Goal: Task Accomplishment & Management: Complete application form

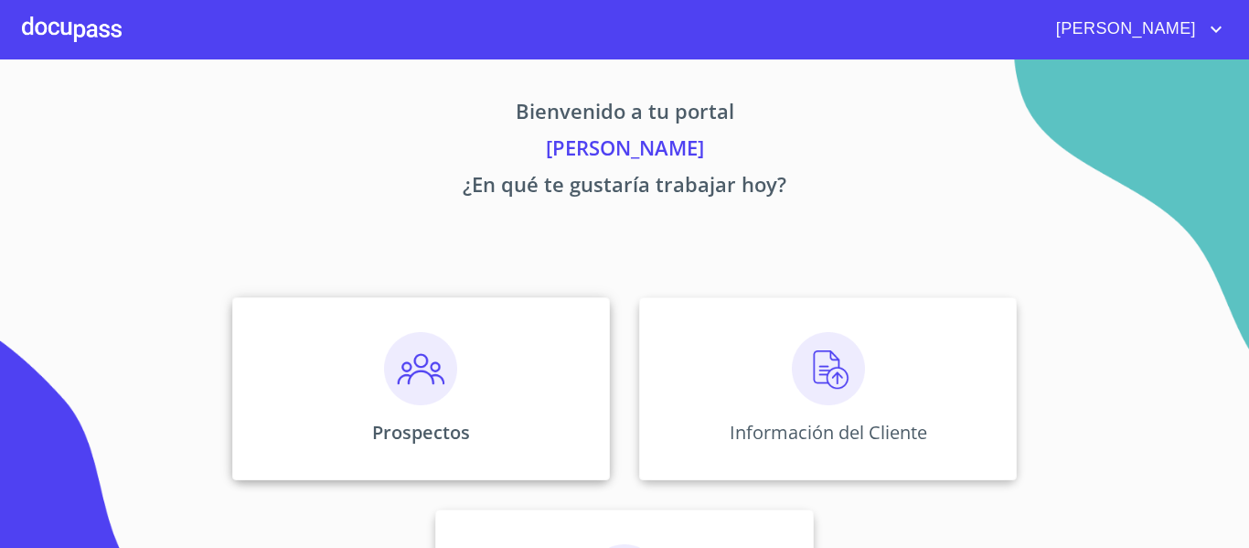
click at [441, 389] on img at bounding box center [420, 368] width 73 height 73
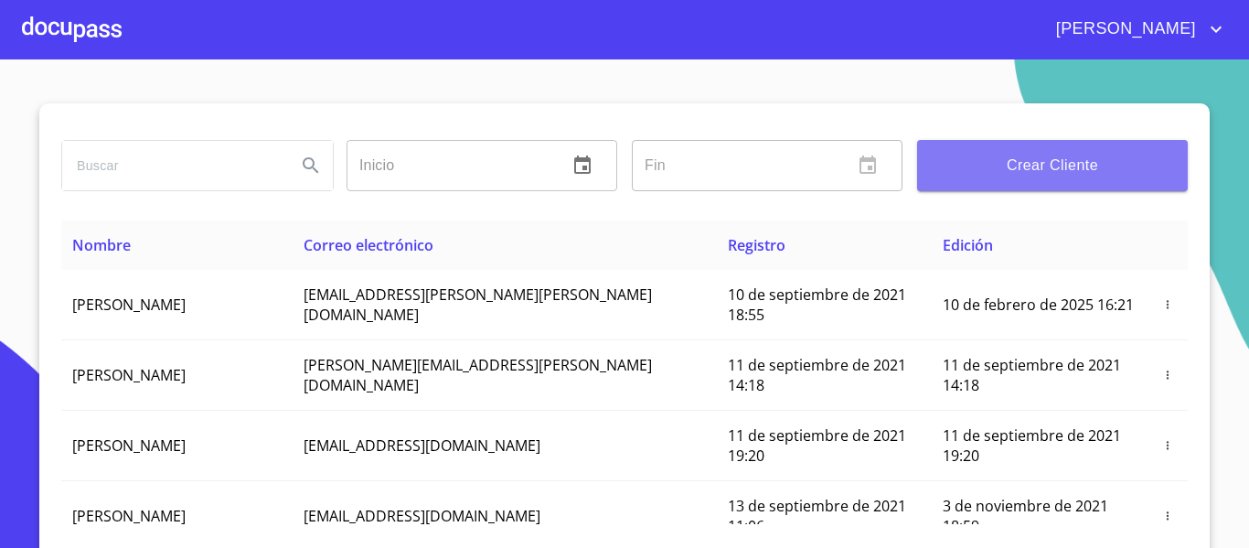
click at [1012, 173] on span "Crear Cliente" at bounding box center [1052, 166] width 241 height 26
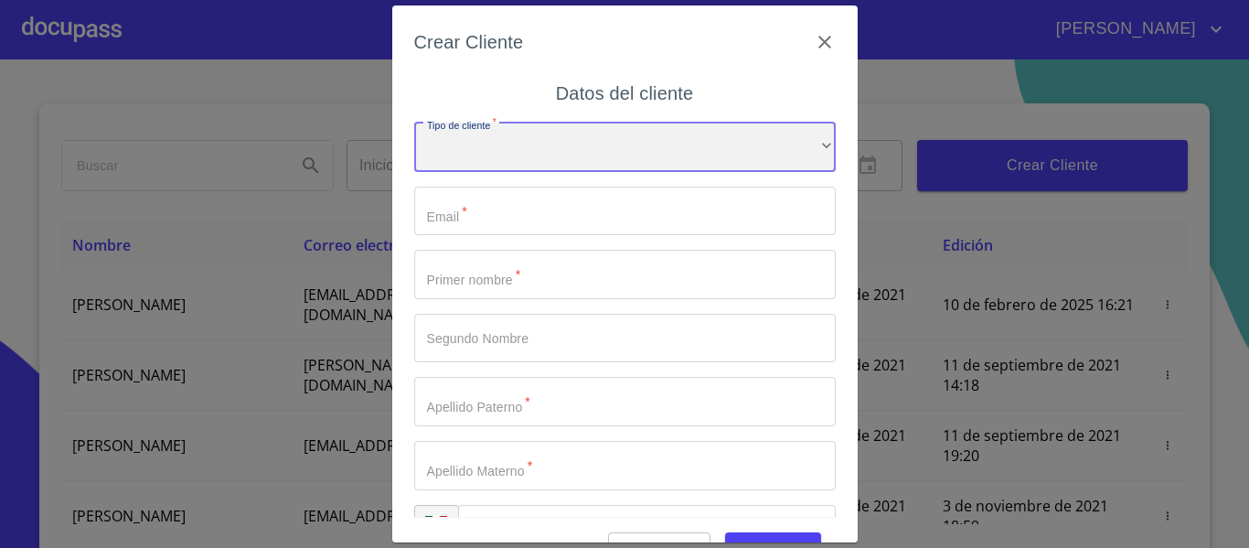
click at [464, 149] on div "​" at bounding box center [625, 147] width 422 height 49
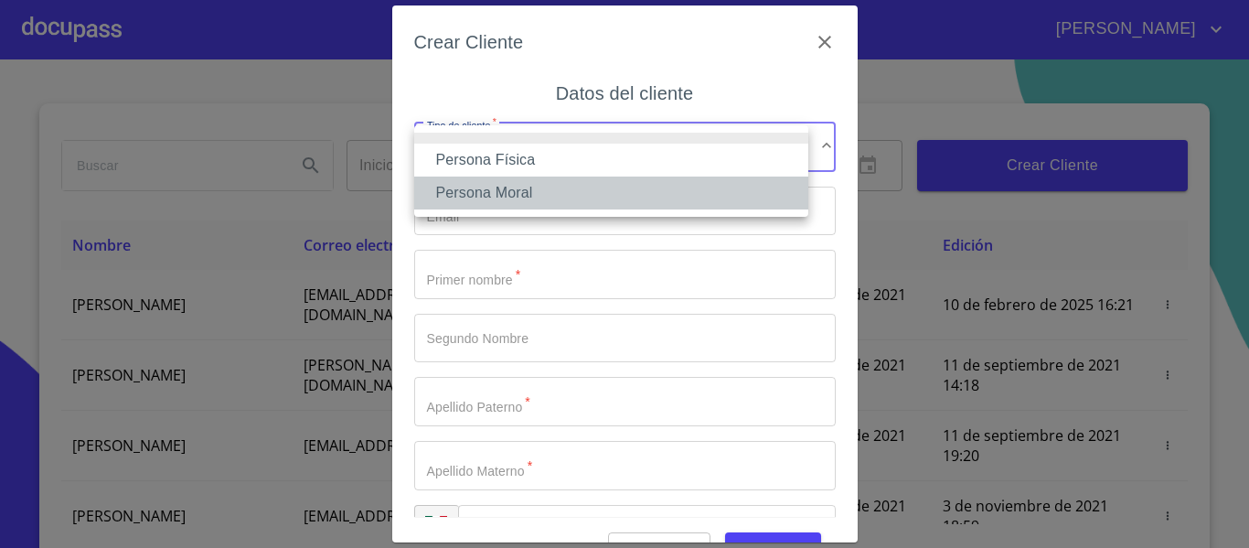
click at [471, 193] on li "Persona Moral" at bounding box center [611, 193] width 394 height 33
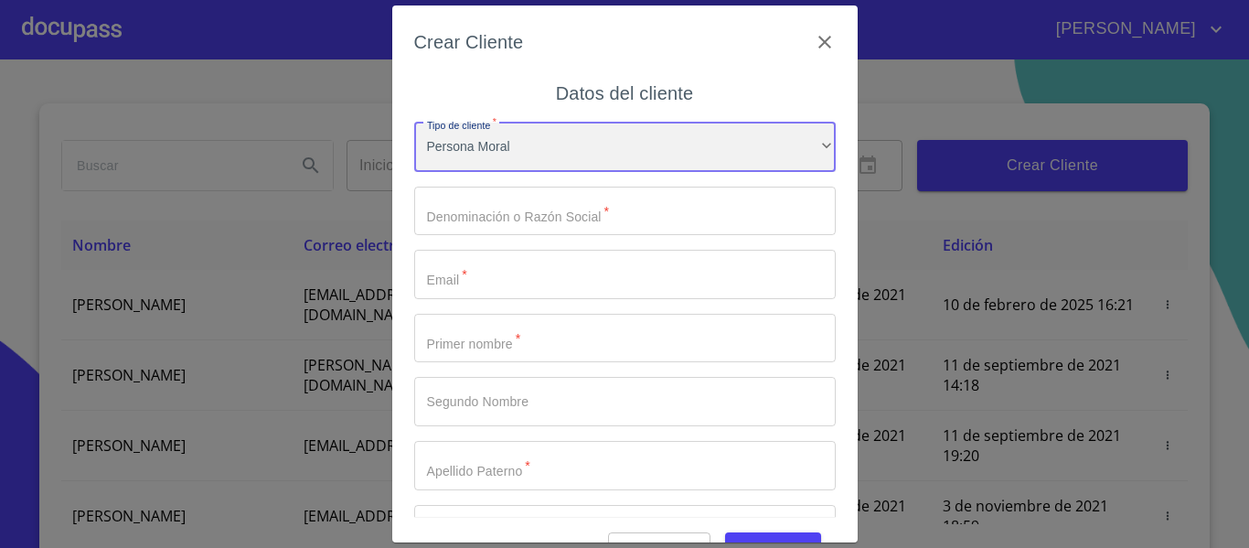
click at [502, 143] on div "Persona Moral" at bounding box center [625, 147] width 422 height 49
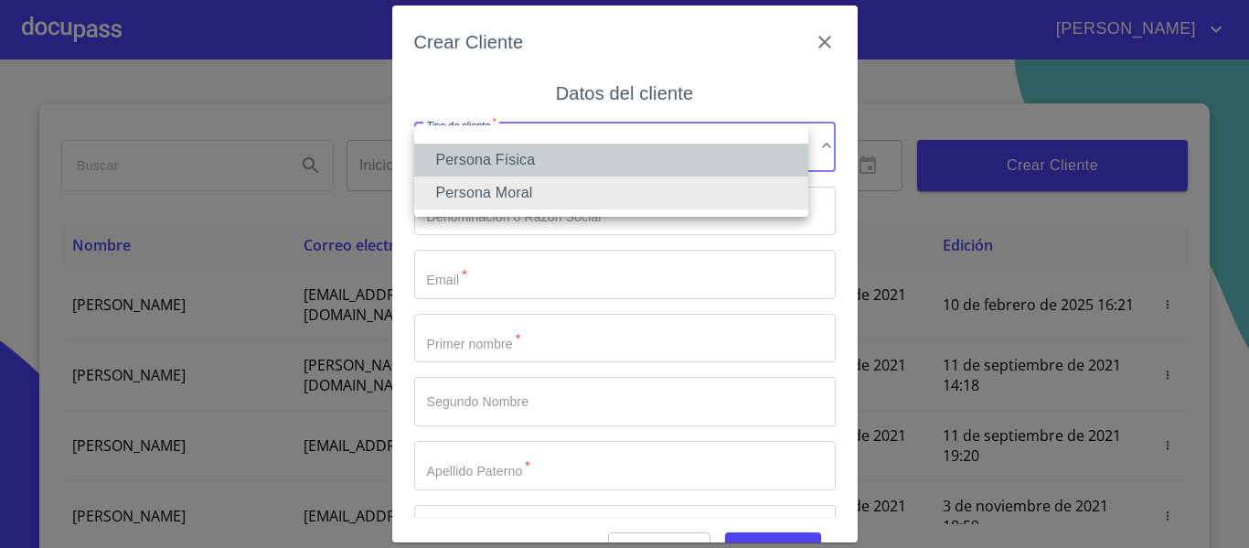
click at [500, 166] on li "Persona Física" at bounding box center [611, 160] width 394 height 33
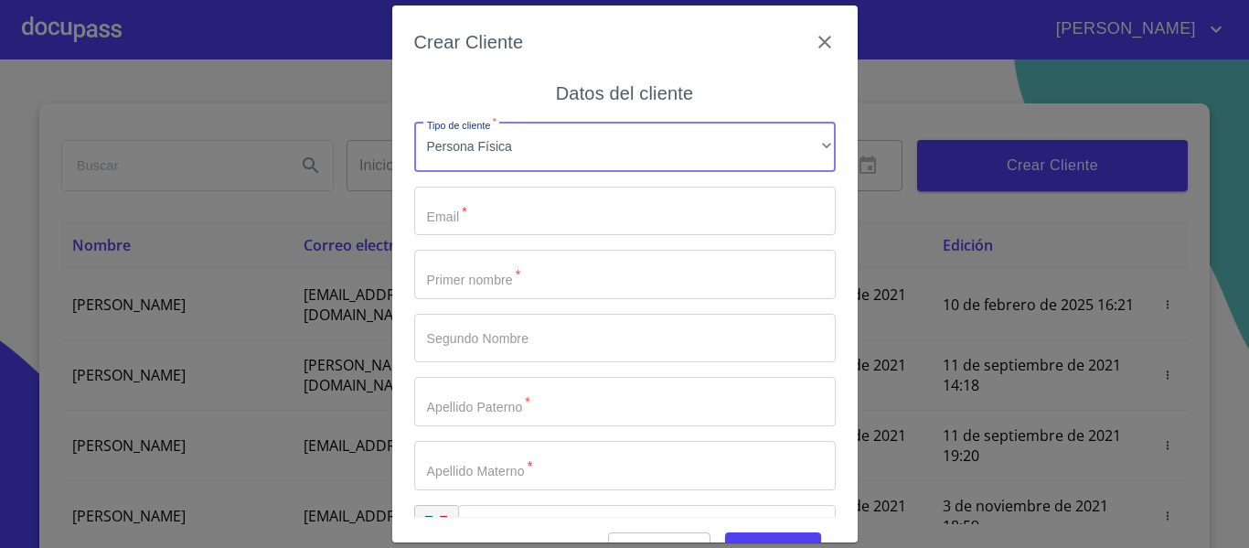
click at [499, 209] on input "Tipo de cliente   *" at bounding box center [625, 211] width 422 height 49
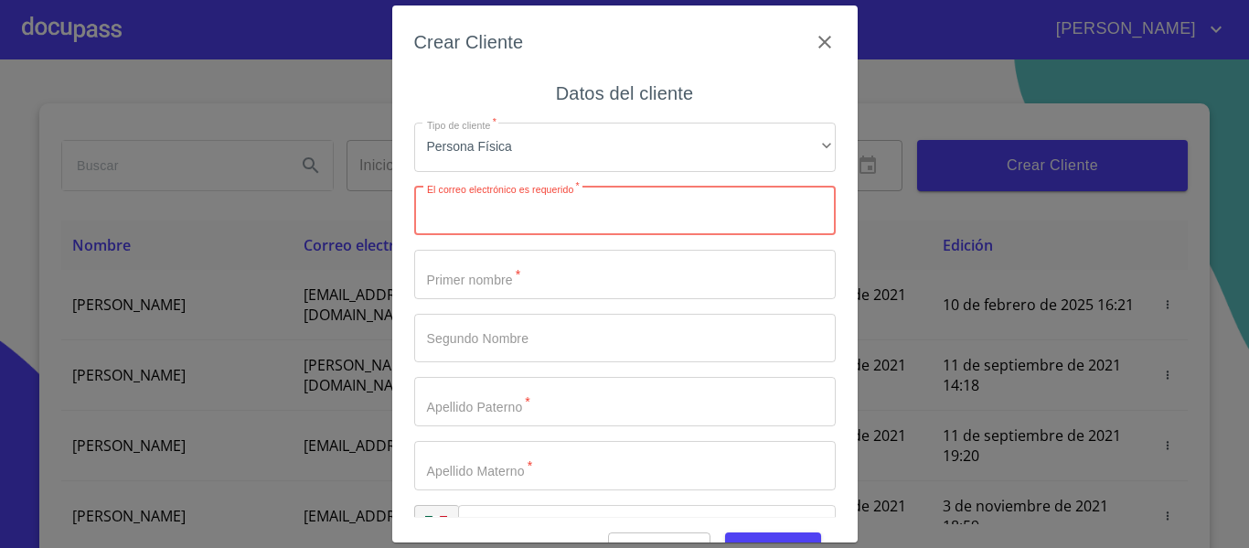
click at [493, 210] on input "Tipo de cliente   *" at bounding box center [625, 211] width 422 height 49
paste input "[EMAIL_ADDRESS][DOMAIN_NAME]"
type input "[EMAIL_ADDRESS][DOMAIN_NAME]"
click at [536, 260] on input "Tipo de cliente   *" at bounding box center [625, 274] width 422 height 49
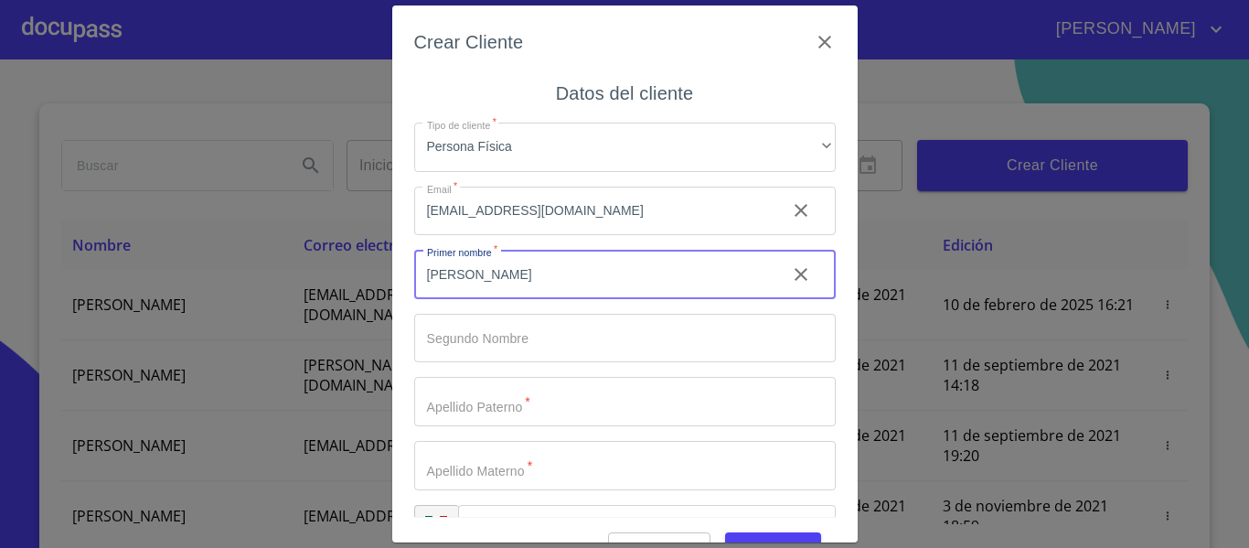
type input "[PERSON_NAME]"
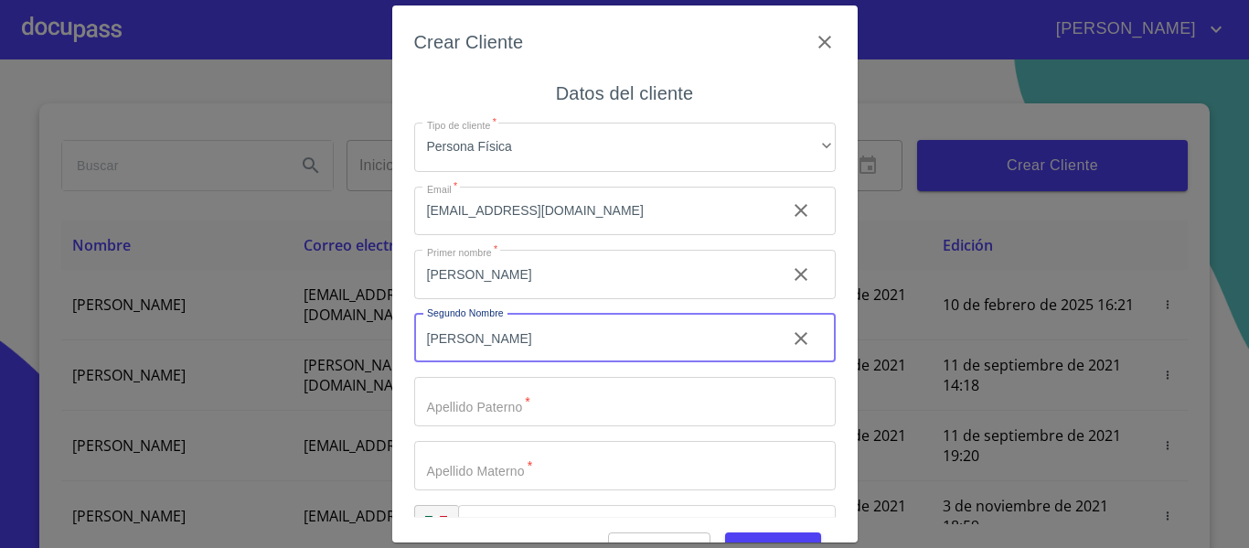
type input "[PERSON_NAME]"
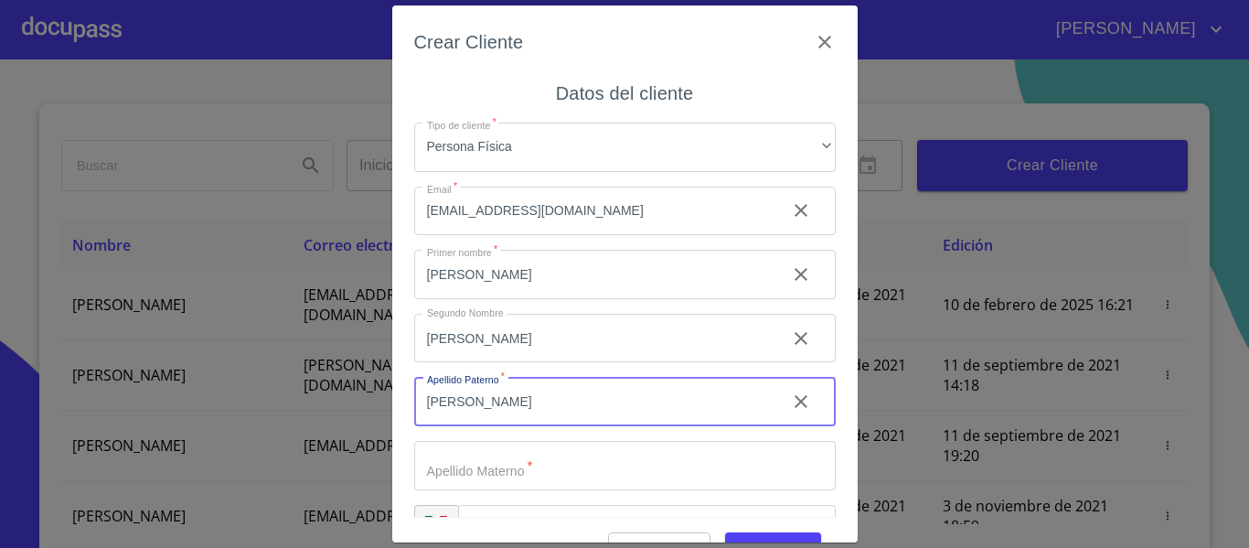
type input "[PERSON_NAME]"
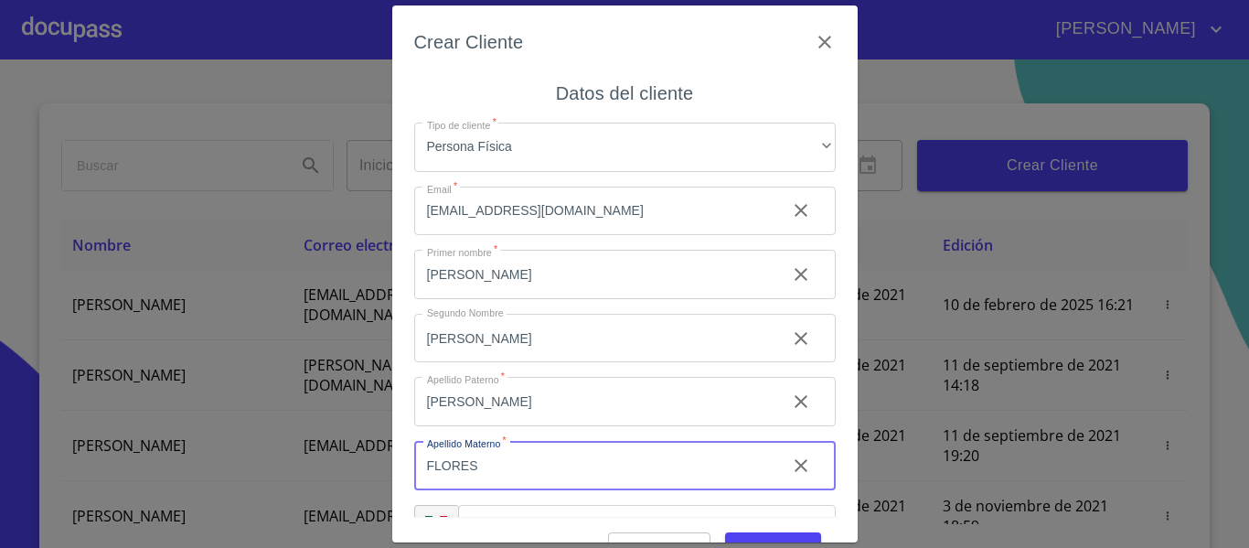
type input "FLORES"
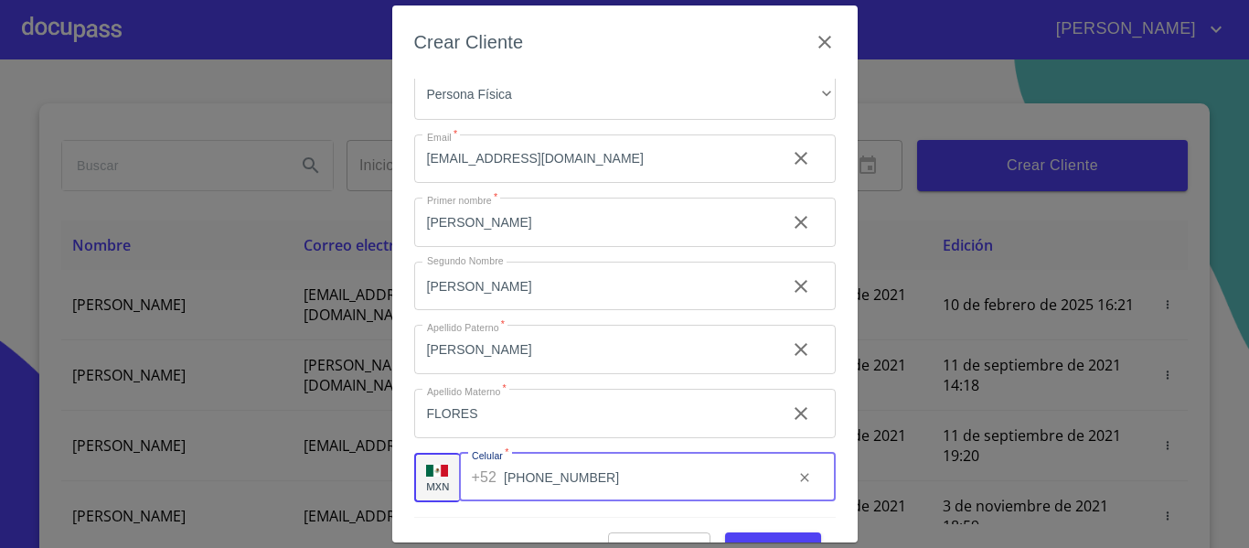
scroll to position [46, 0]
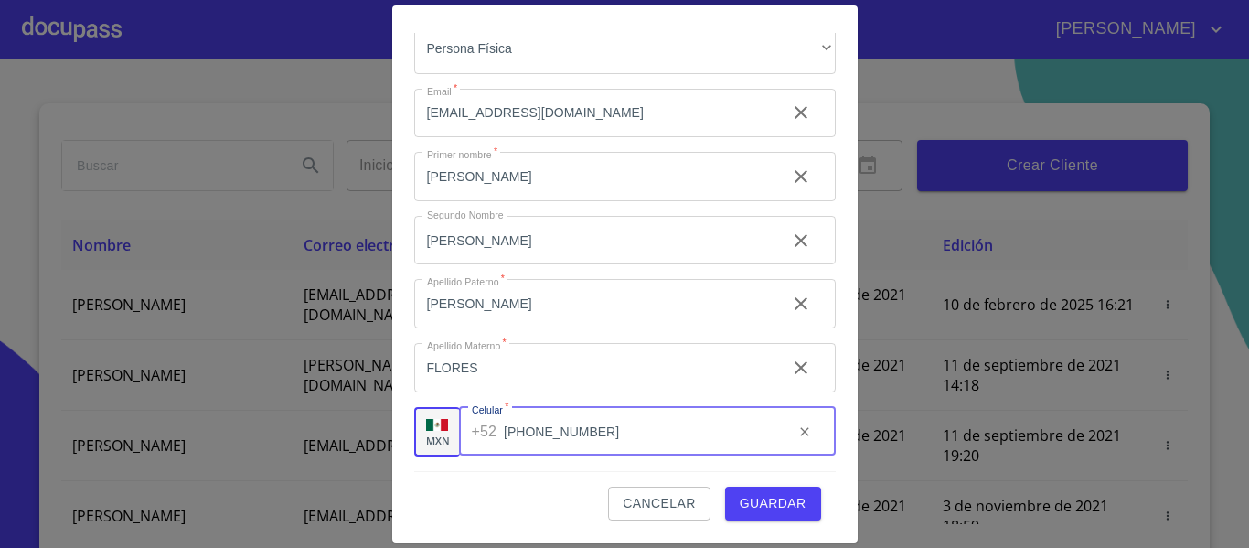
type input "[PHONE_NUMBER]"
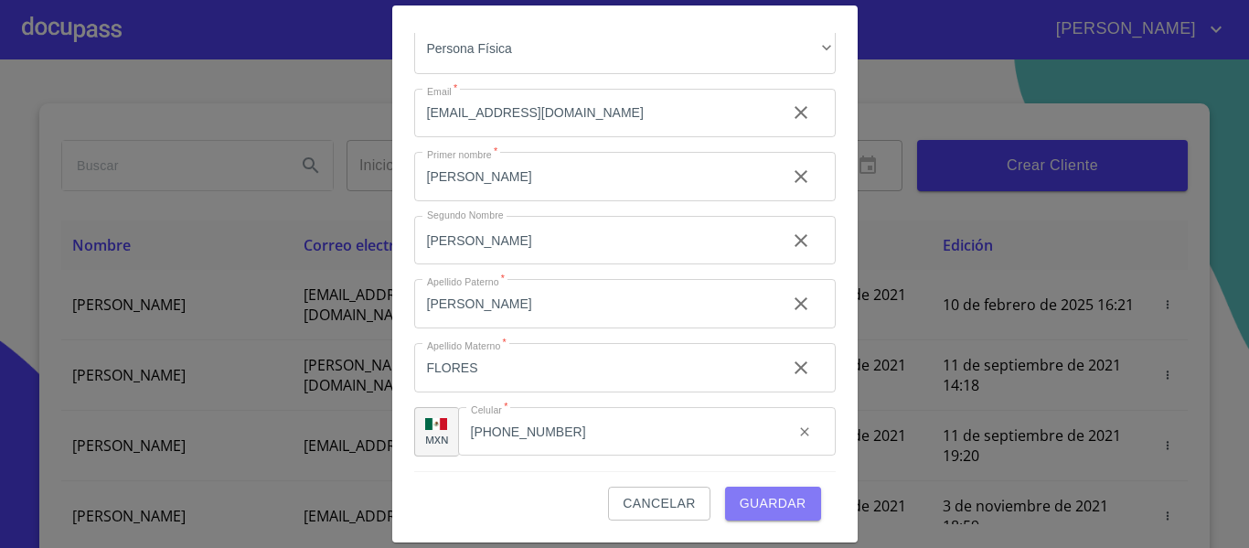
click at [779, 499] on span "Guardar" at bounding box center [773, 503] width 67 height 23
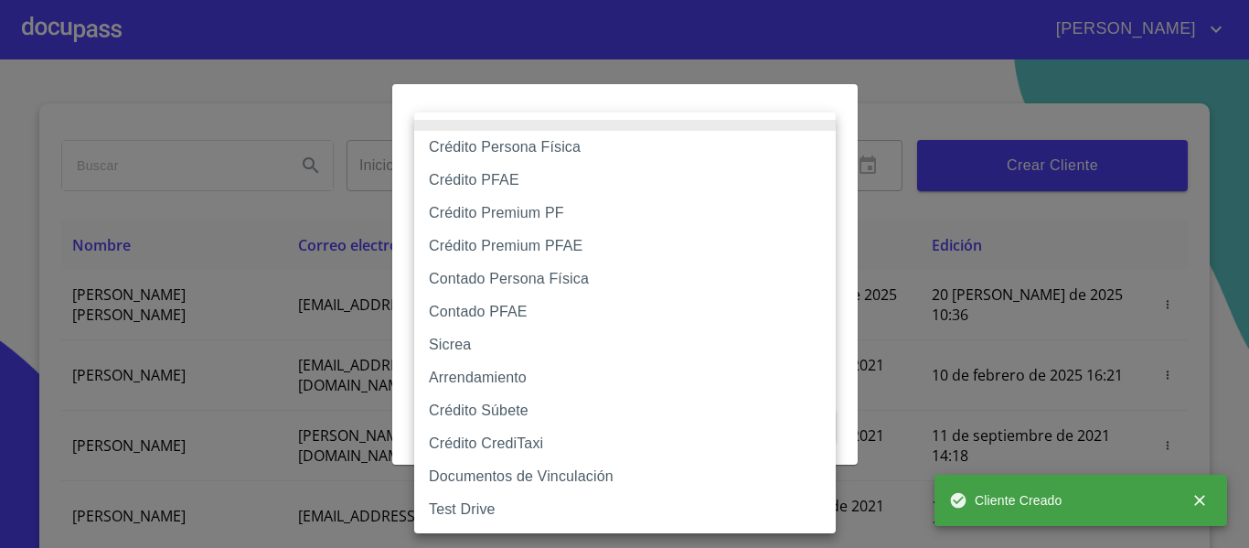
click at [618, 182] on body "[PERSON_NAME] ​ Fin ​ Crear Cliente Nombre Correo electrónico Registro Edición …" at bounding box center [624, 274] width 1249 height 548
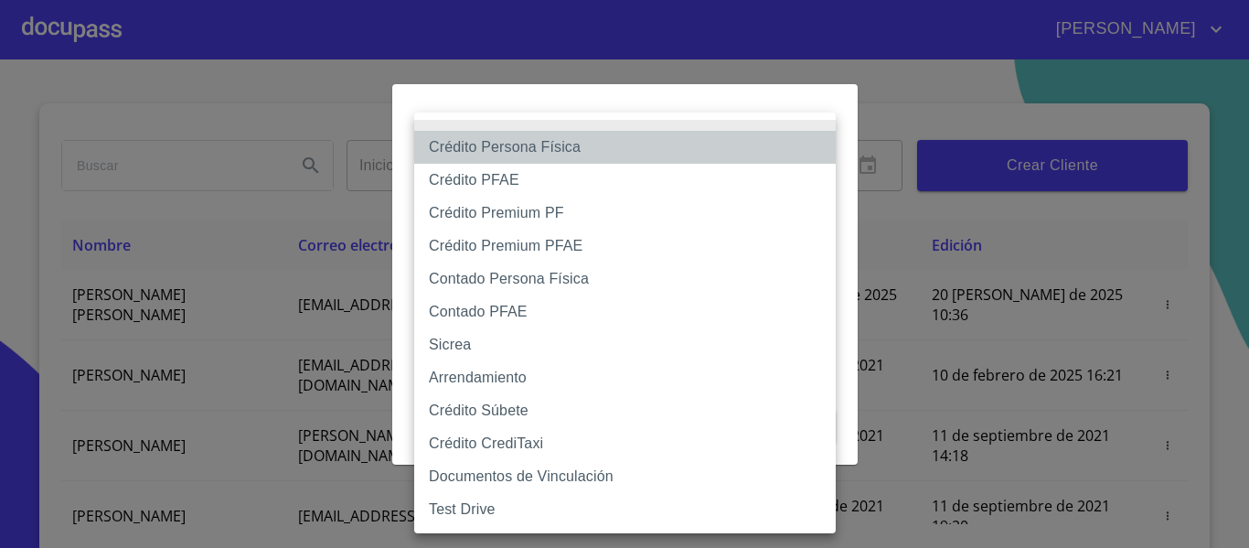
click at [533, 150] on li "Crédito Persona Física" at bounding box center [625, 147] width 422 height 33
type input "6009fb3c7d1714eb8809aa97"
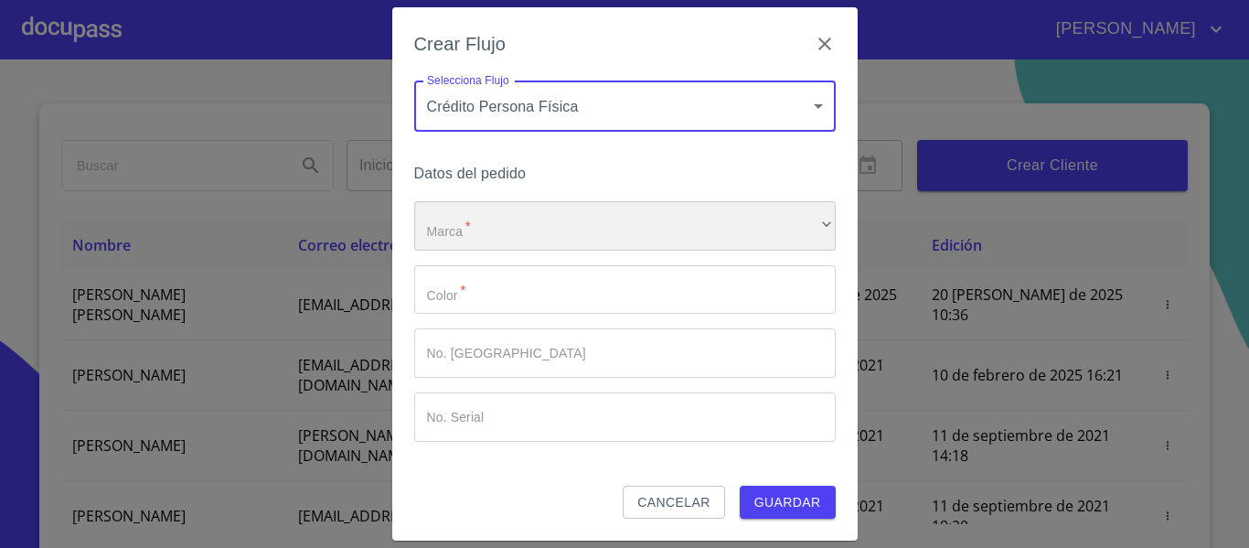
click at [509, 217] on div "​" at bounding box center [625, 225] width 422 height 49
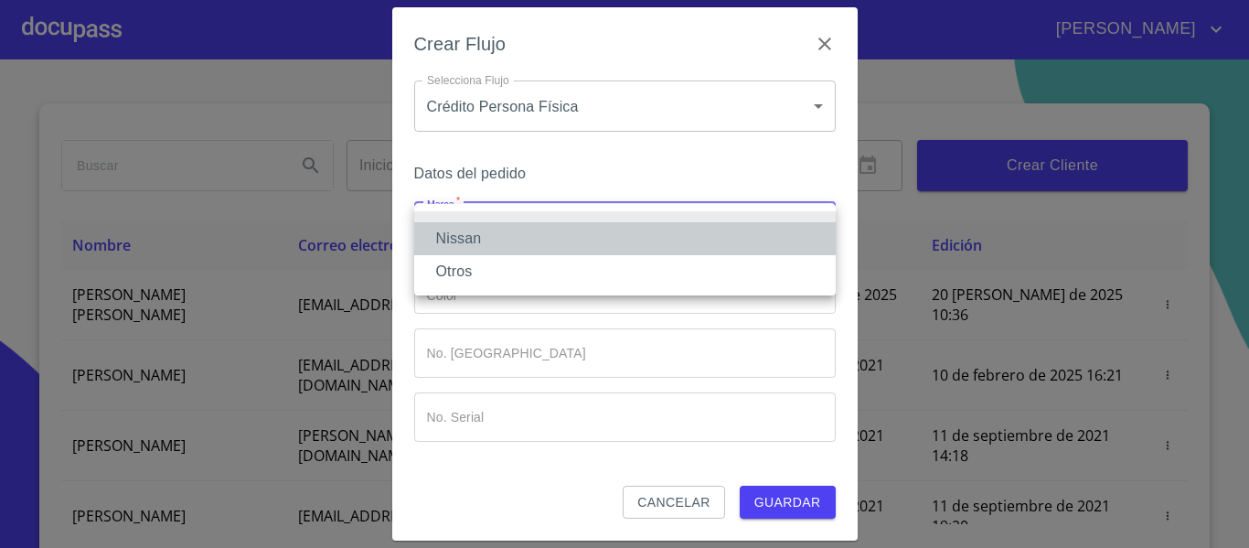
drag, startPoint x: 501, startPoint y: 236, endPoint x: 502, endPoint y: 257, distance: 21.1
click at [501, 235] on li "Nissan" at bounding box center [625, 238] width 422 height 33
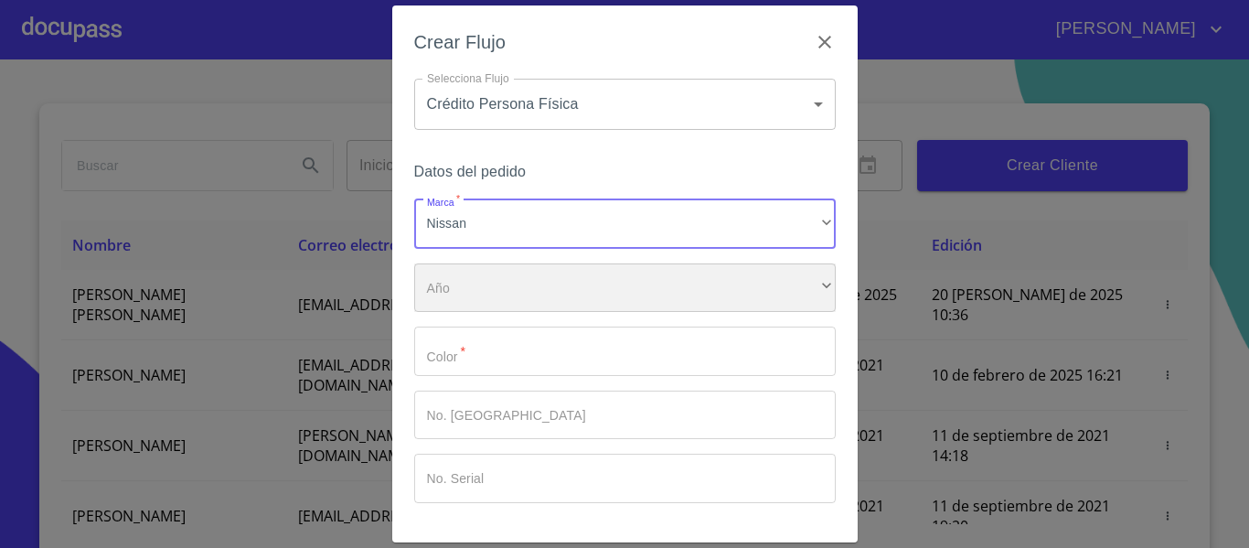
click at [489, 297] on div "​" at bounding box center [625, 287] width 422 height 49
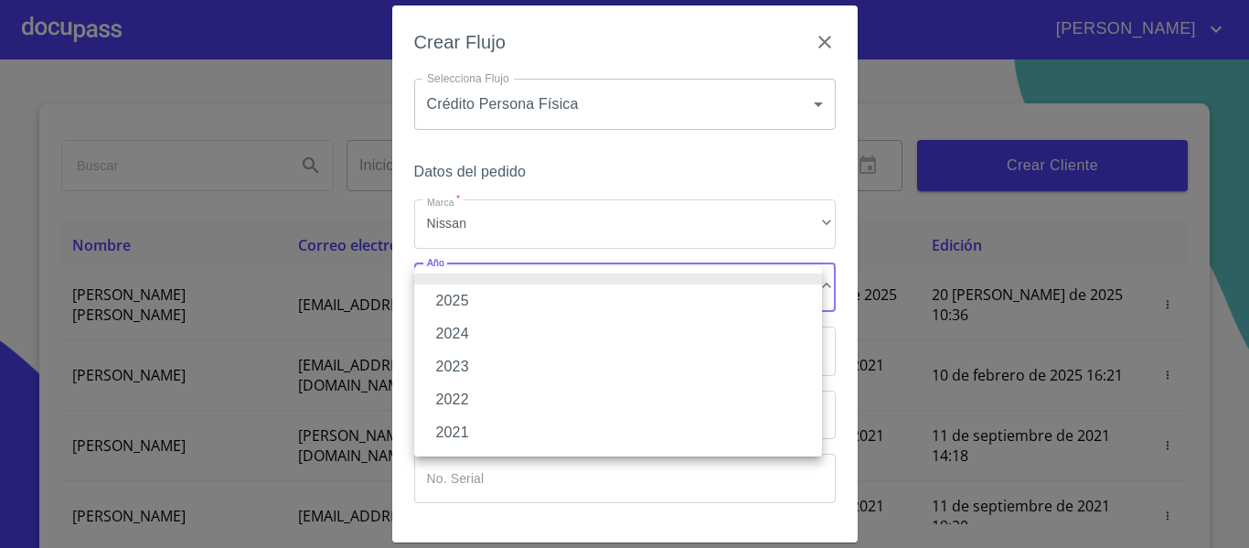
click at [488, 310] on li "2025" at bounding box center [618, 300] width 408 height 33
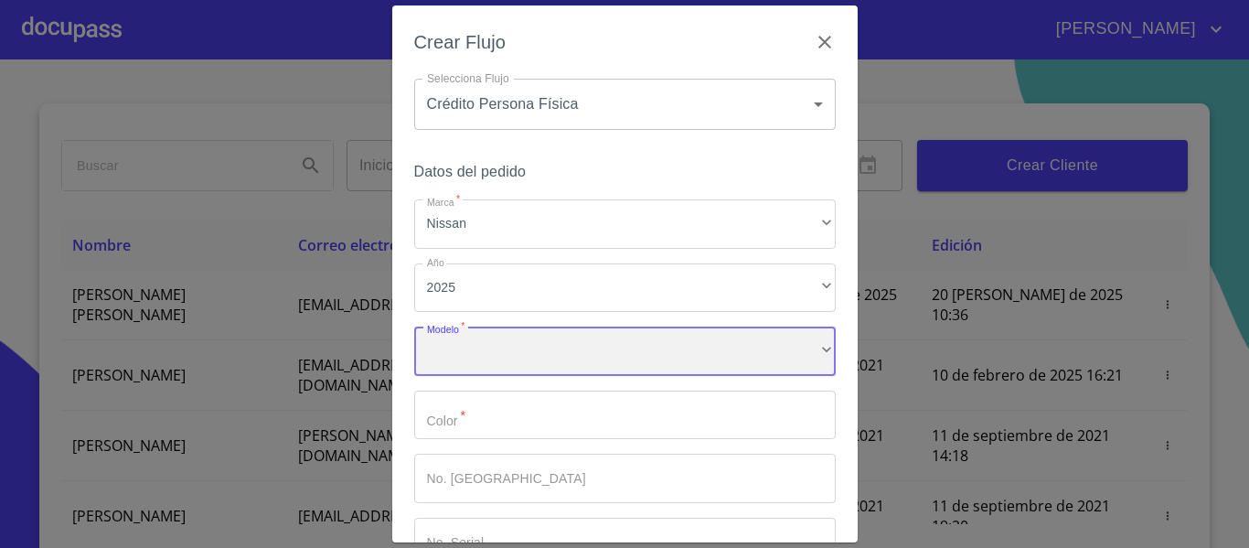
click at [485, 357] on div "​" at bounding box center [625, 351] width 422 height 49
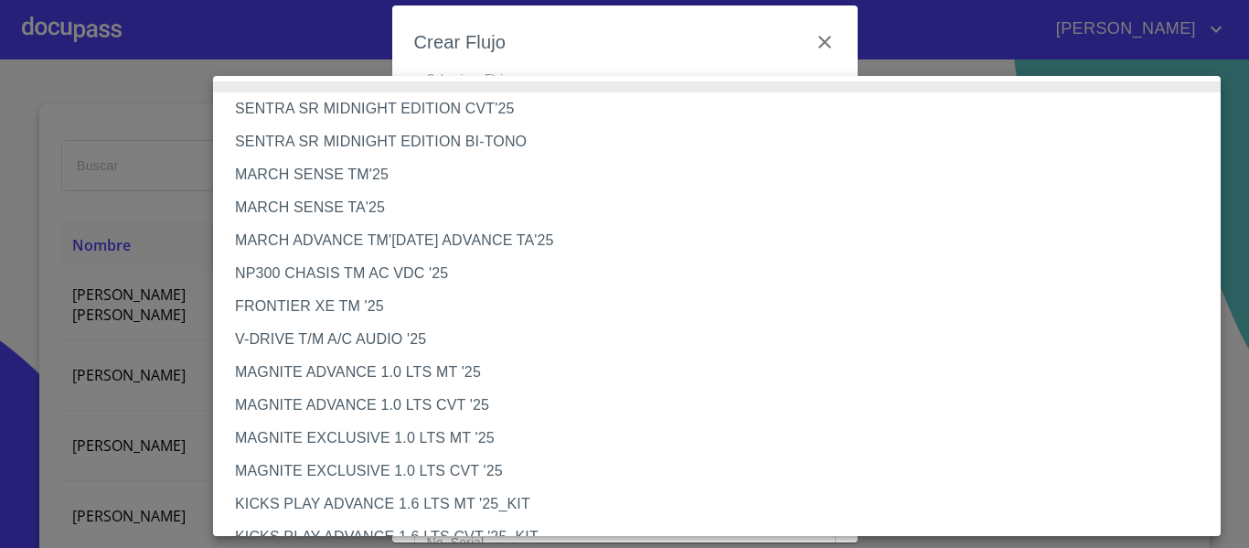
scroll to position [0, 0]
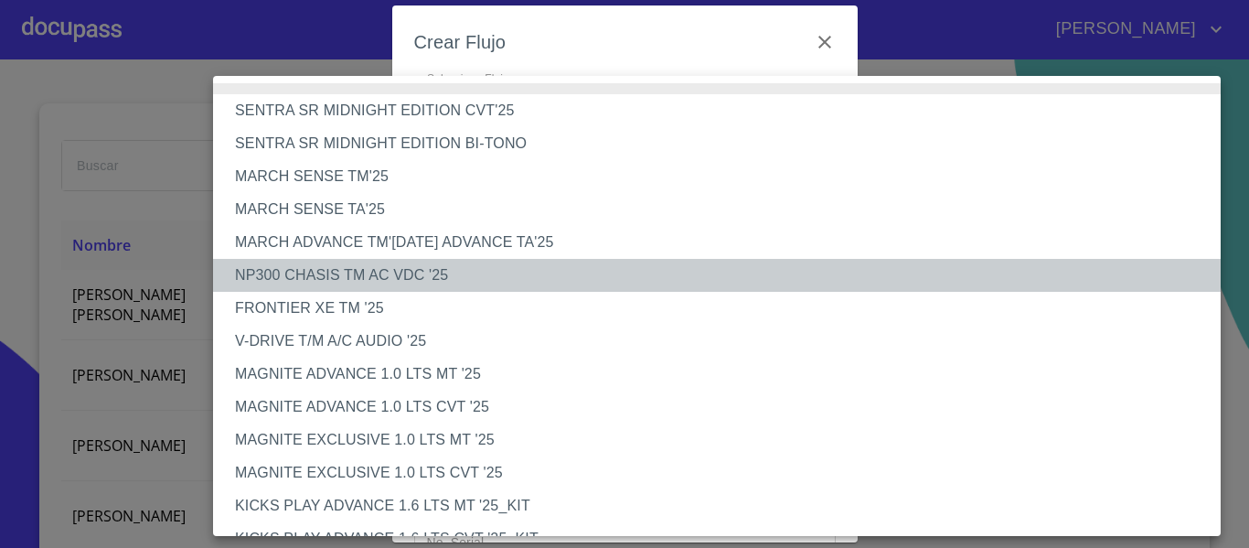
click at [394, 280] on li "NP300 CHASIS TM AC VDC '25" at bounding box center [724, 275] width 1022 height 33
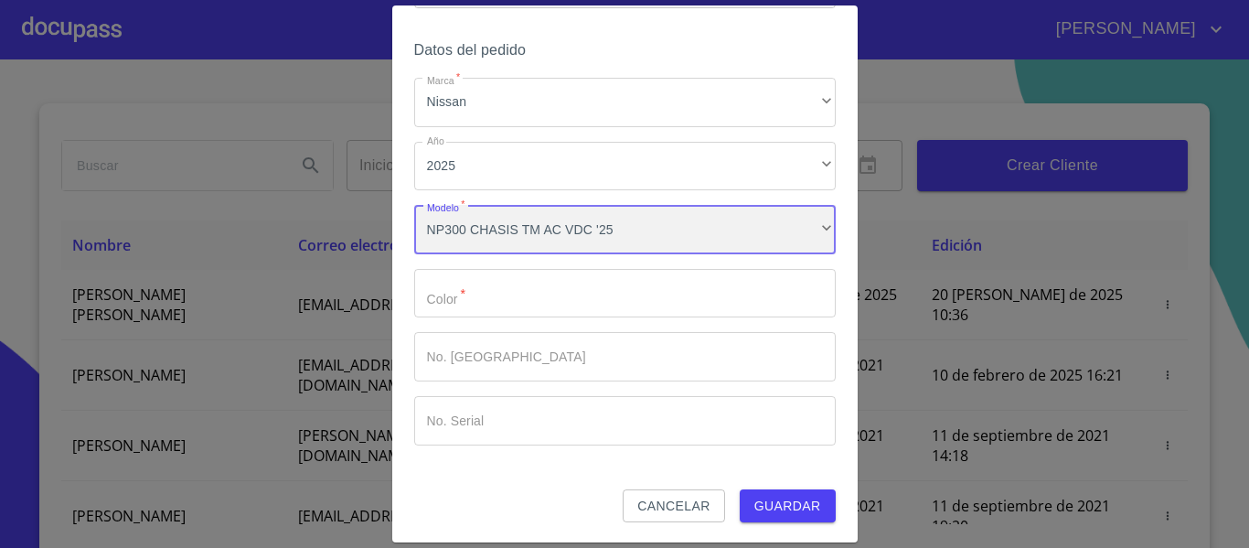
scroll to position [123, 0]
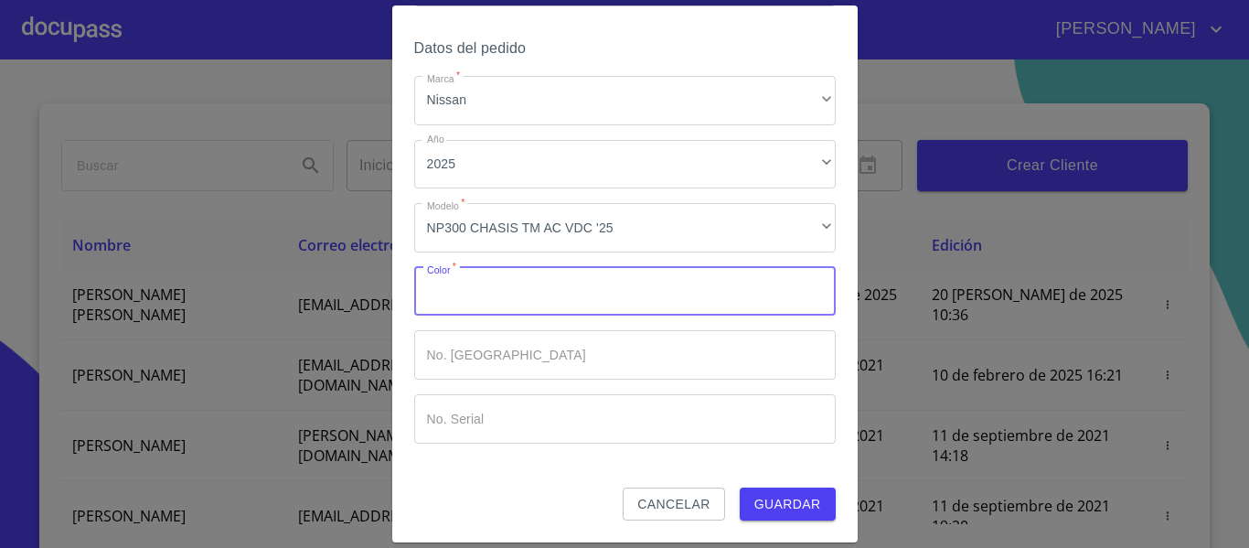
drag, startPoint x: 508, startPoint y: 307, endPoint x: 497, endPoint y: 305, distance: 11.3
click at [507, 305] on input "Marca   *" at bounding box center [625, 291] width 422 height 49
type input "BLANCA"
click at [809, 503] on button "Guardar" at bounding box center [788, 505] width 96 height 34
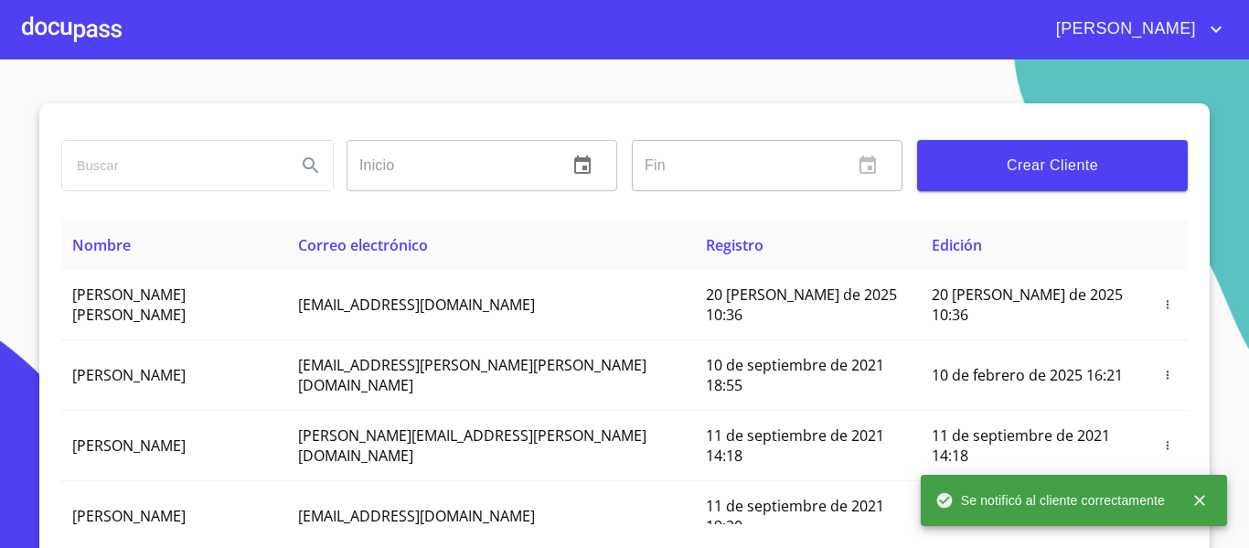
click at [98, 19] on div at bounding box center [72, 29] width 100 height 59
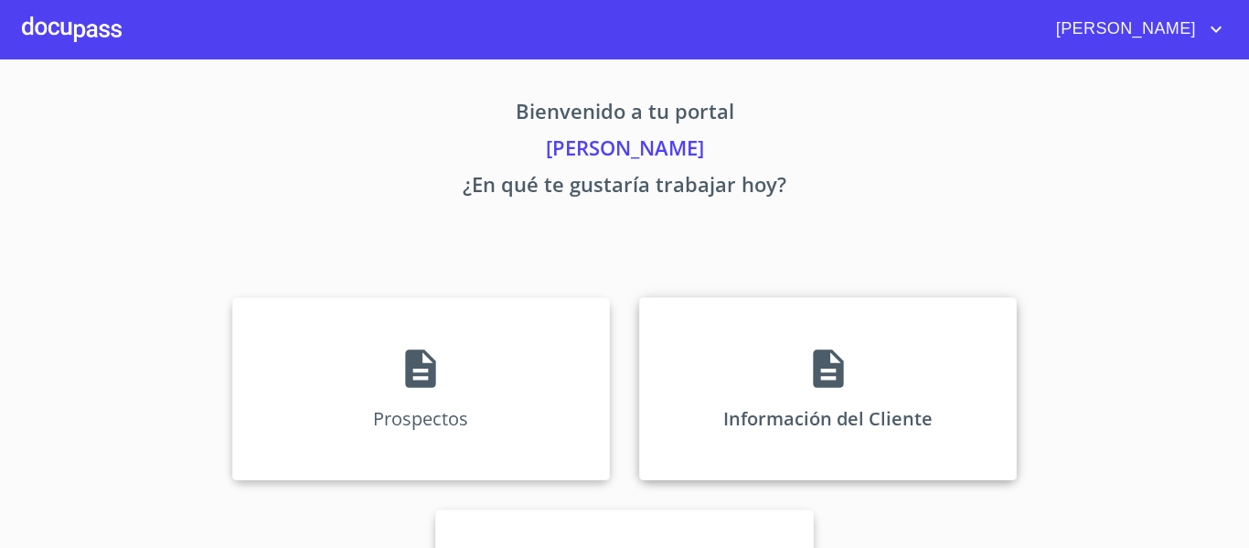
click at [789, 379] on div "Información del Cliente" at bounding box center [828, 388] width 378 height 183
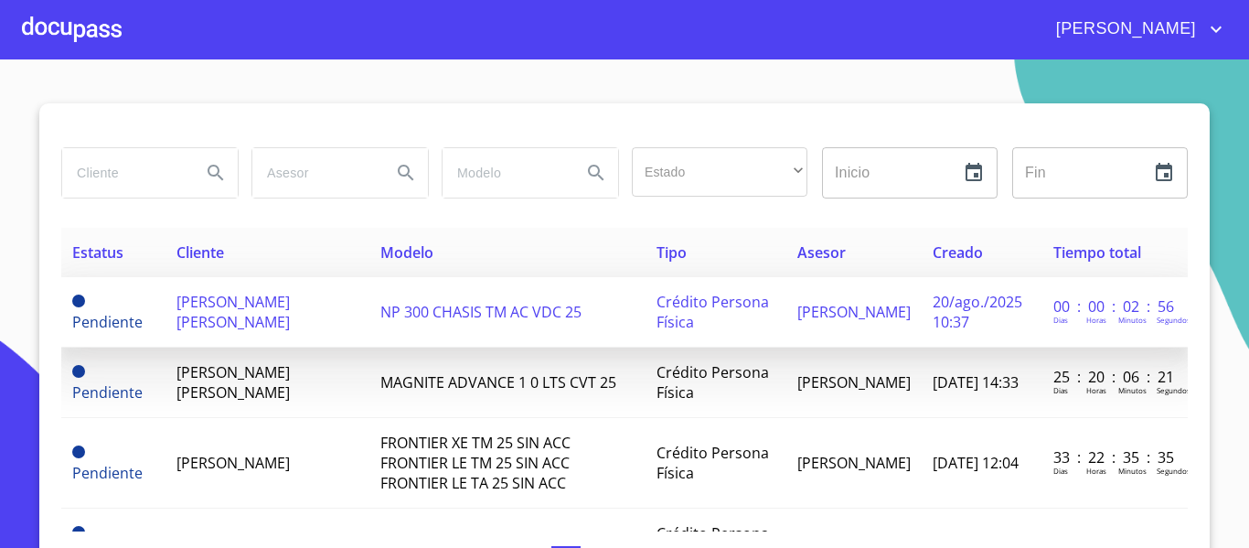
click at [290, 321] on span "[PERSON_NAME] [PERSON_NAME]" at bounding box center [233, 312] width 113 height 40
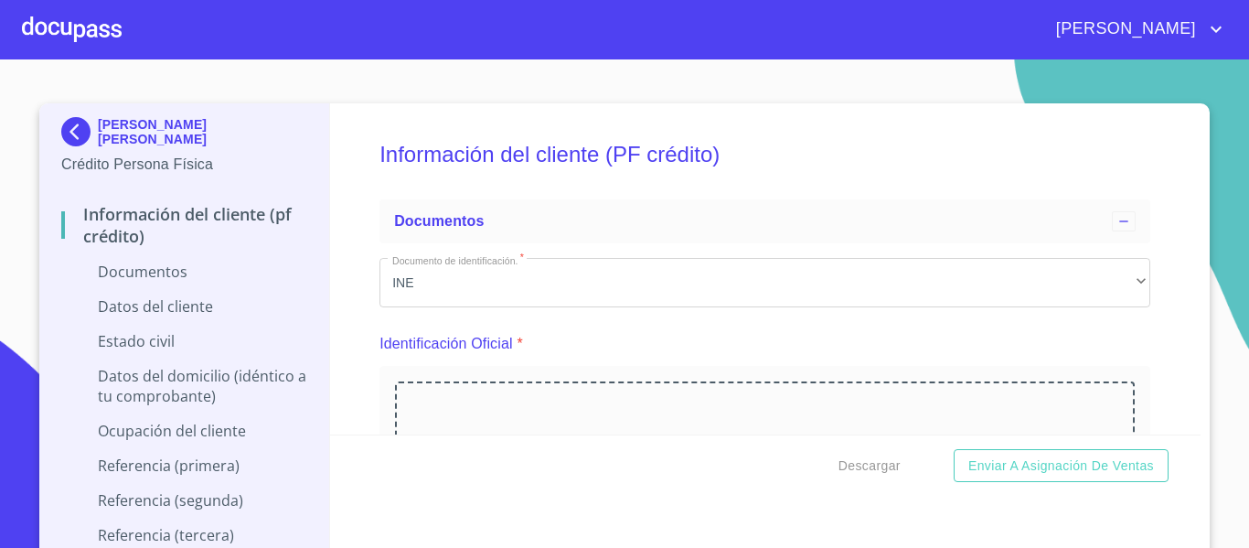
click at [937, 342] on div "Identificación Oficial *" at bounding box center [765, 344] width 771 height 44
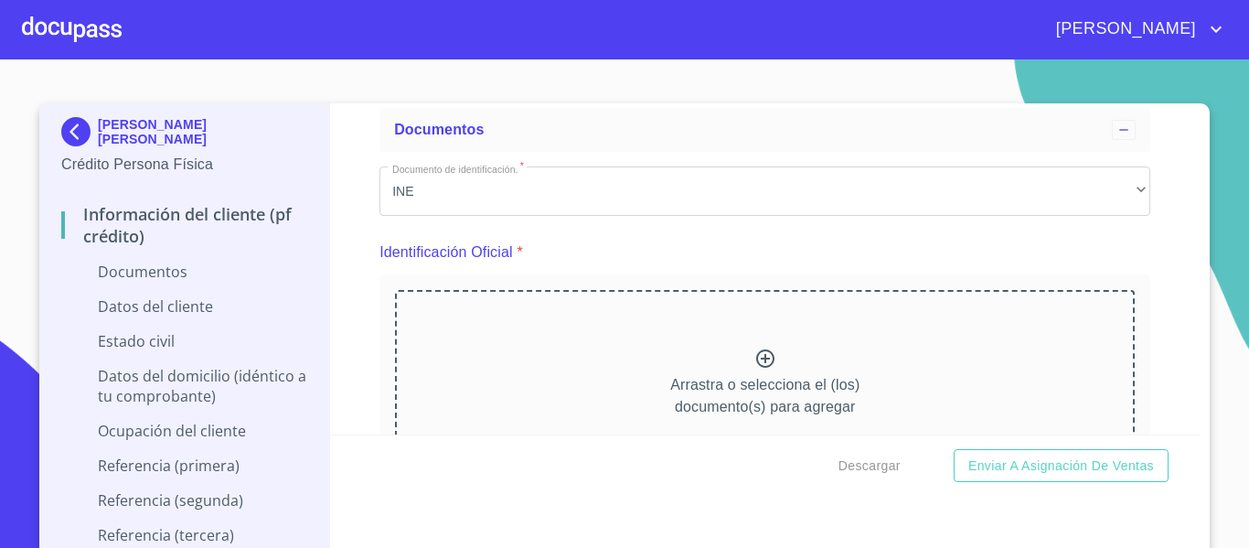
click at [719, 356] on div "Arrastra o selecciona el (los) documento(s) para agregar" at bounding box center [765, 383] width 740 height 187
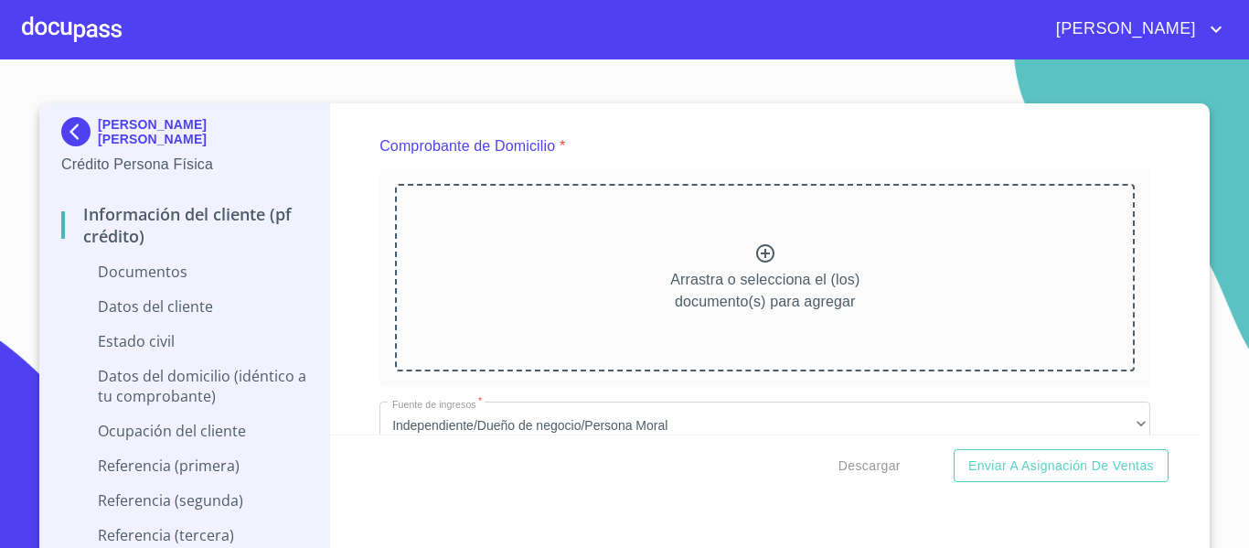
scroll to position [1006, 0]
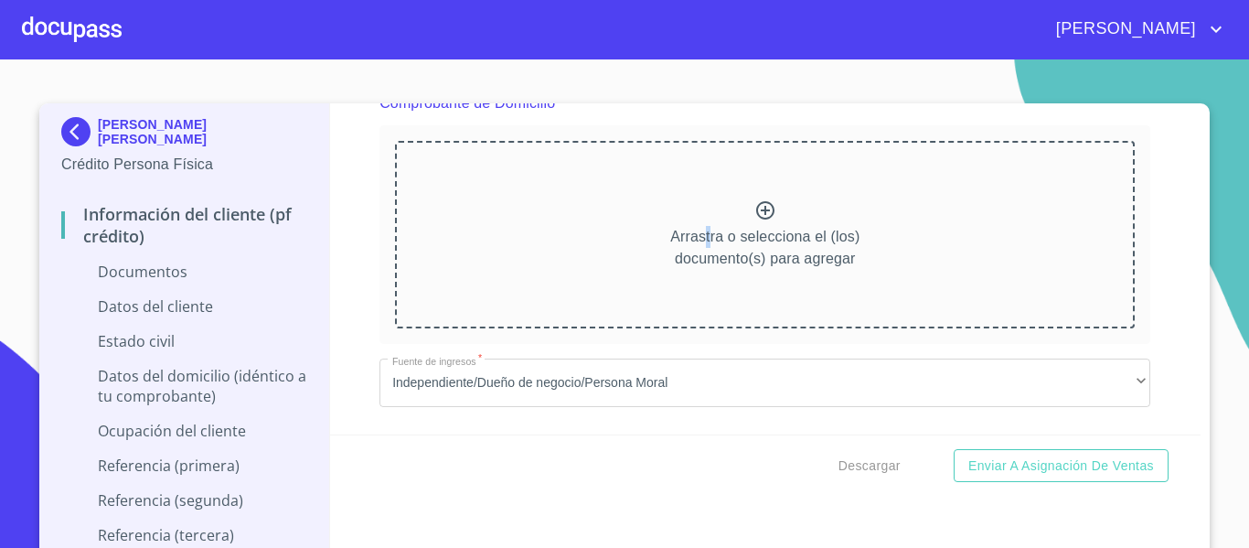
click at [694, 231] on p "Arrastra o selecciona el (los) documento(s) para agregar" at bounding box center [764, 248] width 189 height 44
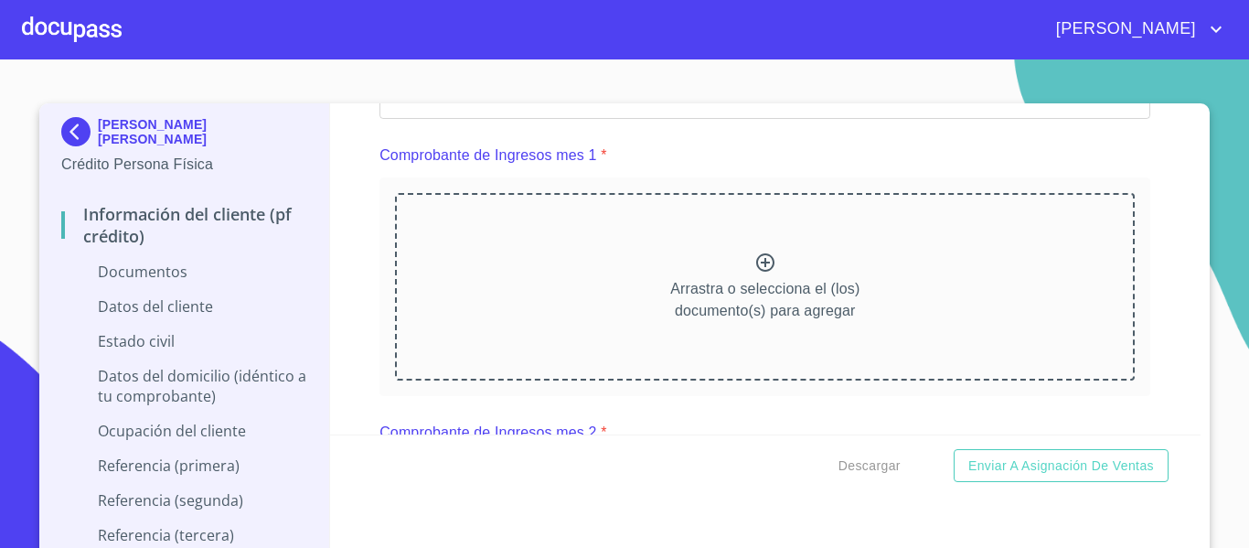
scroll to position [1829, 0]
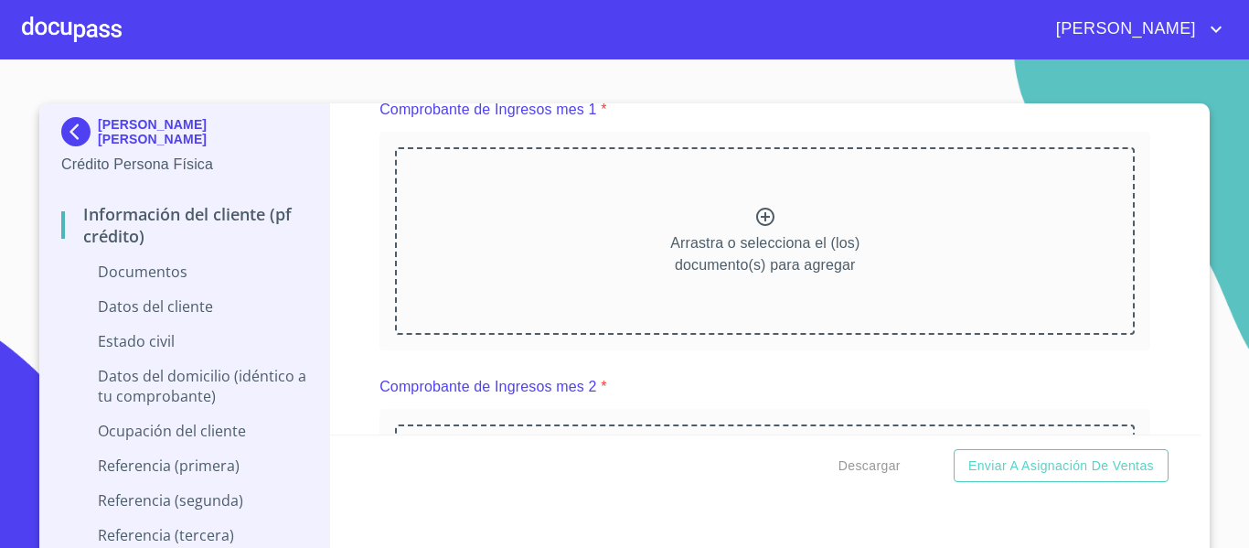
click at [755, 228] on icon at bounding box center [766, 217] width 22 height 22
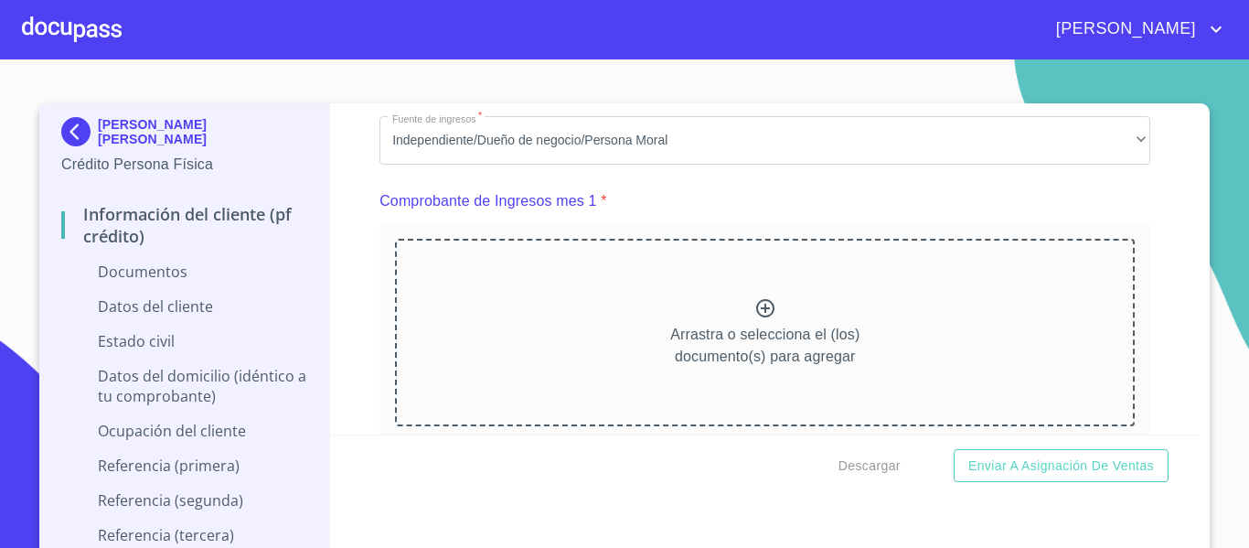
click at [775, 336] on div "Arrastra o selecciona el (los) documento(s) para agregar" at bounding box center [765, 332] width 740 height 187
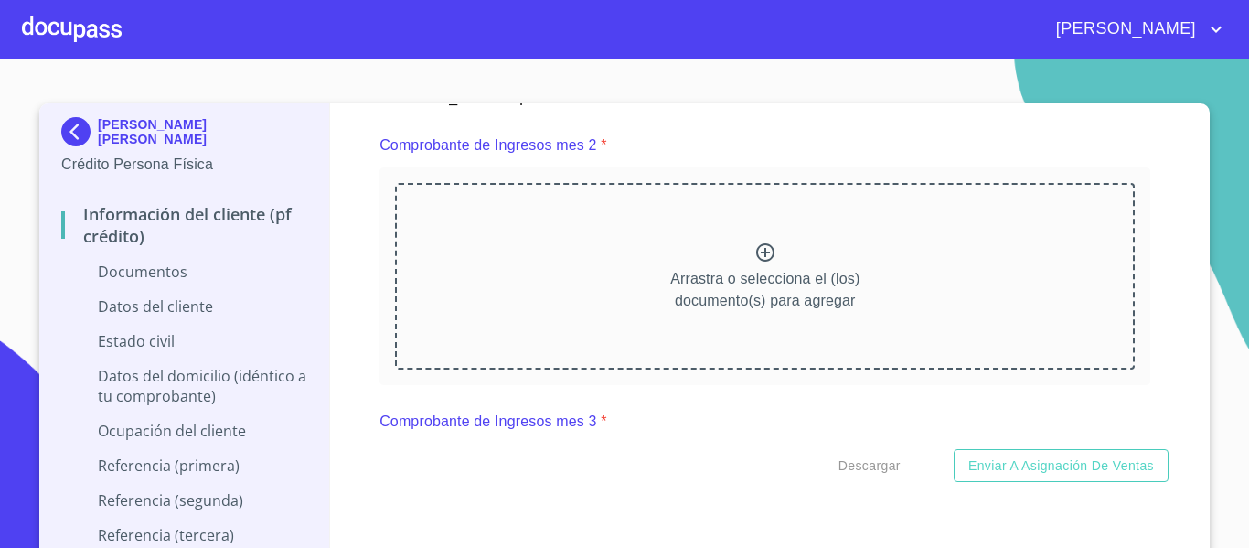
scroll to position [2561, 0]
click at [762, 311] on p "Arrastra o selecciona el (los) documento(s) para agregar" at bounding box center [764, 289] width 189 height 44
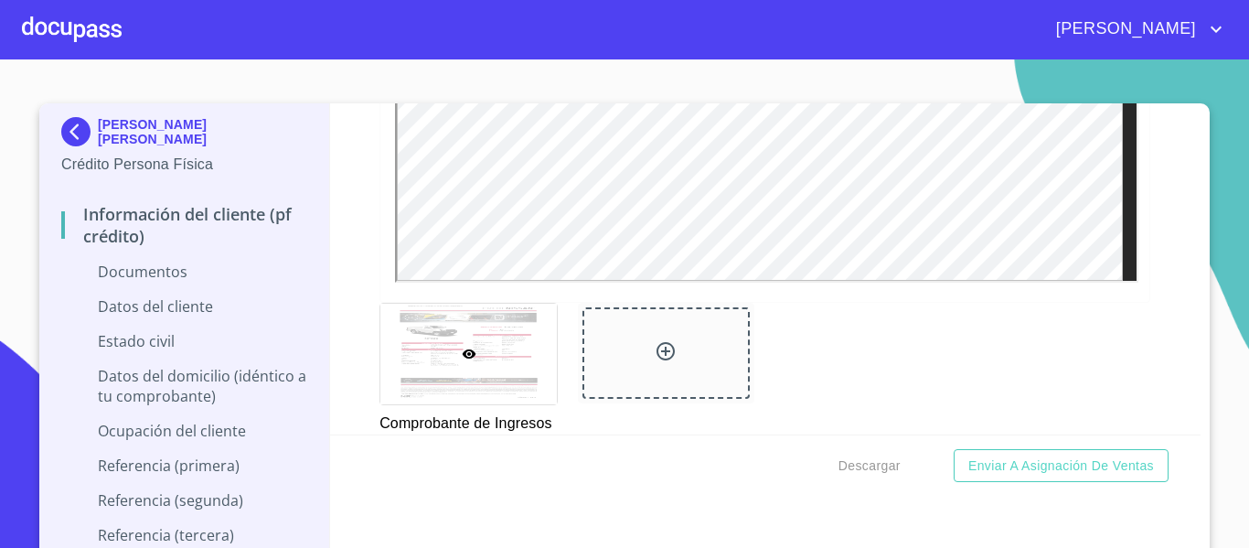
scroll to position [3201, 0]
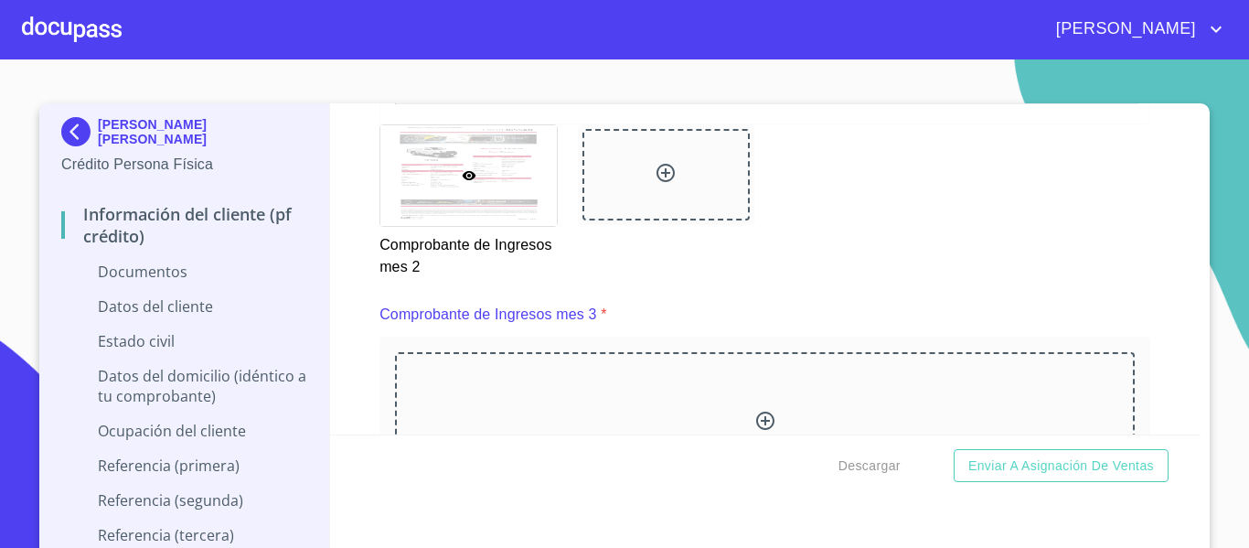
click at [615, 407] on div "Arrastra o selecciona el (los) documento(s) para agregar" at bounding box center [765, 445] width 740 height 187
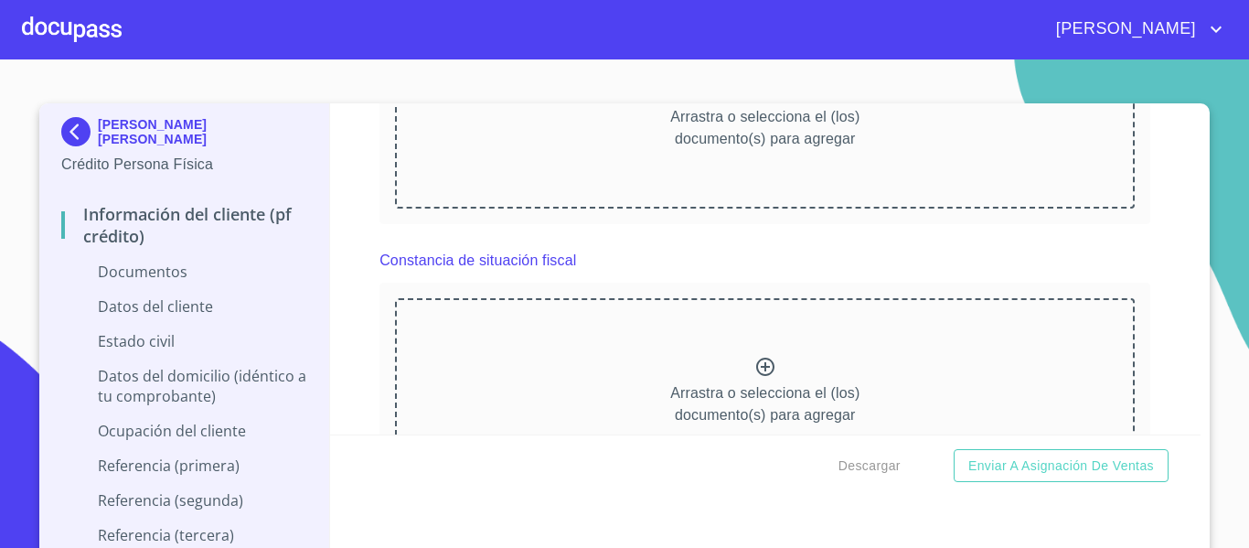
scroll to position [4299, 0]
click at [670, 141] on p "Arrastra o selecciona el (los) documento(s) para agregar" at bounding box center [764, 127] width 189 height 44
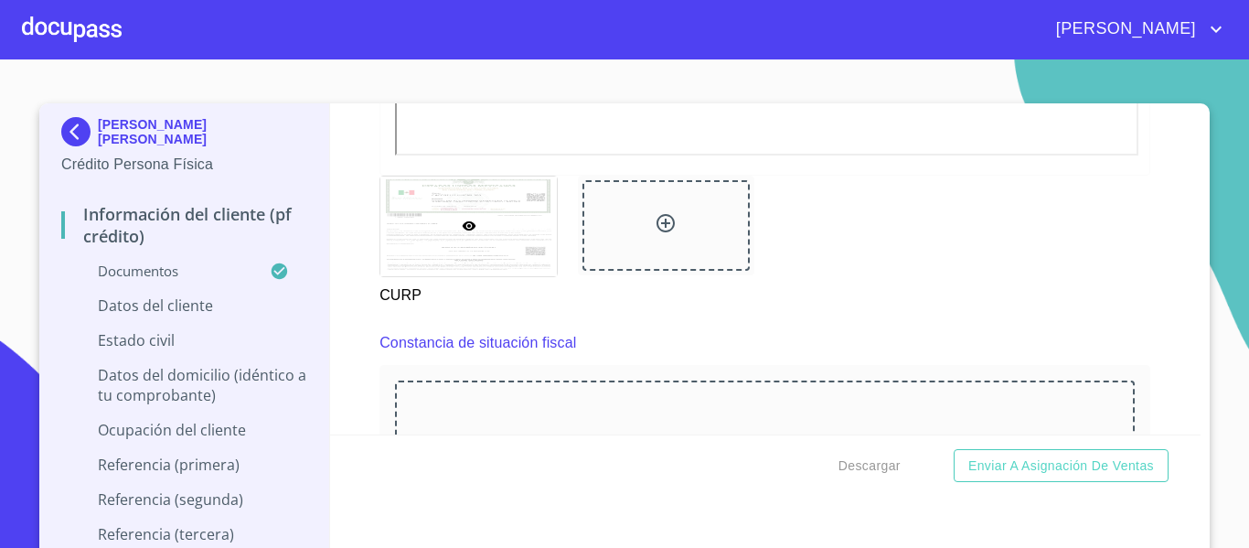
scroll to position [4778, 0]
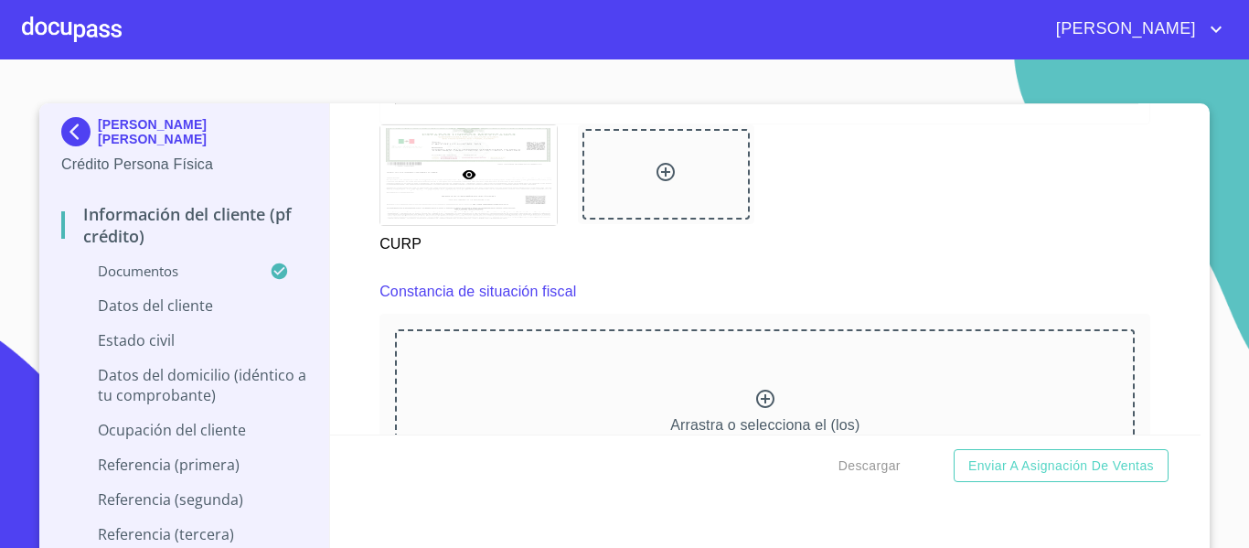
click at [626, 385] on div "Arrastra o selecciona el (los) documento(s) para agregar" at bounding box center [765, 422] width 740 height 187
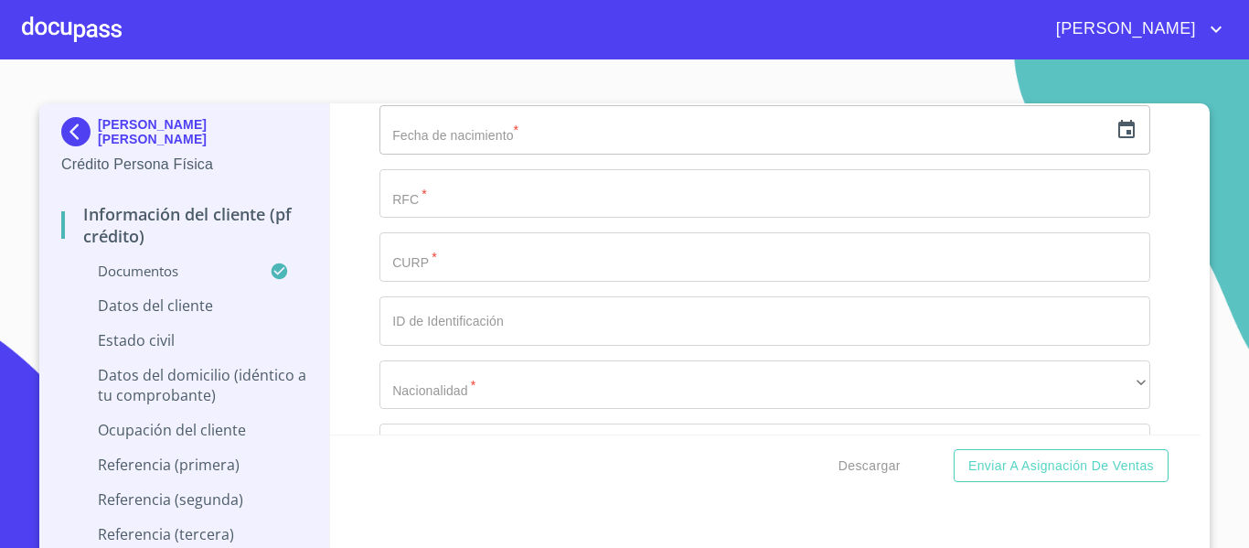
scroll to position [5968, 0]
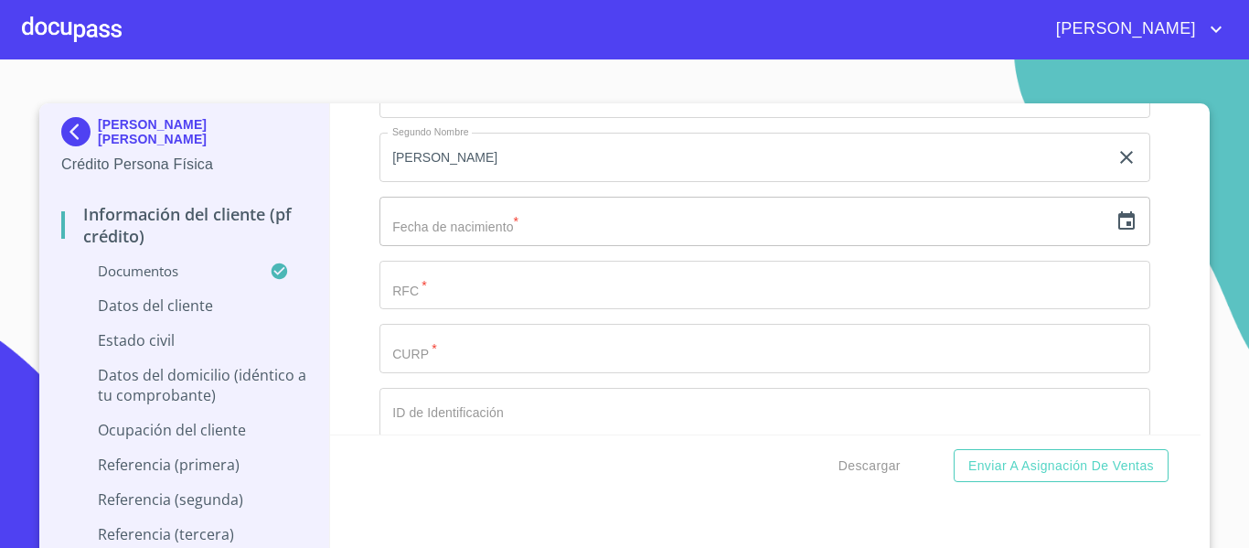
click at [1119, 230] on icon "button" at bounding box center [1127, 220] width 16 height 18
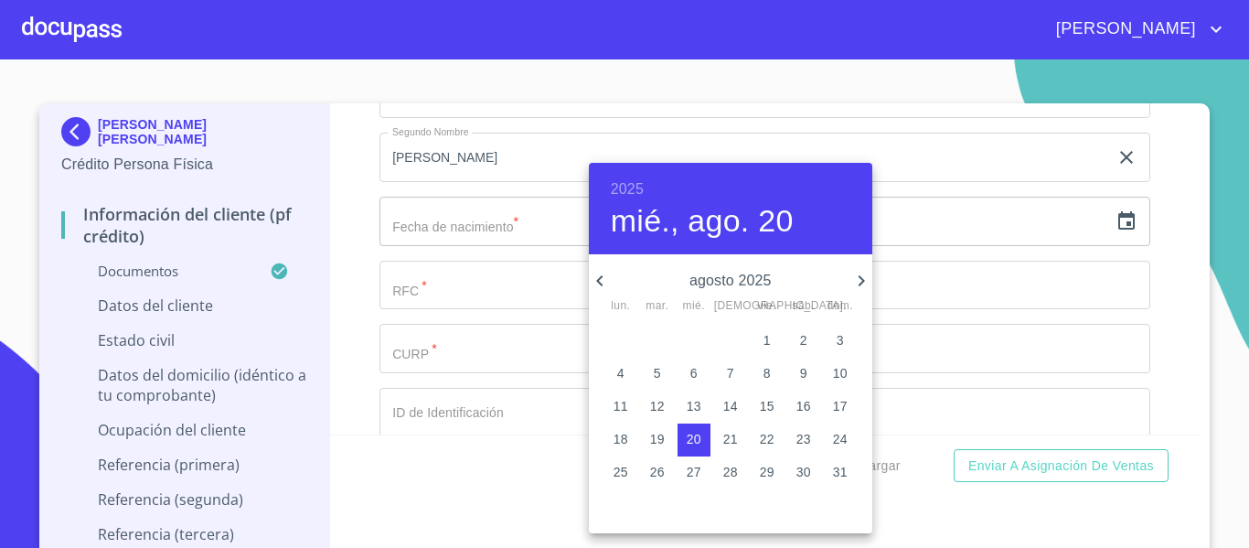
click at [633, 188] on h6 "2025" at bounding box center [627, 190] width 33 height 26
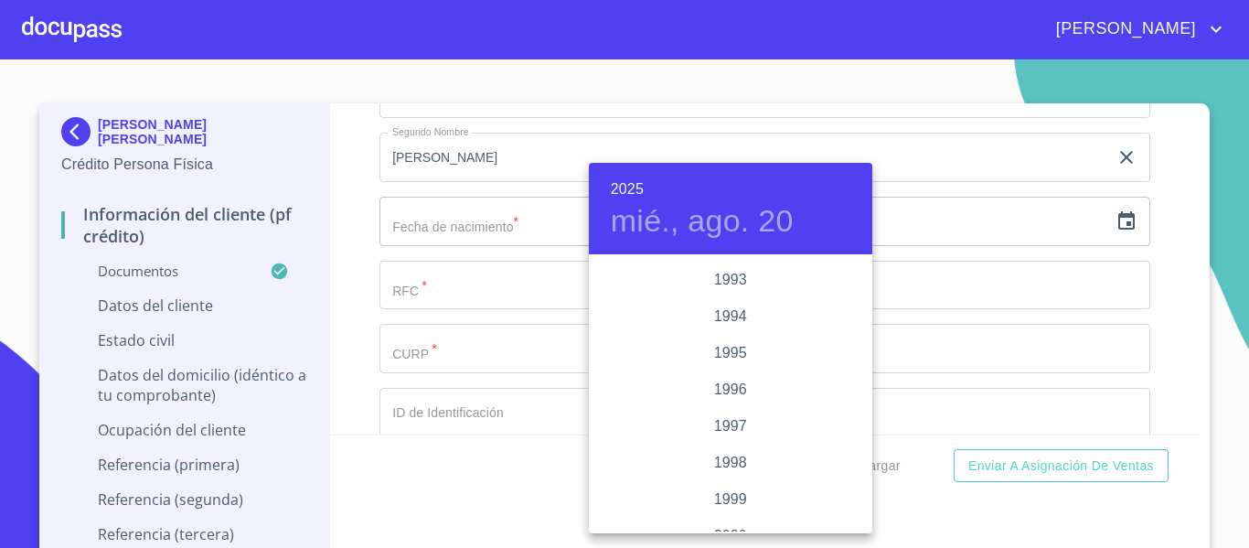
scroll to position [2451, 0]
click at [739, 263] on div "1992" at bounding box center [731, 275] width 284 height 37
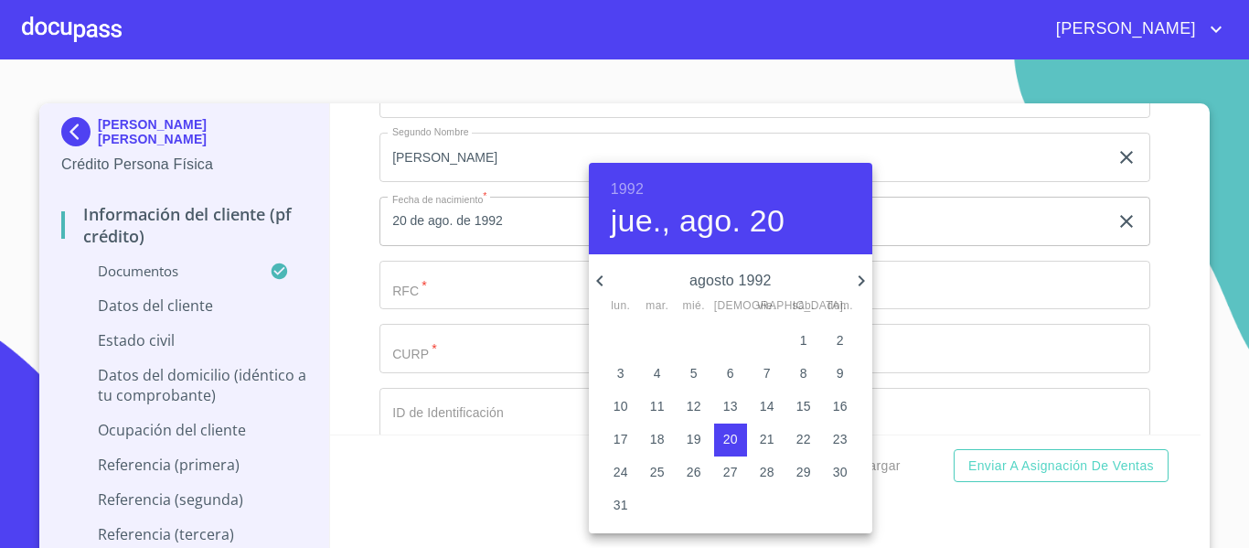
click at [864, 279] on icon "button" at bounding box center [862, 281] width 22 height 22
click at [863, 279] on icon "button" at bounding box center [861, 280] width 6 height 11
click at [810, 436] on p "21" at bounding box center [804, 439] width 15 height 18
type input "21 de nov. de 1992"
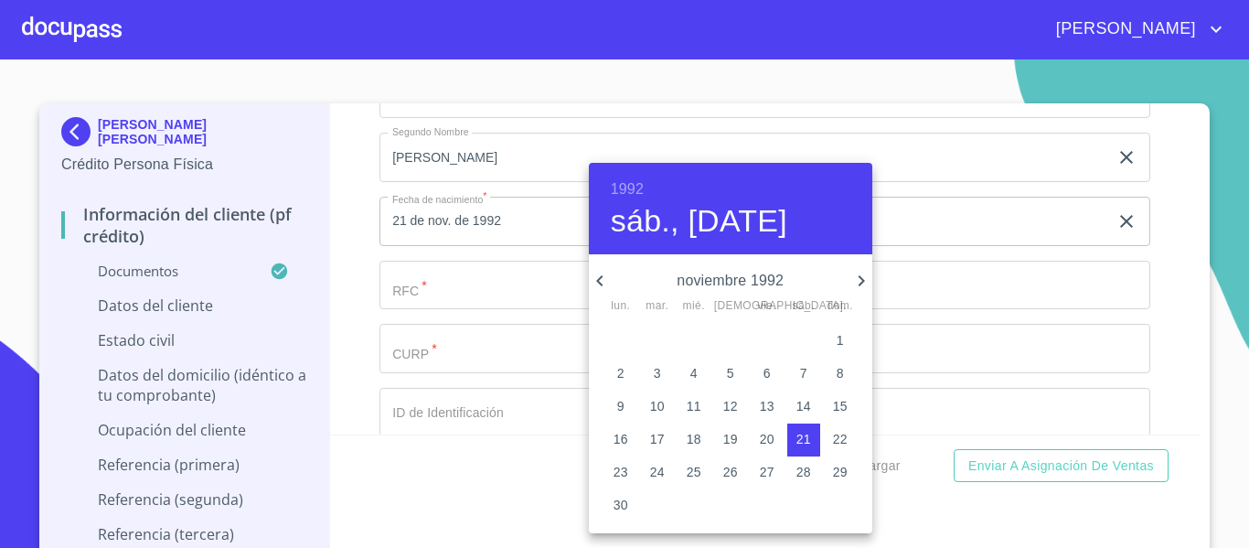
click at [961, 254] on div at bounding box center [624, 274] width 1249 height 548
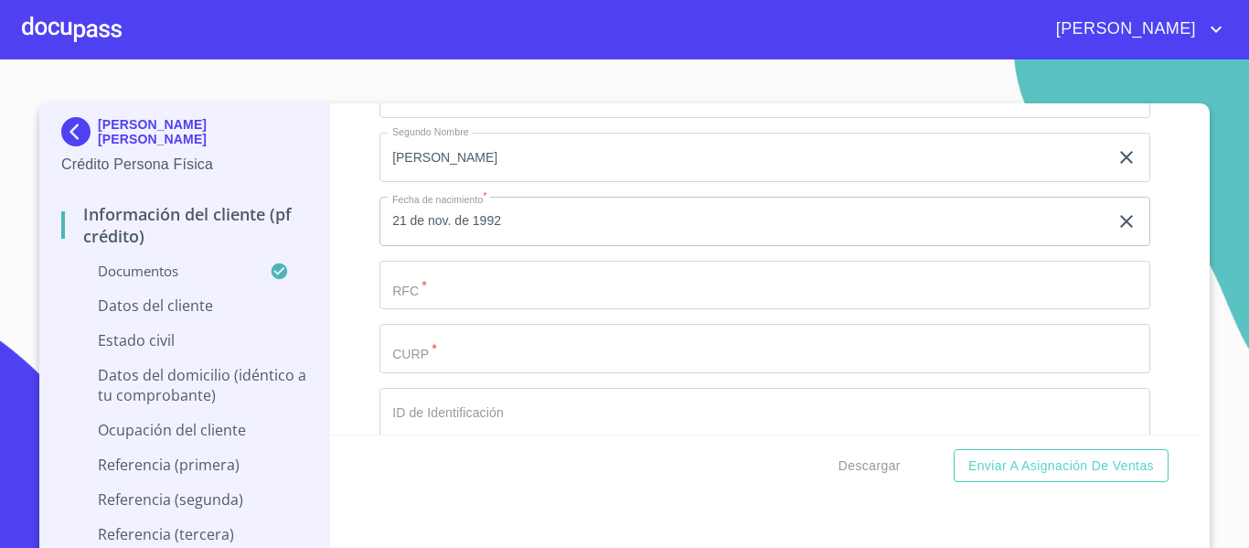
click at [347, 316] on div "Información del cliente (PF crédito) Documentos Documento de identificación.   …" at bounding box center [766, 268] width 872 height 331
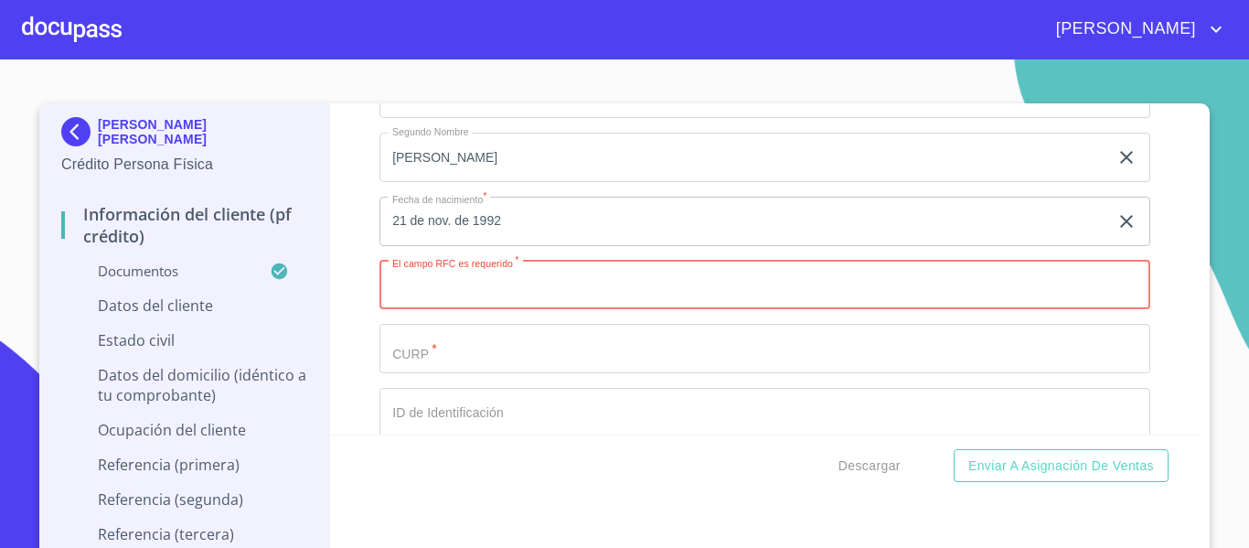
click at [508, 310] on input "Documento de identificación.   *" at bounding box center [765, 285] width 771 height 49
click at [467, 310] on input "Documento de identificación.   *" at bounding box center [765, 285] width 771 height 49
paste input "CAFO921121FE3"
type input "CAFO921121FE3"
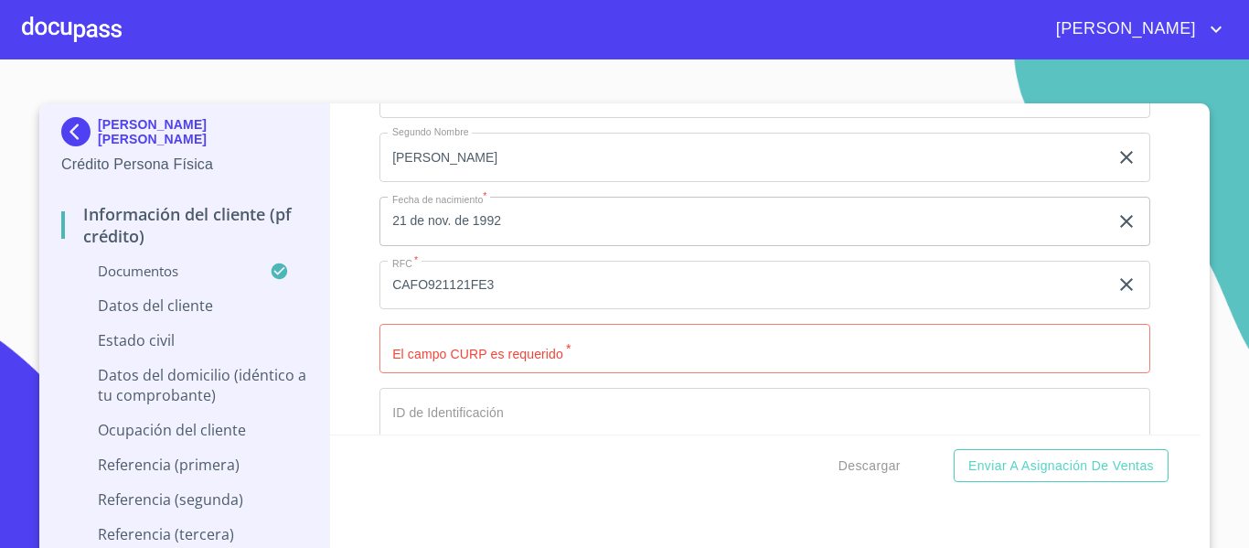
click at [531, 362] on input "Documento de identificación.   *" at bounding box center [765, 348] width 771 height 49
paste input "CAFO921121HJCMLS03"
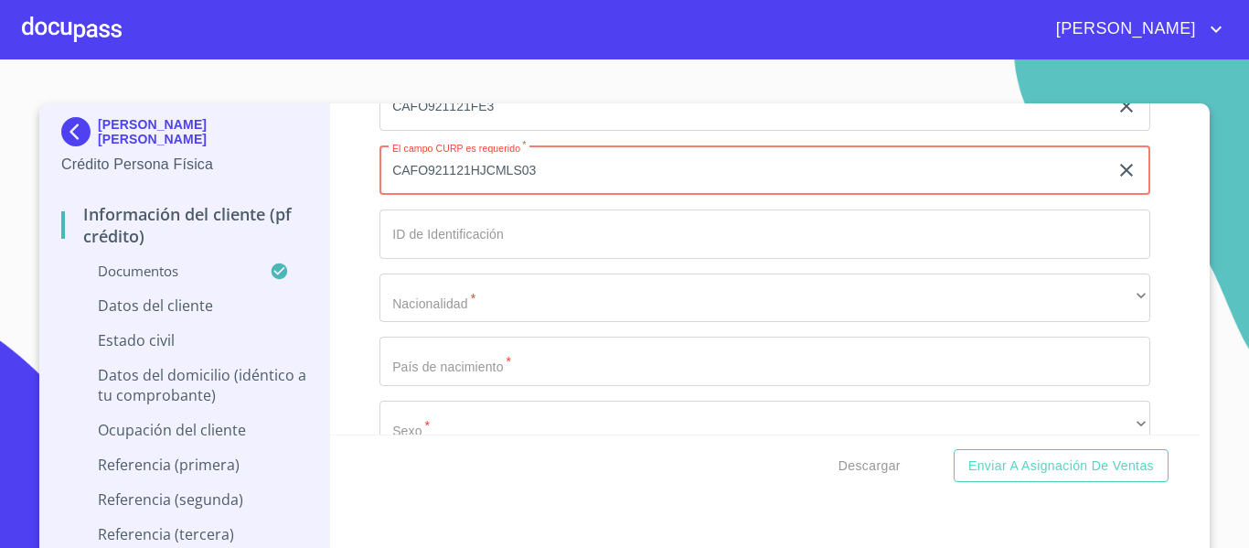
scroll to position [6150, 0]
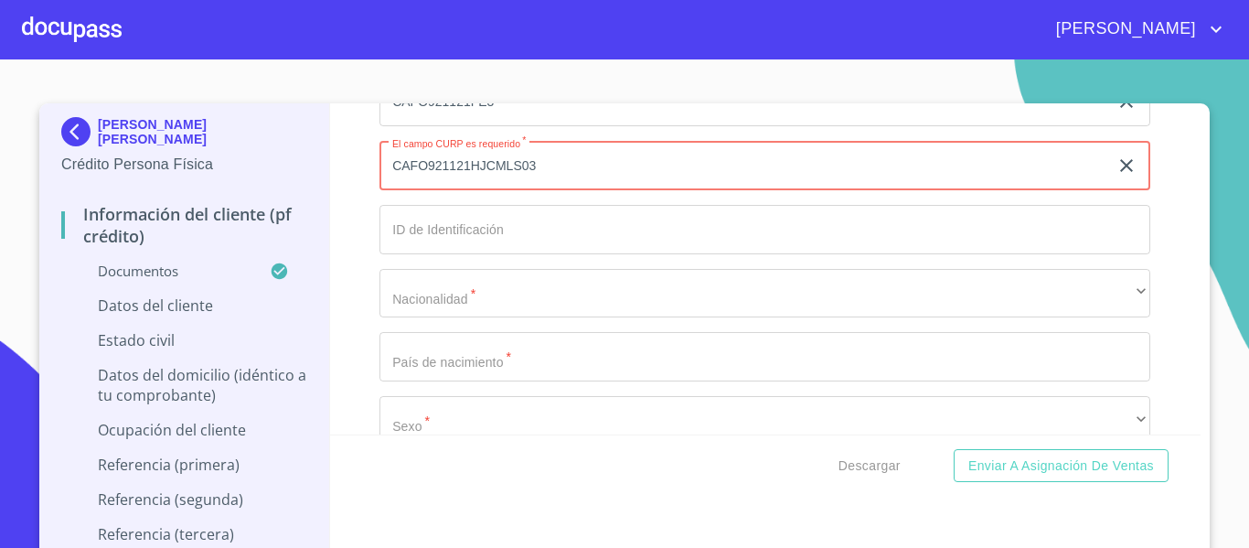
type input "CAFO921121HJCMLS03"
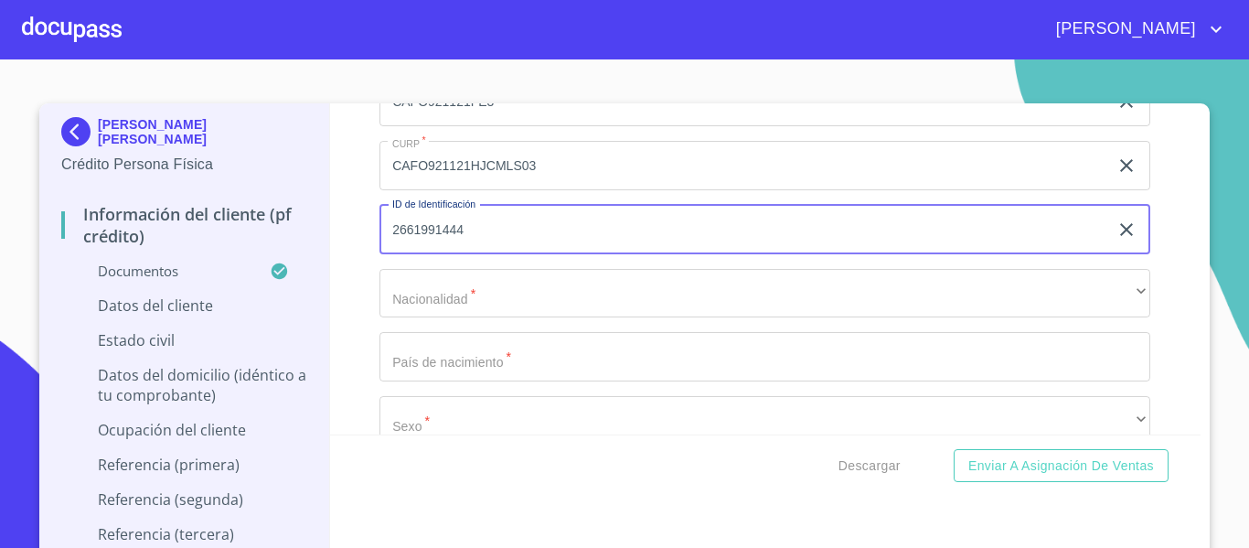
type input "2661991444"
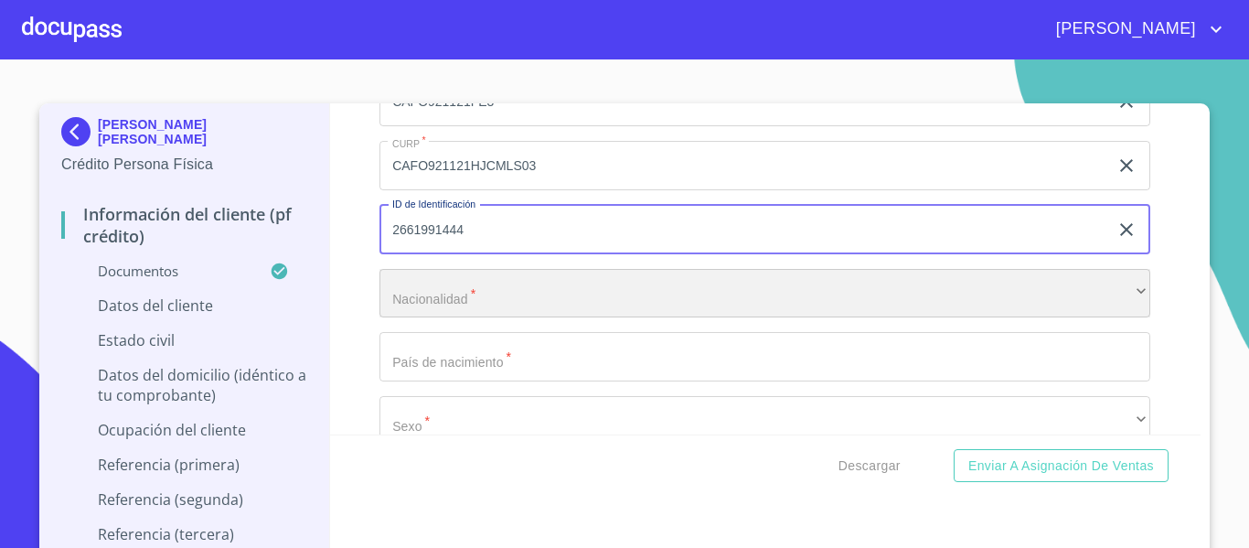
click at [608, 318] on div "​" at bounding box center [765, 293] width 771 height 49
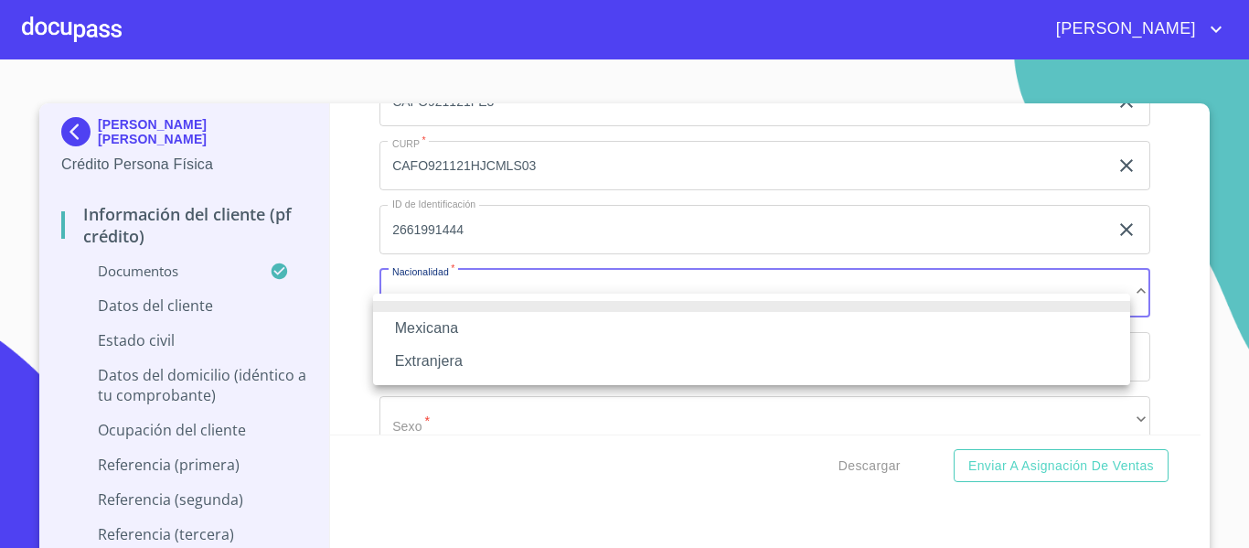
click at [445, 331] on li "Mexicana" at bounding box center [751, 328] width 757 height 33
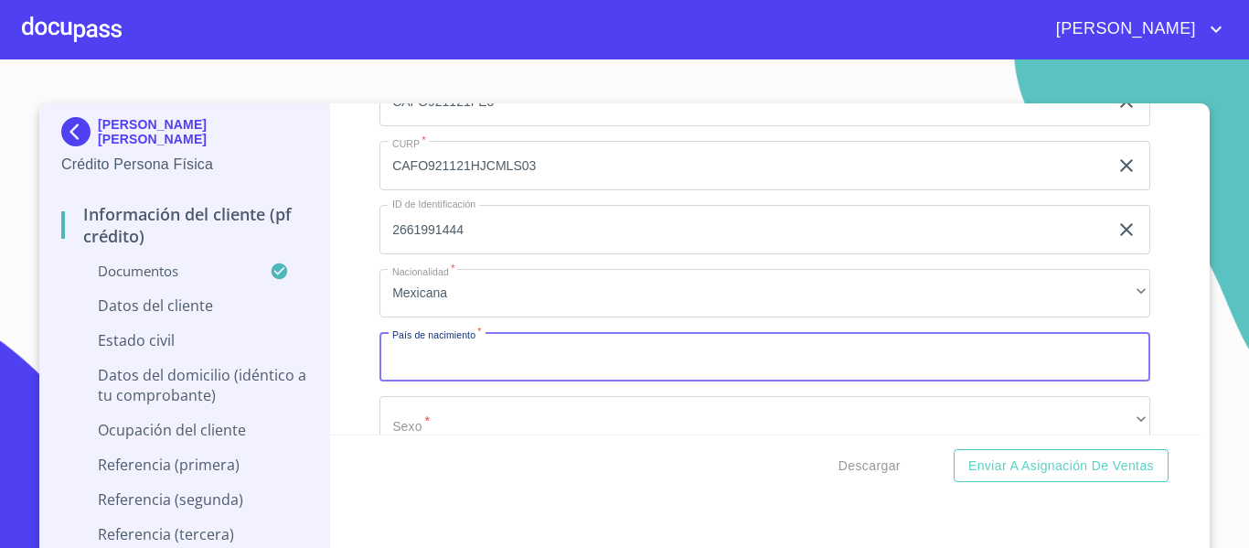
click at [456, 381] on input "Documento de identificación.   *" at bounding box center [765, 356] width 771 height 49
type input "[GEOGRAPHIC_DATA]"
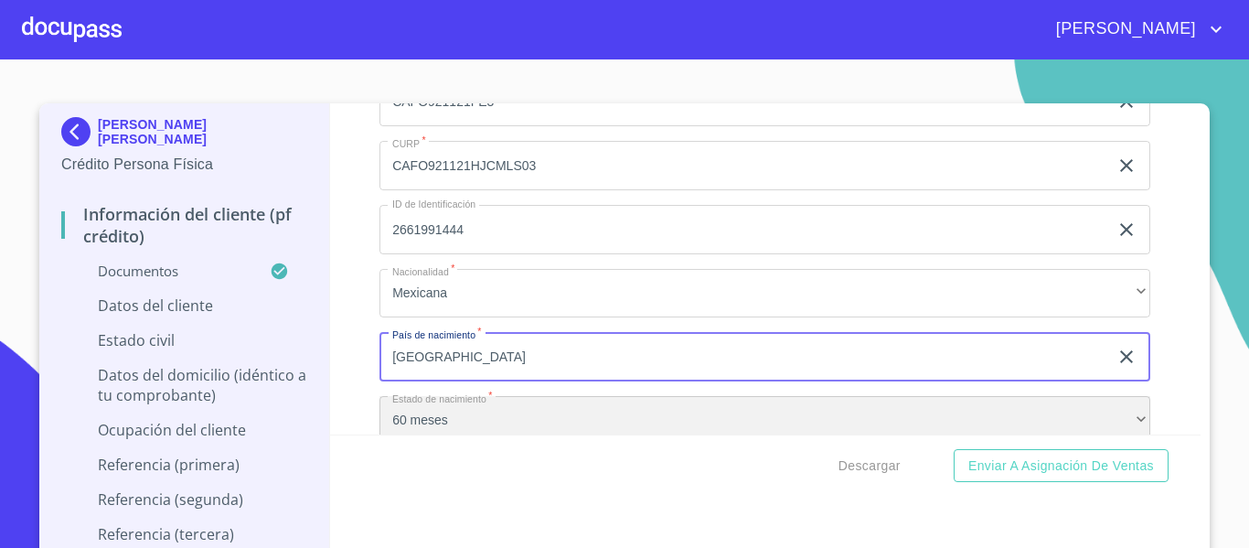
scroll to position [6183, 0]
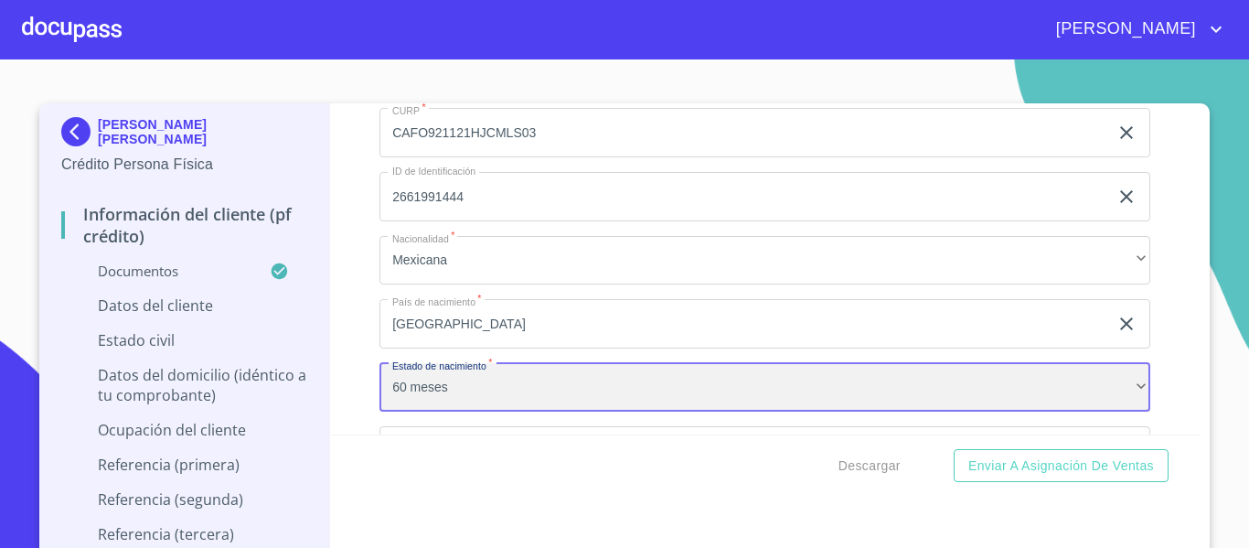
click at [422, 413] on div "60 meses" at bounding box center [765, 387] width 771 height 49
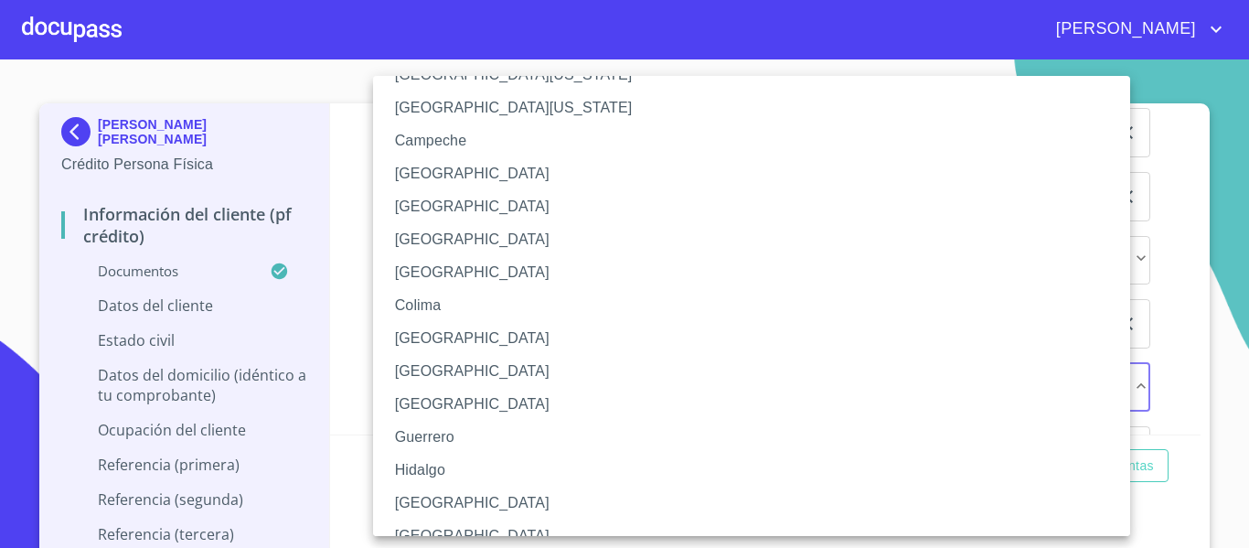
scroll to position [183, 0]
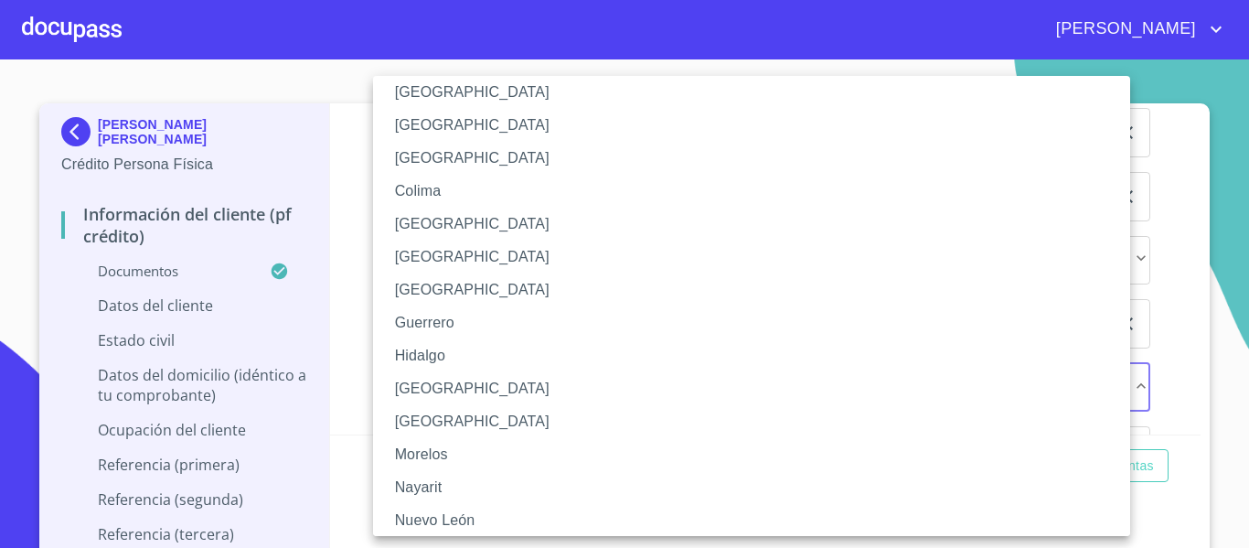
click at [446, 391] on li "[GEOGRAPHIC_DATA]" at bounding box center [758, 388] width 771 height 33
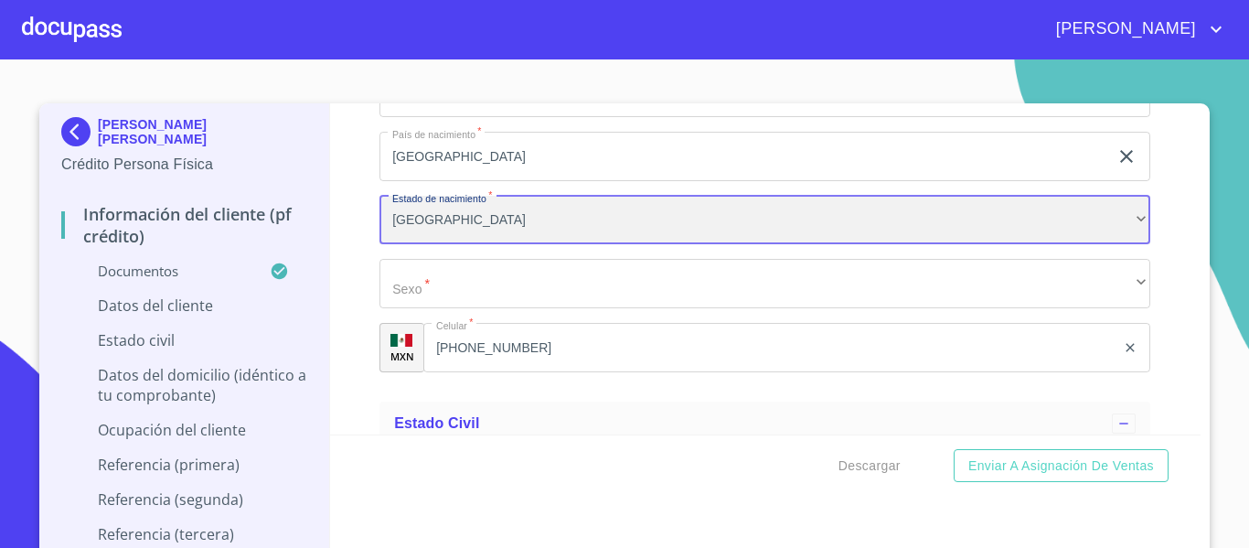
scroll to position [6366, 0]
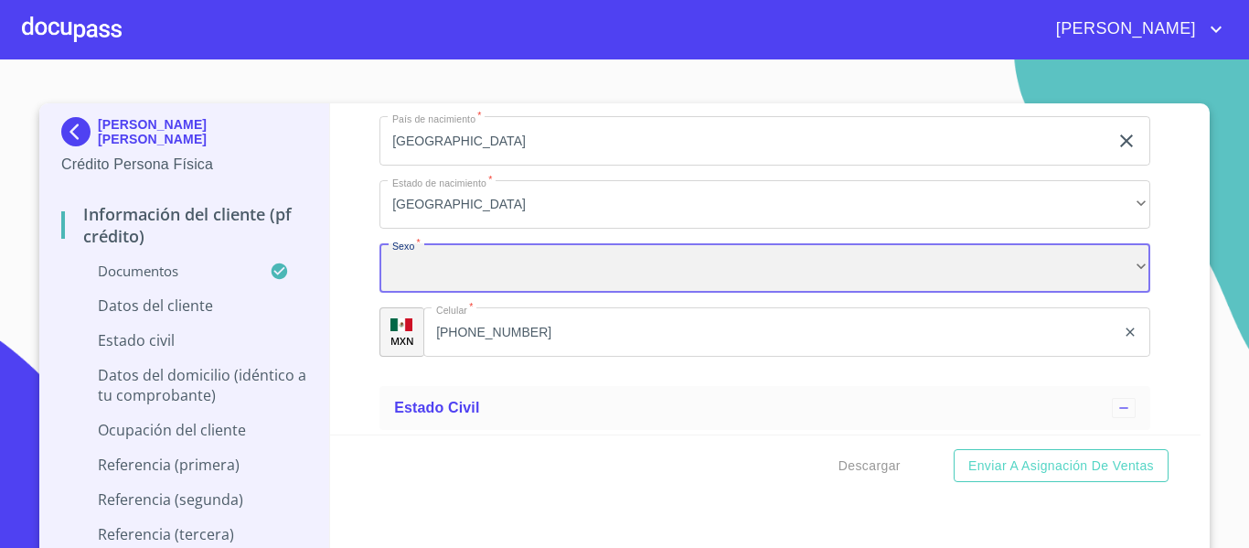
click at [487, 293] on div "​" at bounding box center [765, 267] width 771 height 49
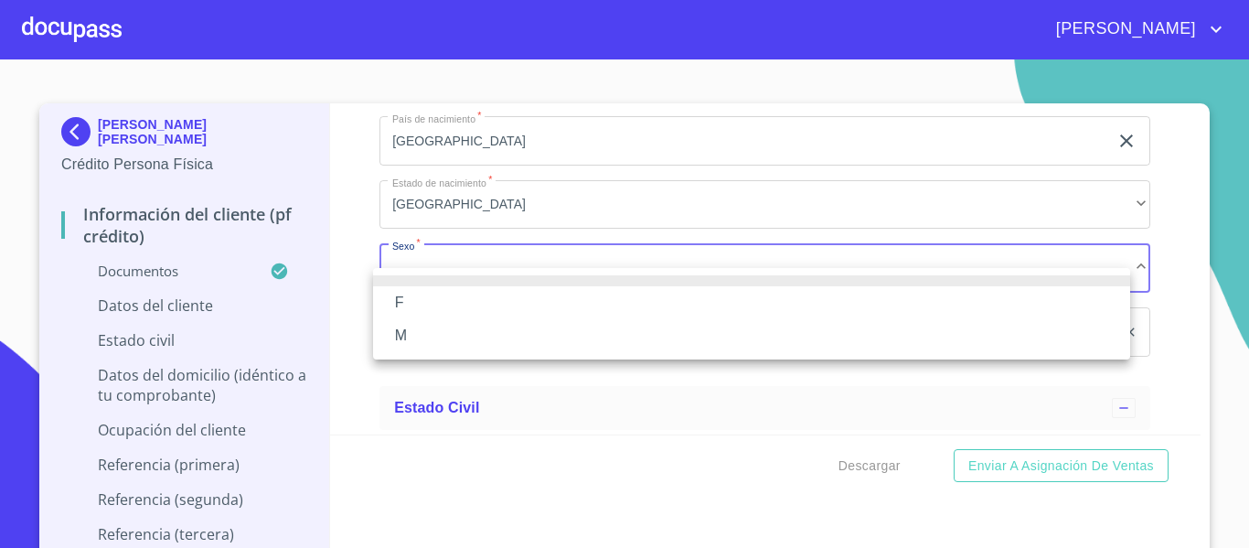
click at [433, 328] on li "M" at bounding box center [751, 335] width 757 height 33
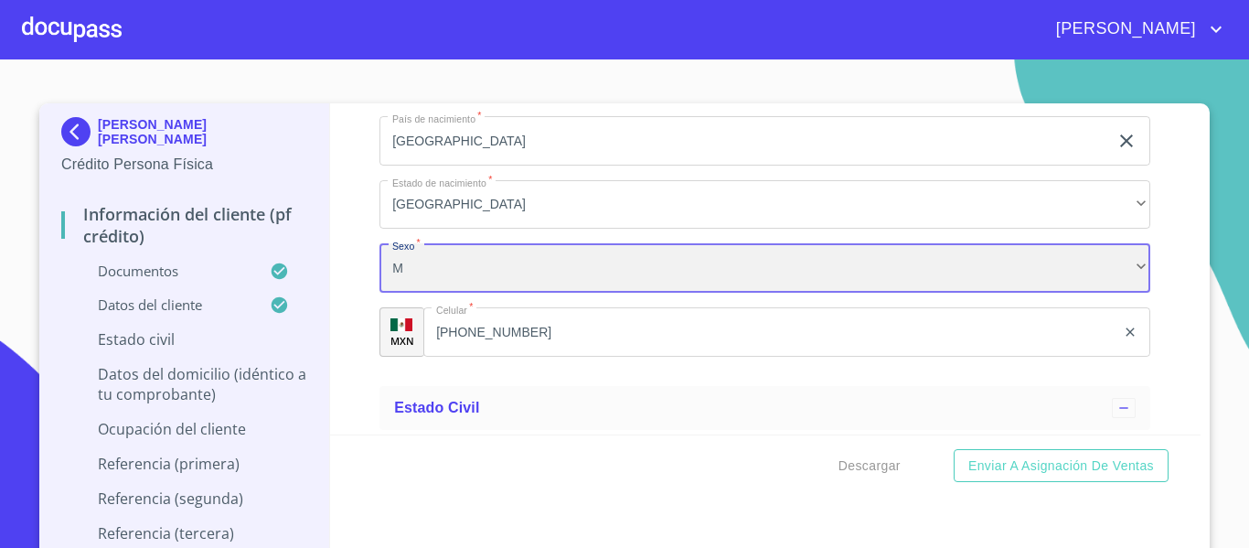
scroll to position [6458, 0]
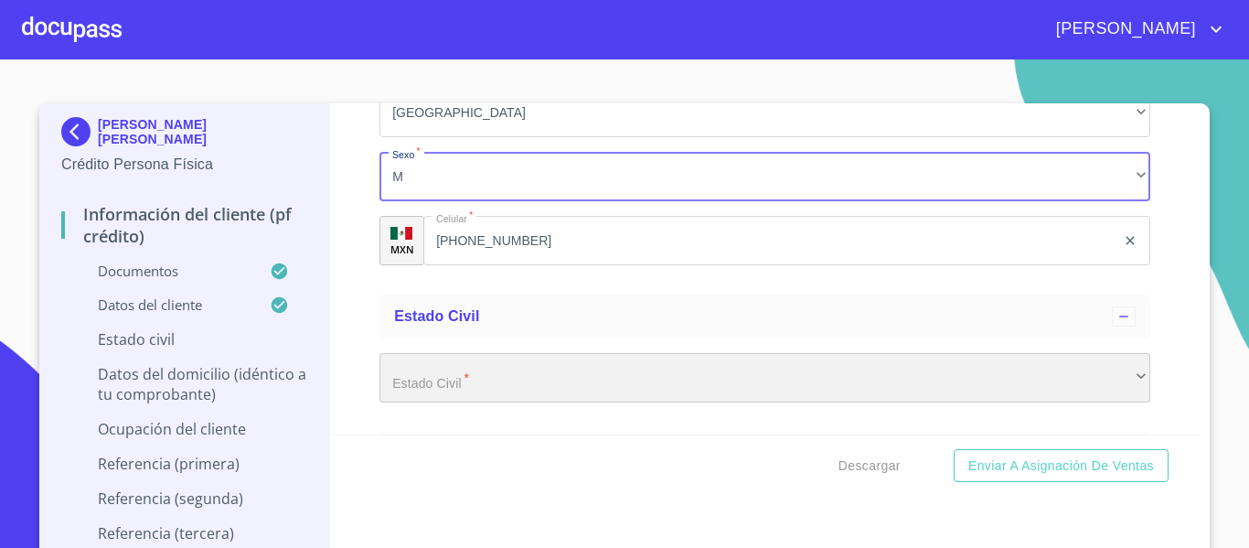
click at [453, 387] on div "​" at bounding box center [765, 377] width 771 height 49
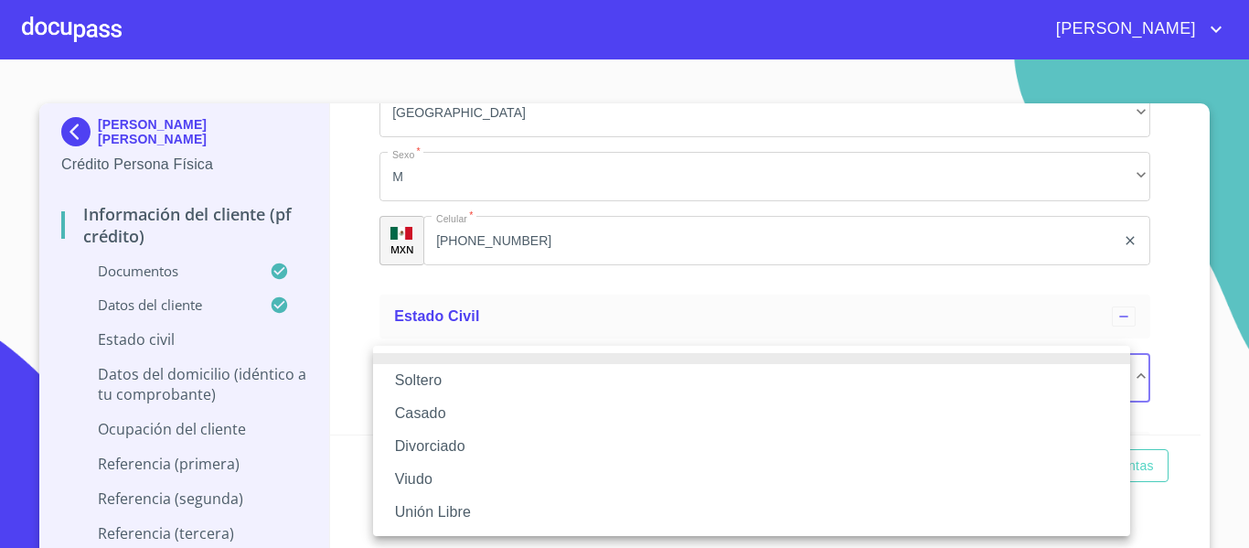
click at [447, 381] on li "Soltero" at bounding box center [751, 380] width 757 height 33
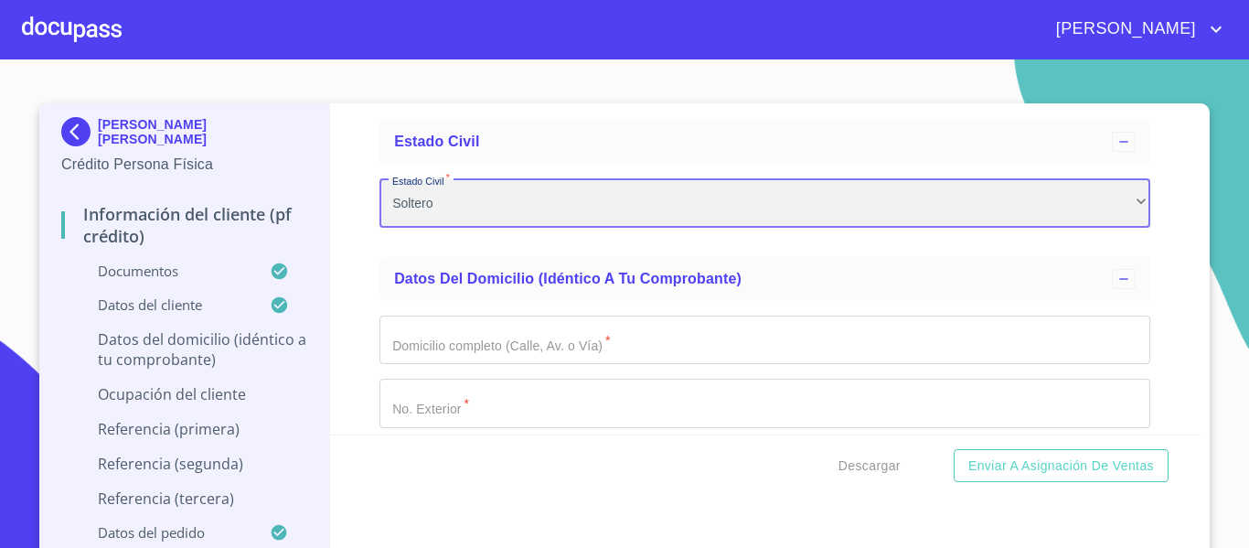
scroll to position [6641, 0]
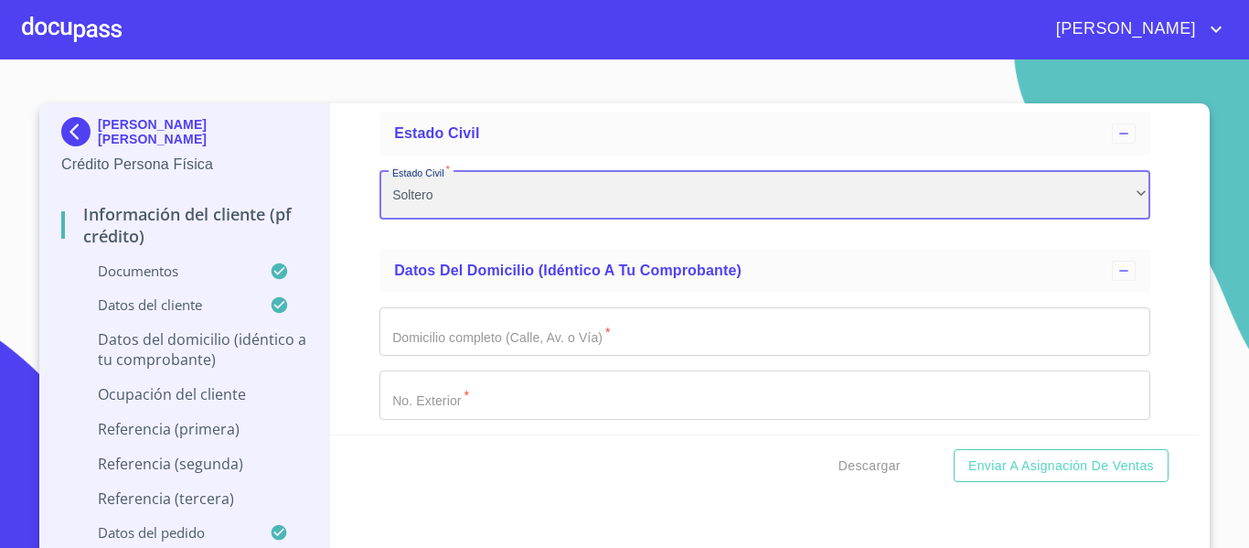
click at [477, 217] on div "Soltero" at bounding box center [765, 194] width 771 height 49
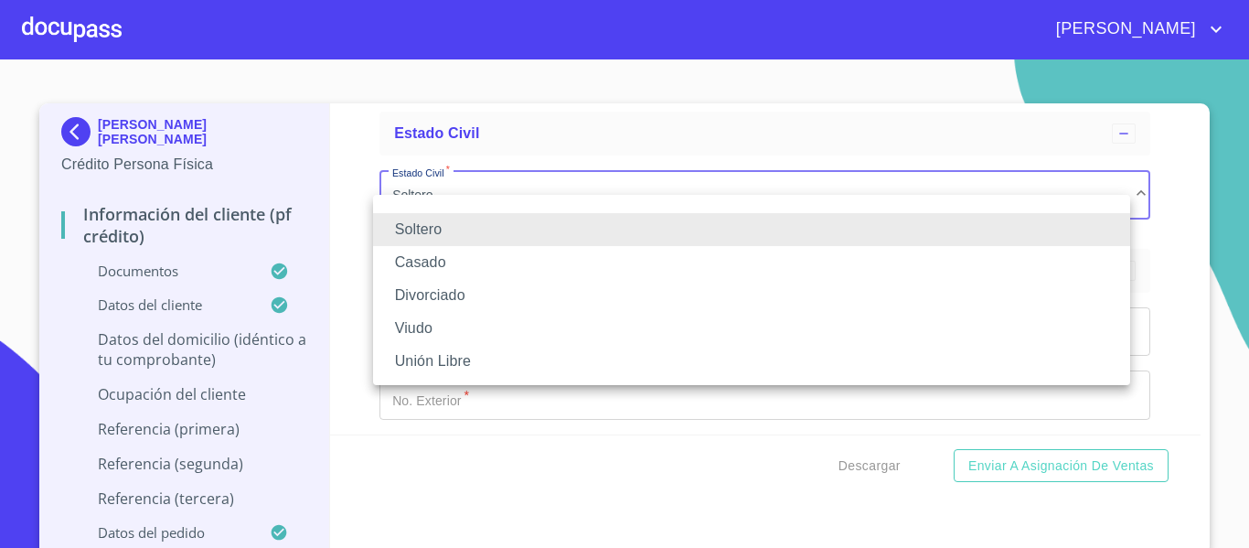
click at [451, 252] on li "Casado" at bounding box center [751, 262] width 757 height 33
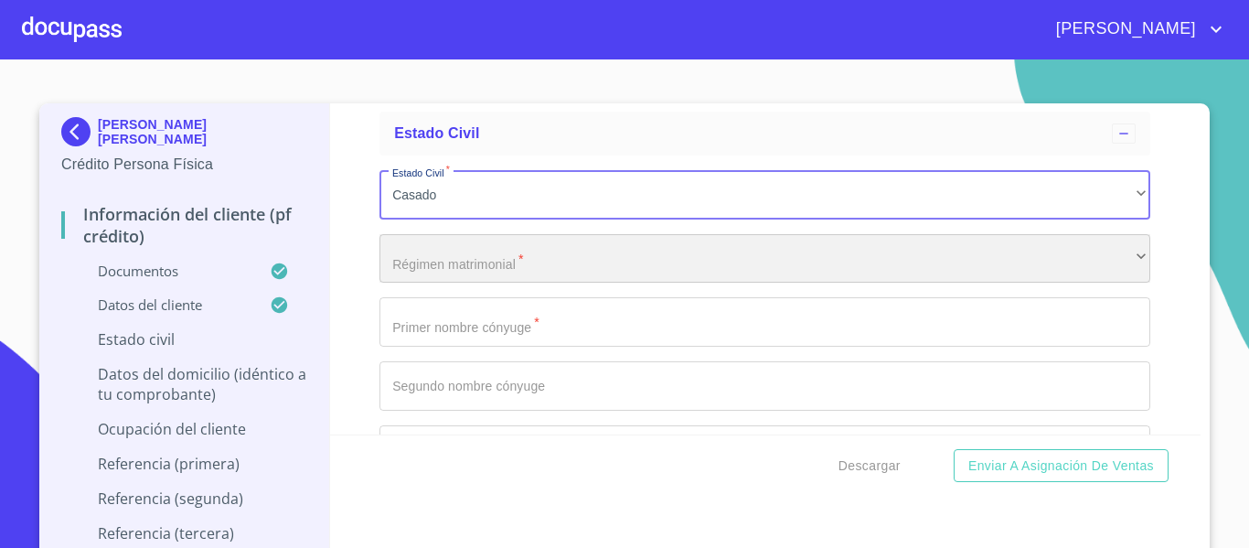
click at [483, 275] on div "​" at bounding box center [765, 258] width 771 height 49
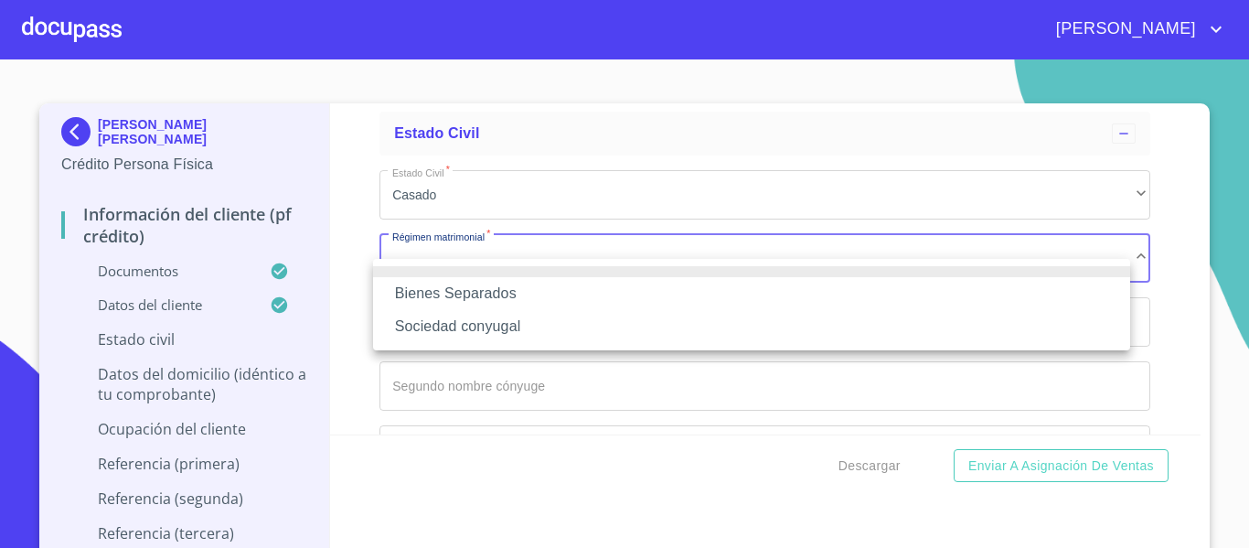
click at [477, 326] on li "Sociedad conyugal" at bounding box center [751, 326] width 757 height 33
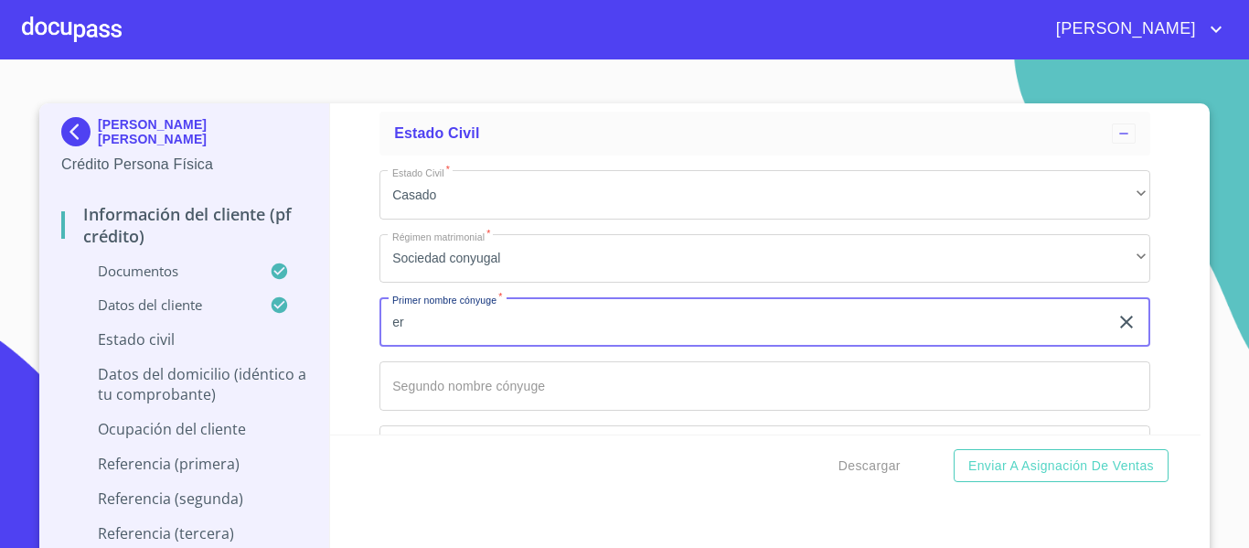
type input "e"
type input "[PERSON_NAME]"
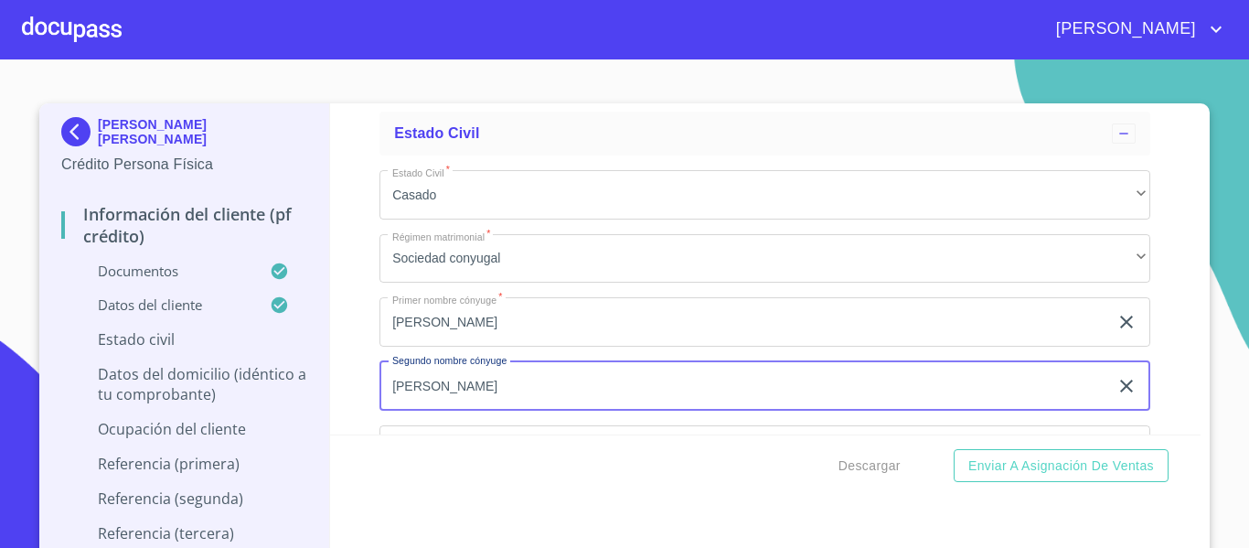
type input "[PERSON_NAME]"
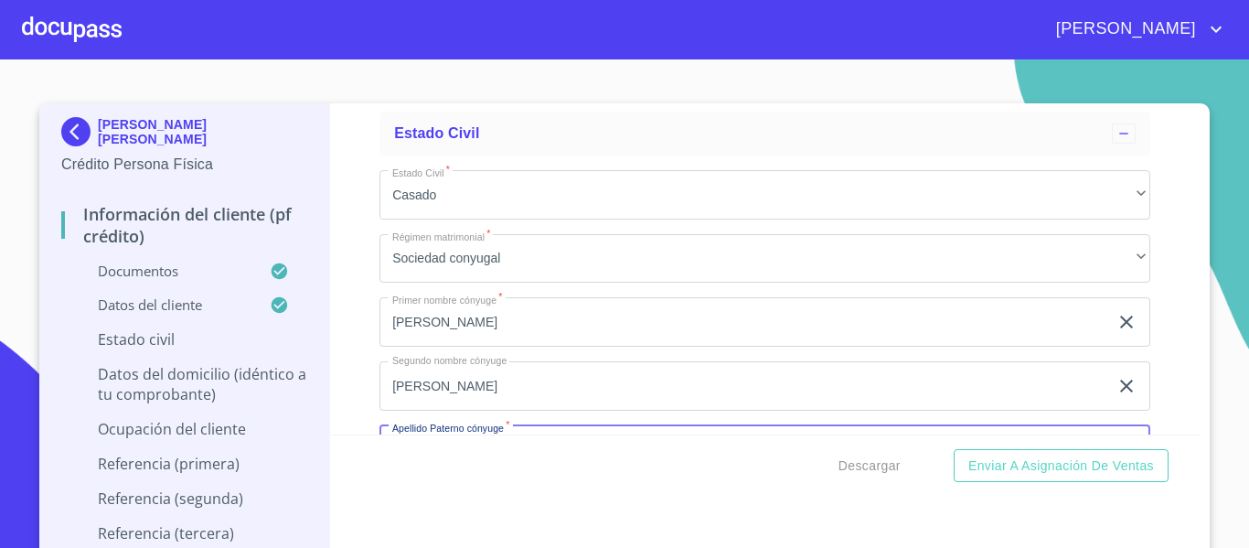
scroll to position [6844, 0]
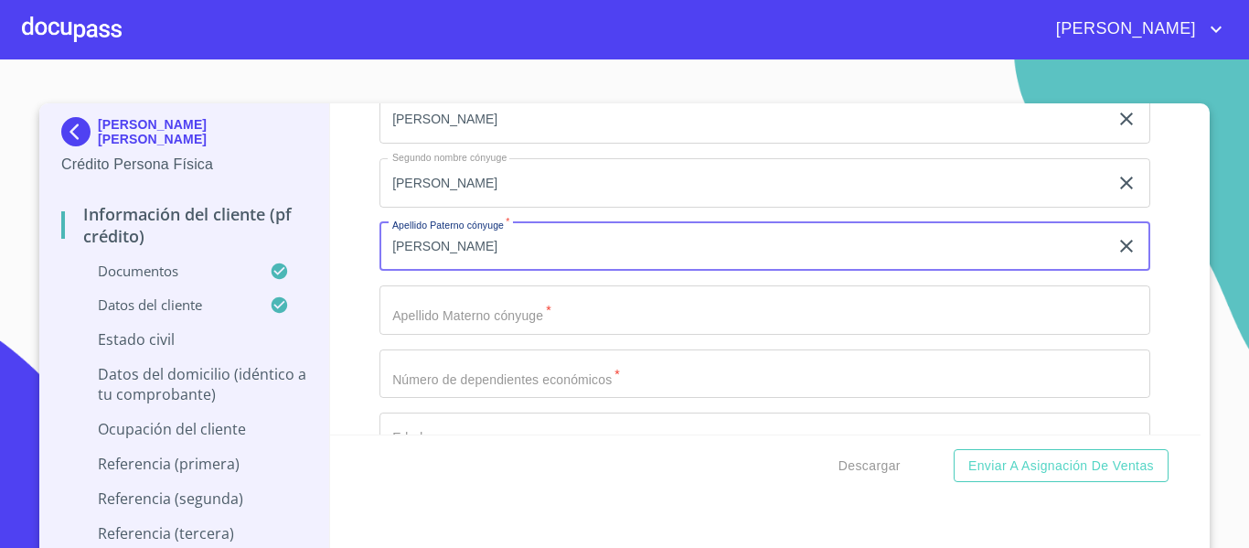
type input "[PERSON_NAME]"
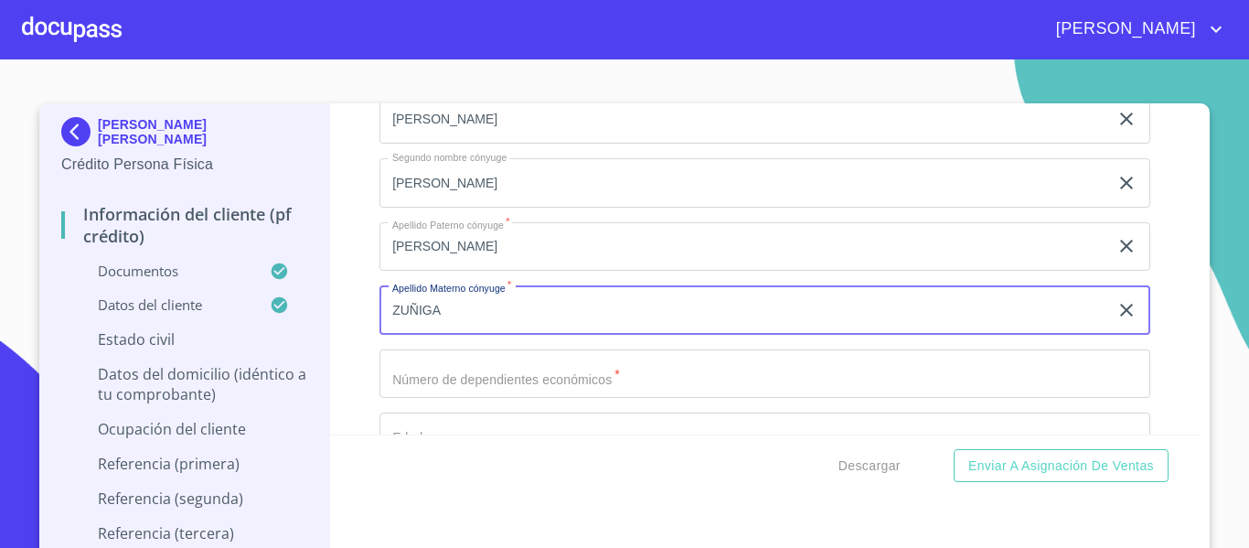
type input "ZUÑIGA"
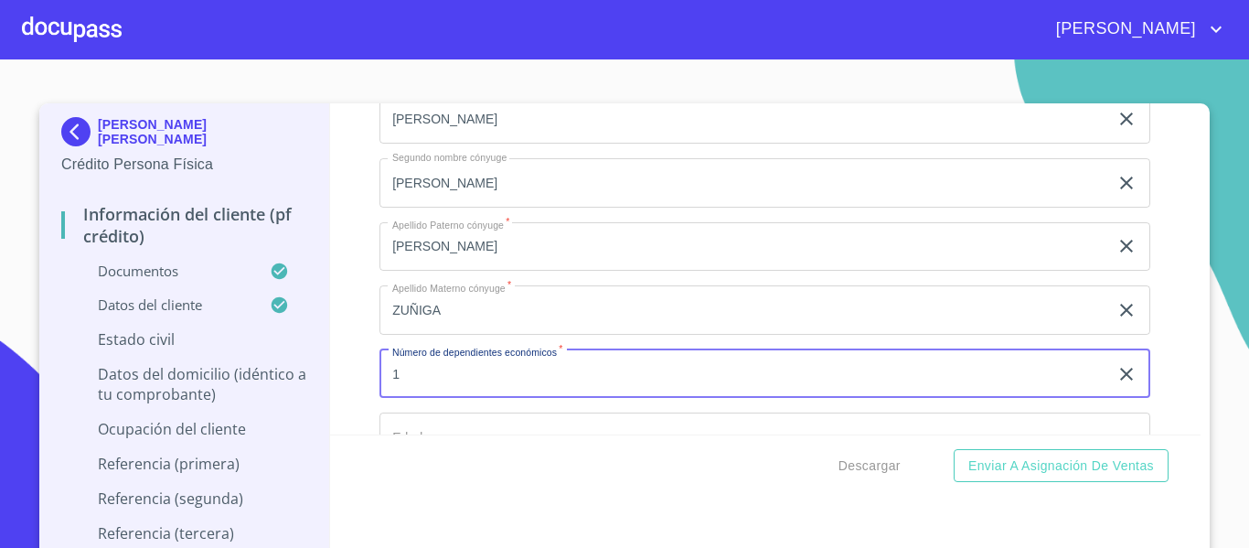
type input "1"
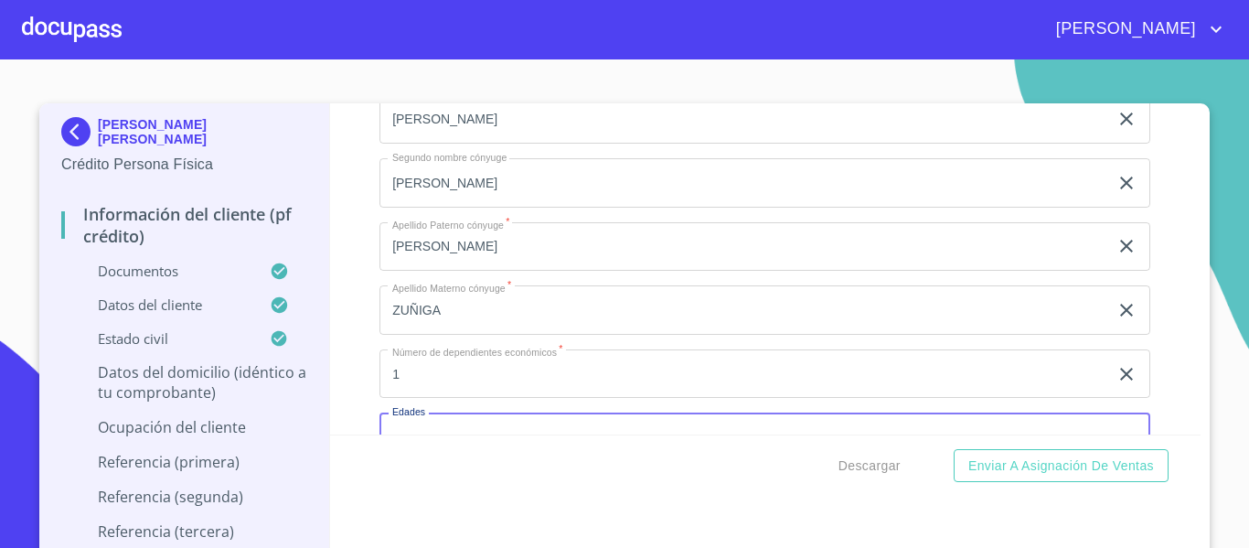
scroll to position [7034, 0]
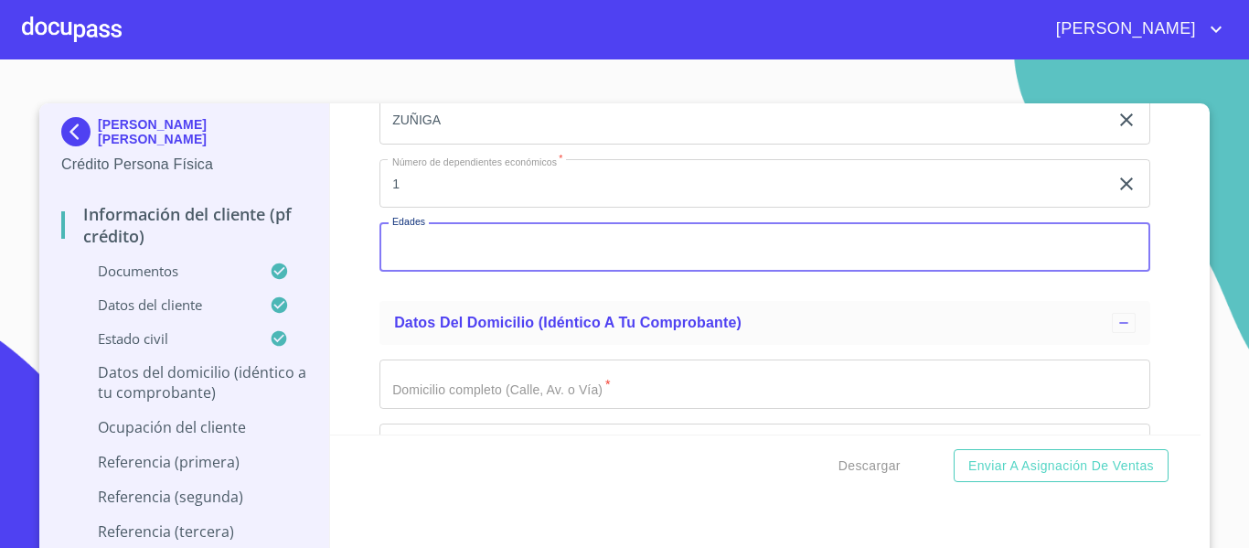
type input "9"
type input "1"
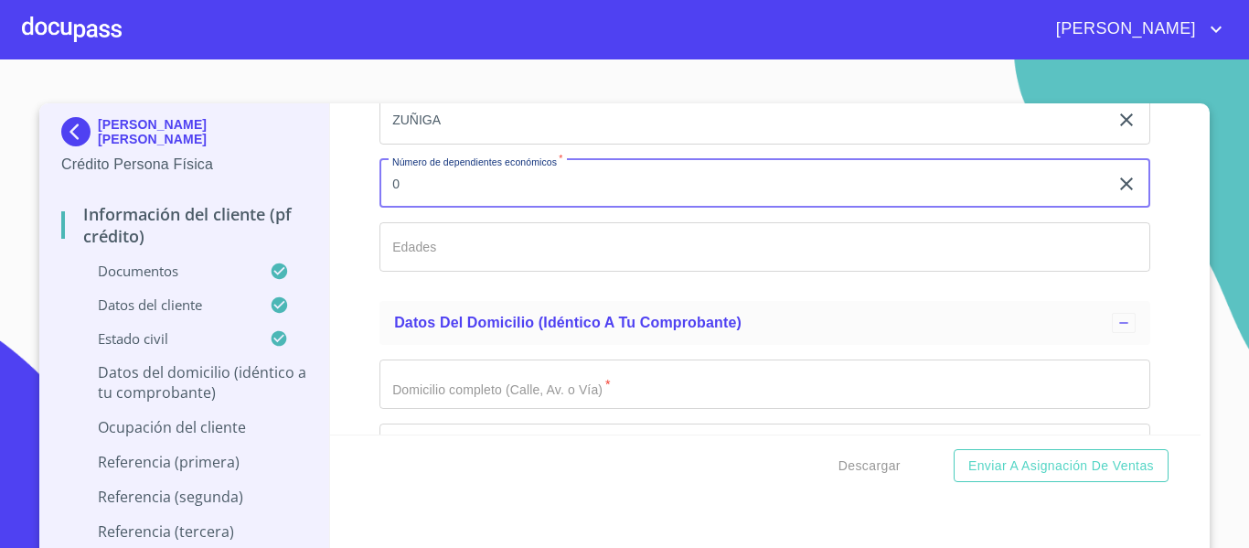
type input "0"
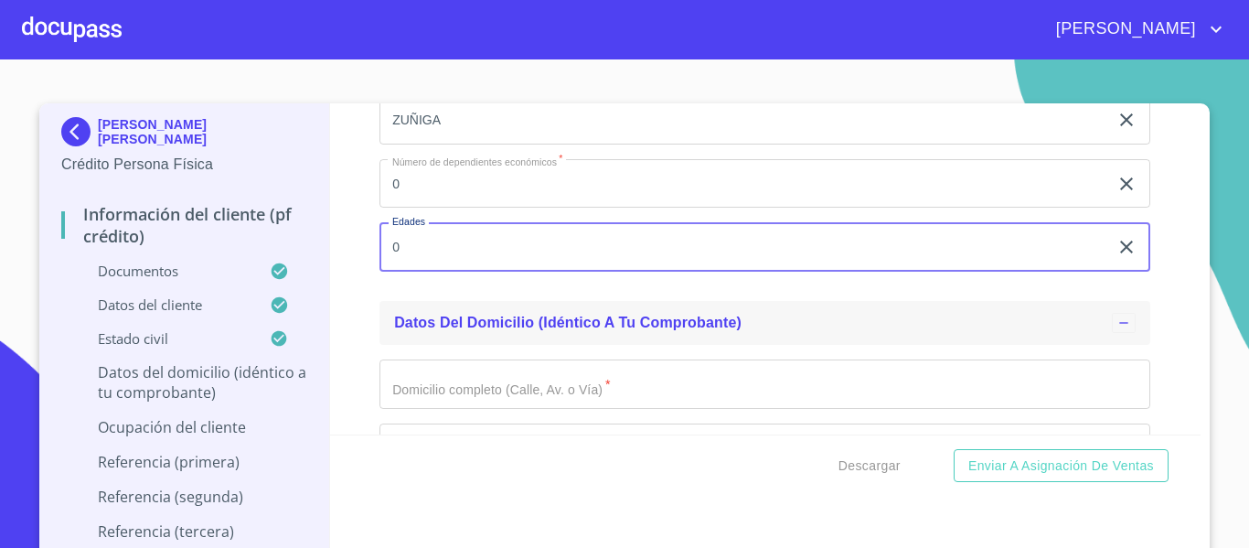
type input "0"
click at [380, 323] on div "Datos del domicilio (idéntico a tu comprobante)" at bounding box center [765, 323] width 771 height 44
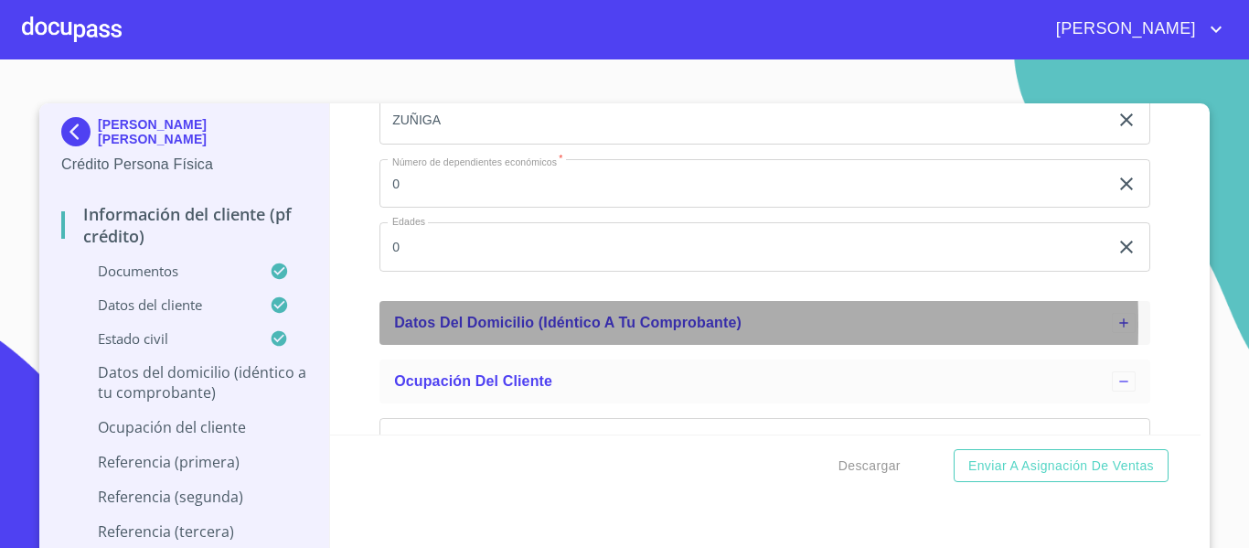
click at [453, 330] on span "Datos del domicilio (idéntico a tu comprobante)" at bounding box center [568, 323] width 348 height 16
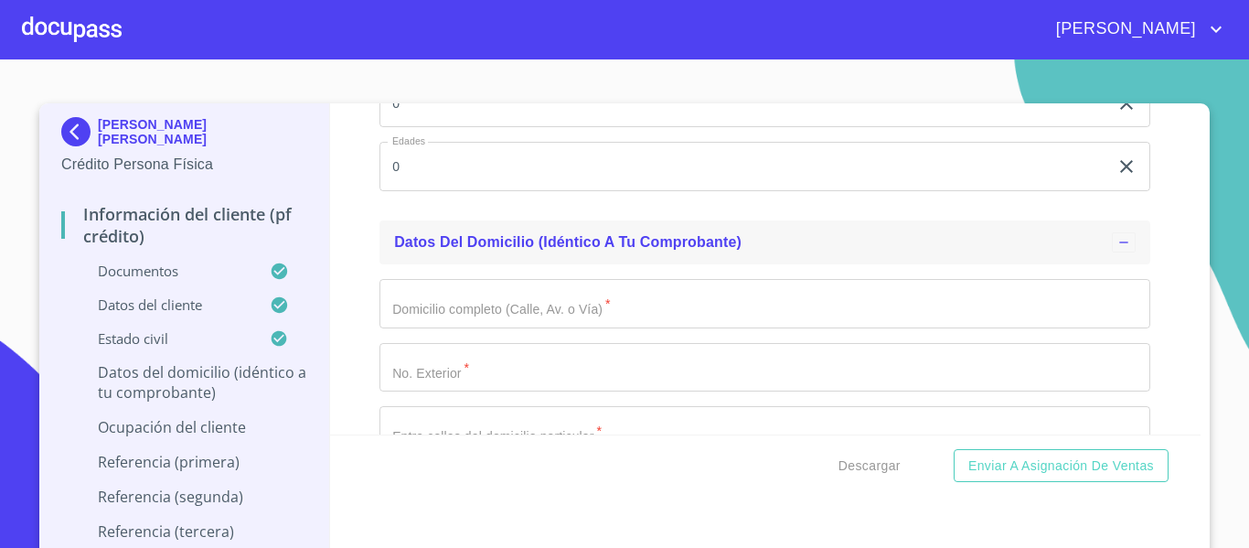
scroll to position [7217, 0]
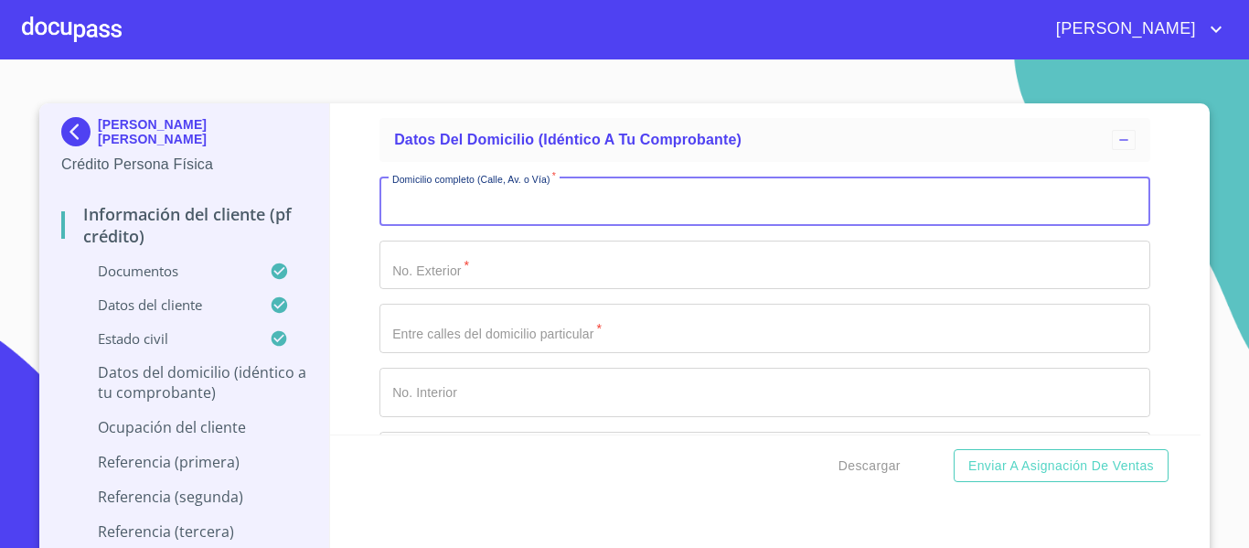
click at [428, 221] on input "Documento de identificación.   *" at bounding box center [765, 201] width 771 height 49
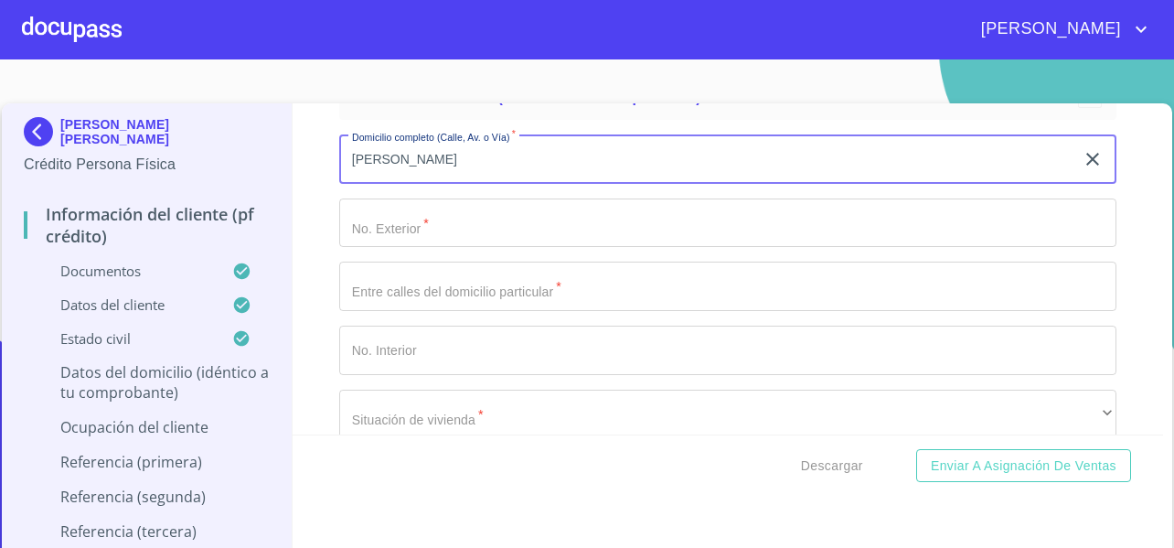
type input "[PERSON_NAME]"
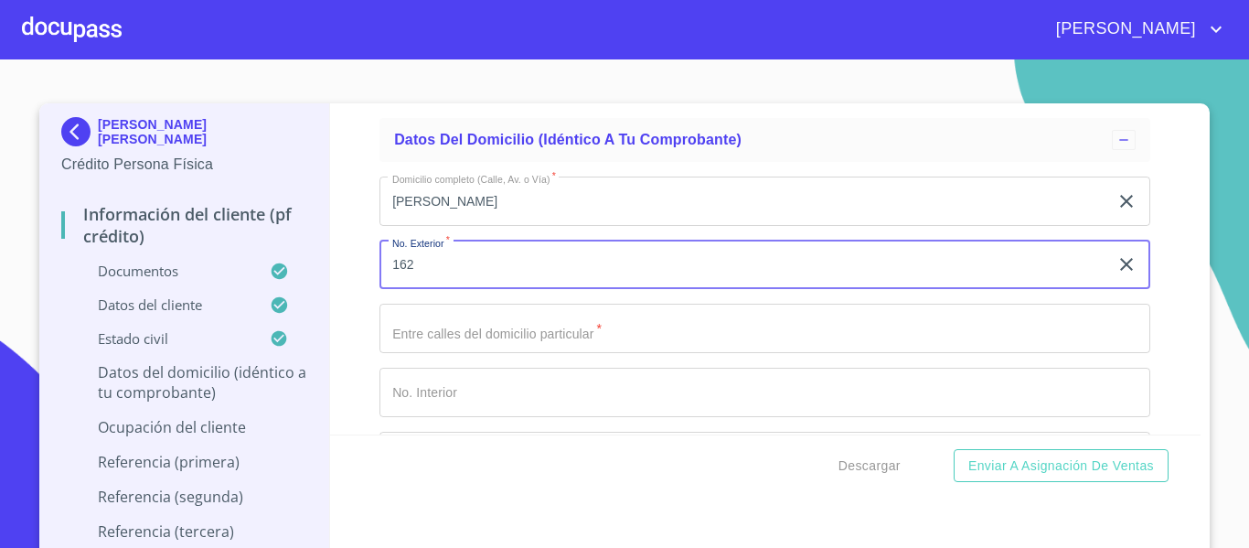
type input "162"
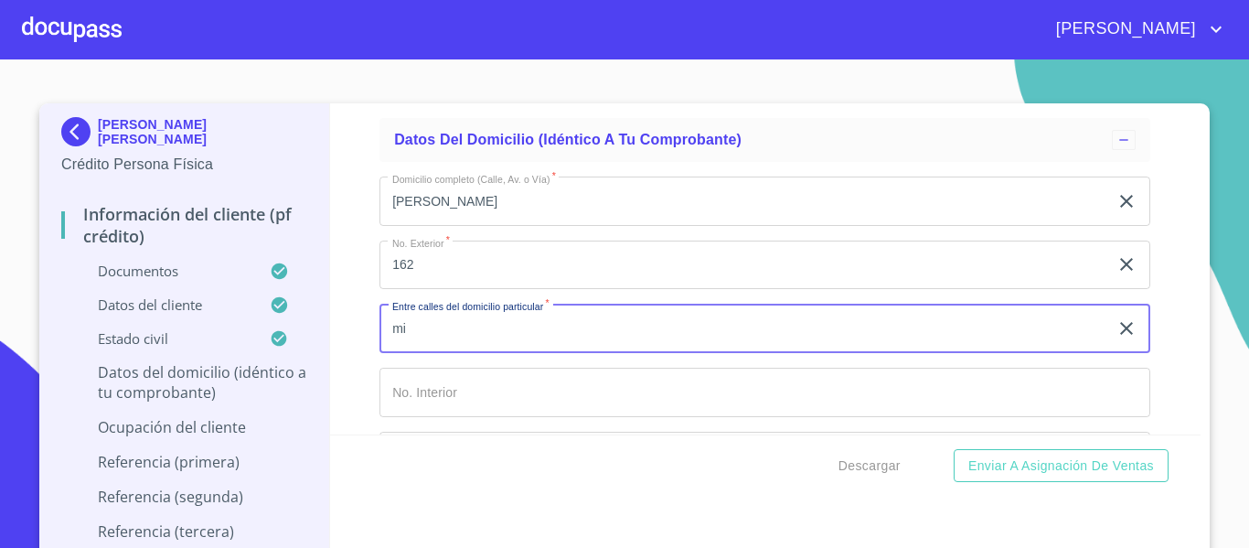
type input "m"
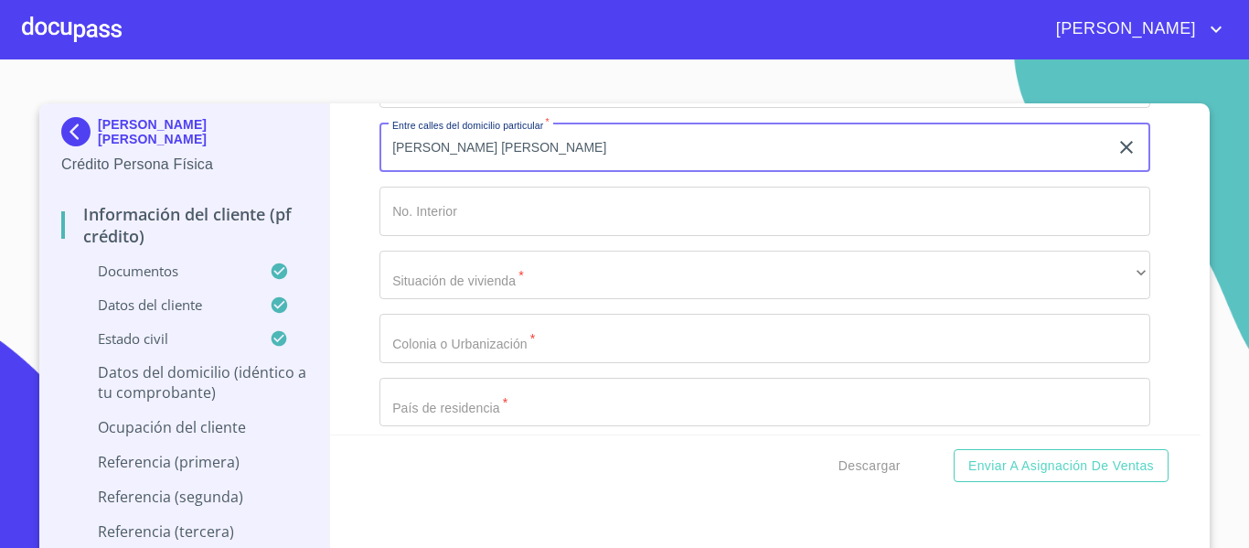
scroll to position [7400, 0]
type input "[PERSON_NAME] [PERSON_NAME]"
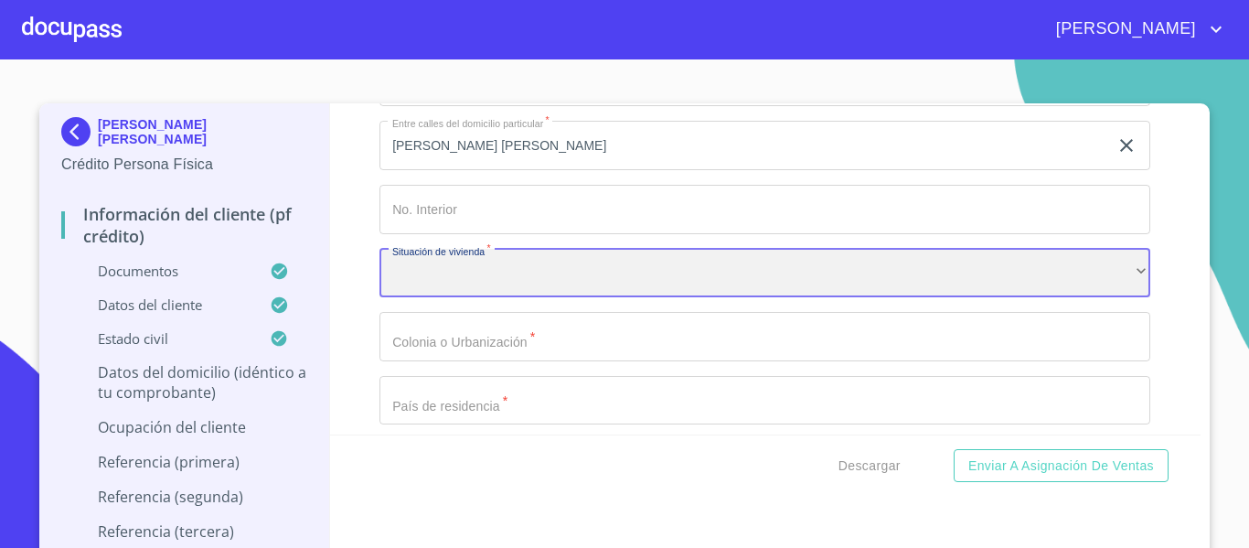
click at [467, 285] on div "​" at bounding box center [765, 273] width 771 height 49
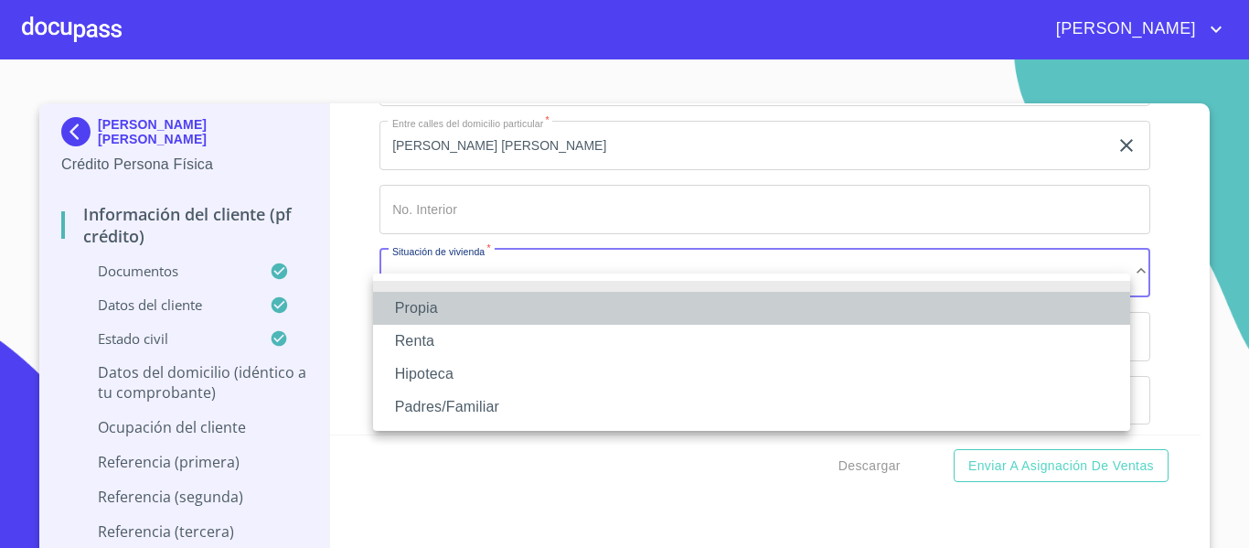
click at [463, 300] on li "Propia" at bounding box center [751, 308] width 757 height 33
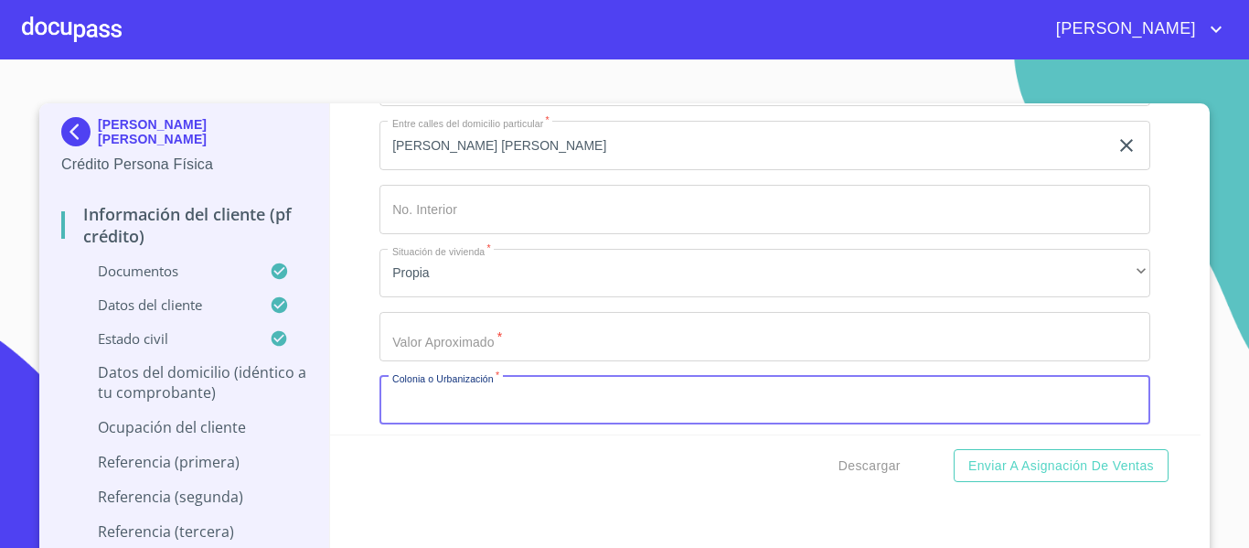
click at [448, 367] on div "Domicilio completo (Calle, Av. o Vía)   * [PERSON_NAME] ​ No. Exterior   * 162…" at bounding box center [765, 368] width 771 height 779
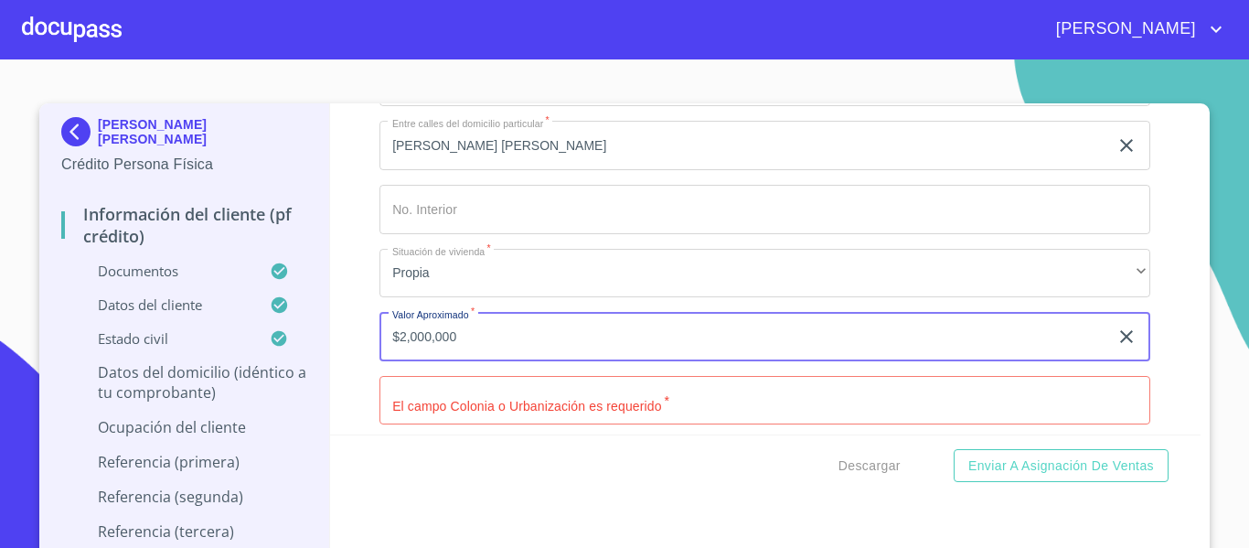
type input "$2,000,000"
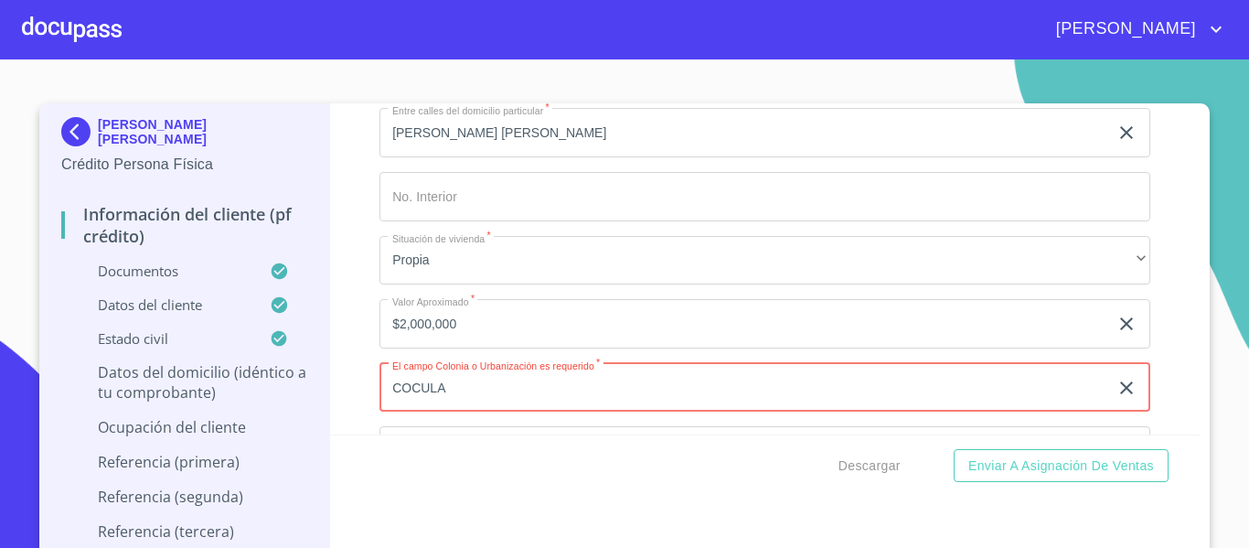
type input "COCULA"
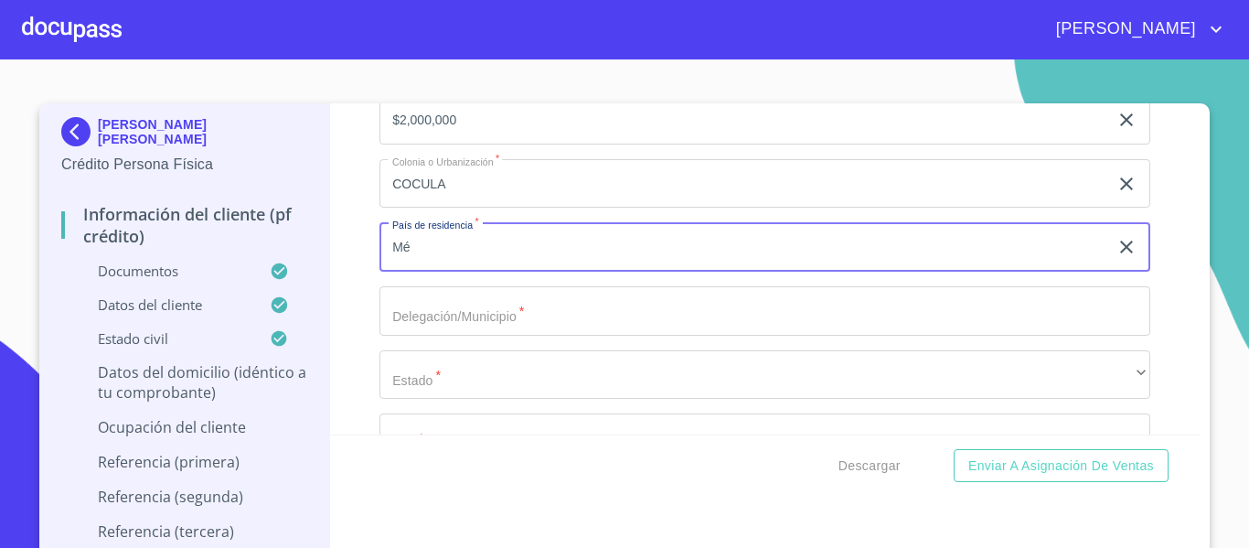
type input "M"
type input "[GEOGRAPHIC_DATA]"
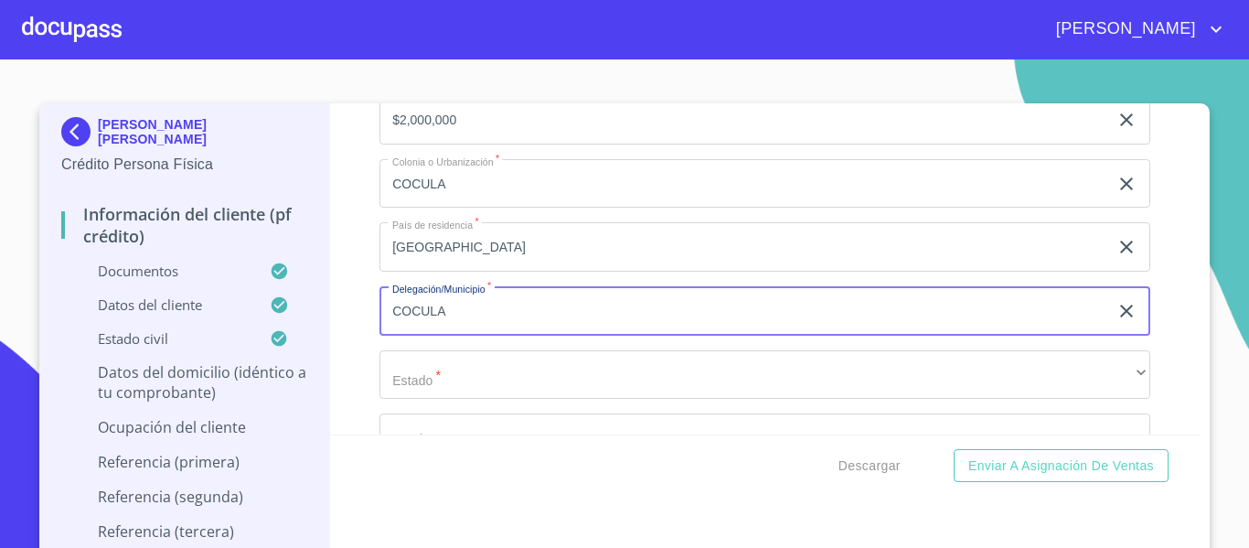
type input "COCULA"
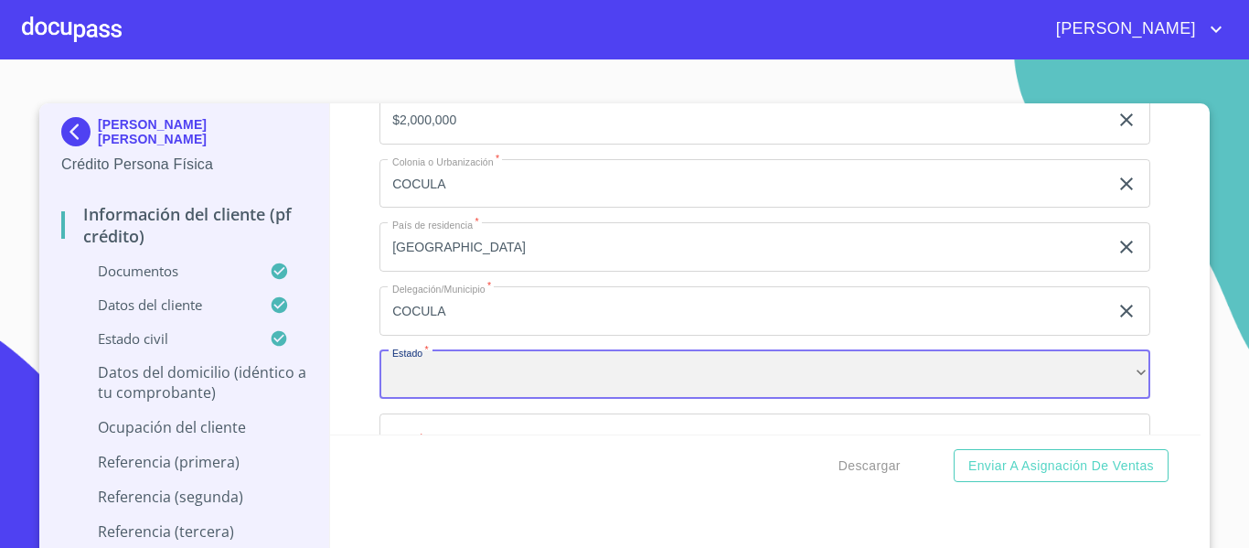
click at [483, 387] on div "​" at bounding box center [765, 374] width 771 height 49
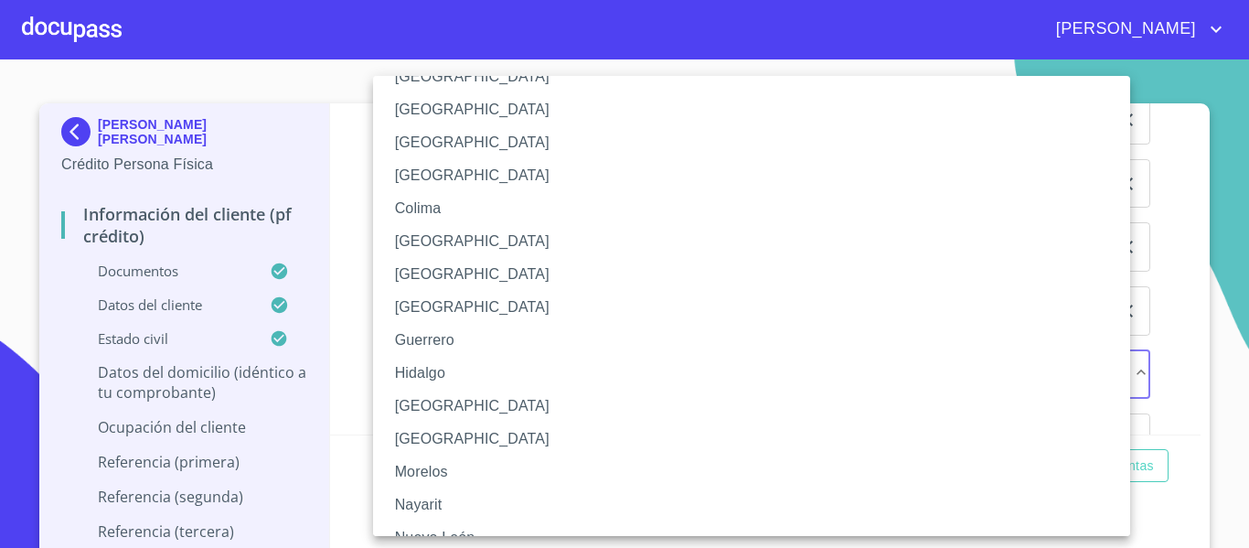
scroll to position [183, 0]
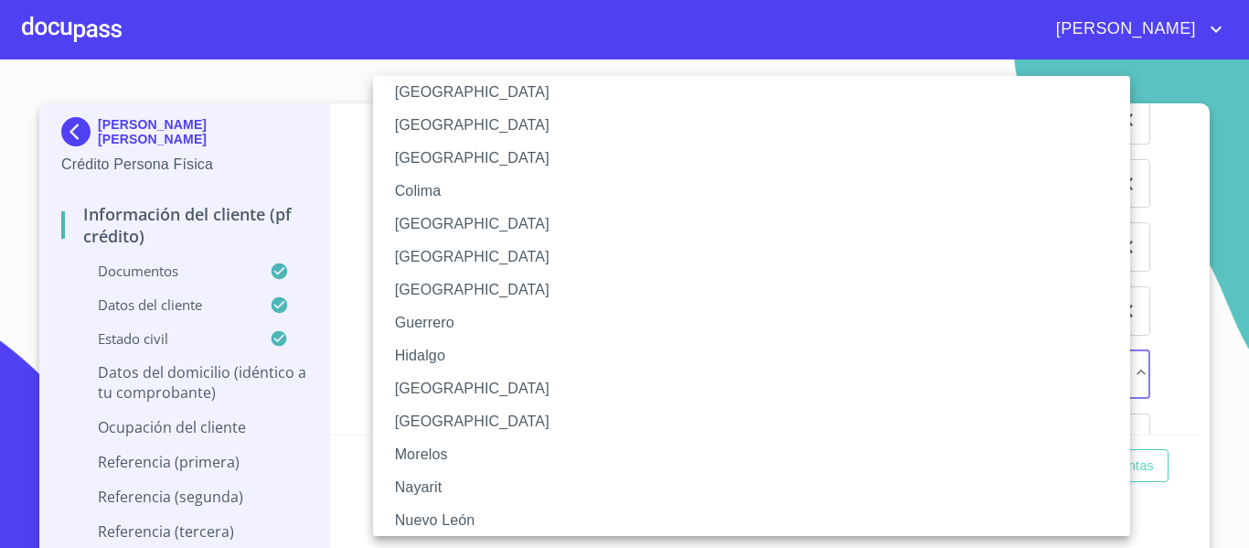
click at [455, 390] on li "[GEOGRAPHIC_DATA]" at bounding box center [758, 388] width 771 height 33
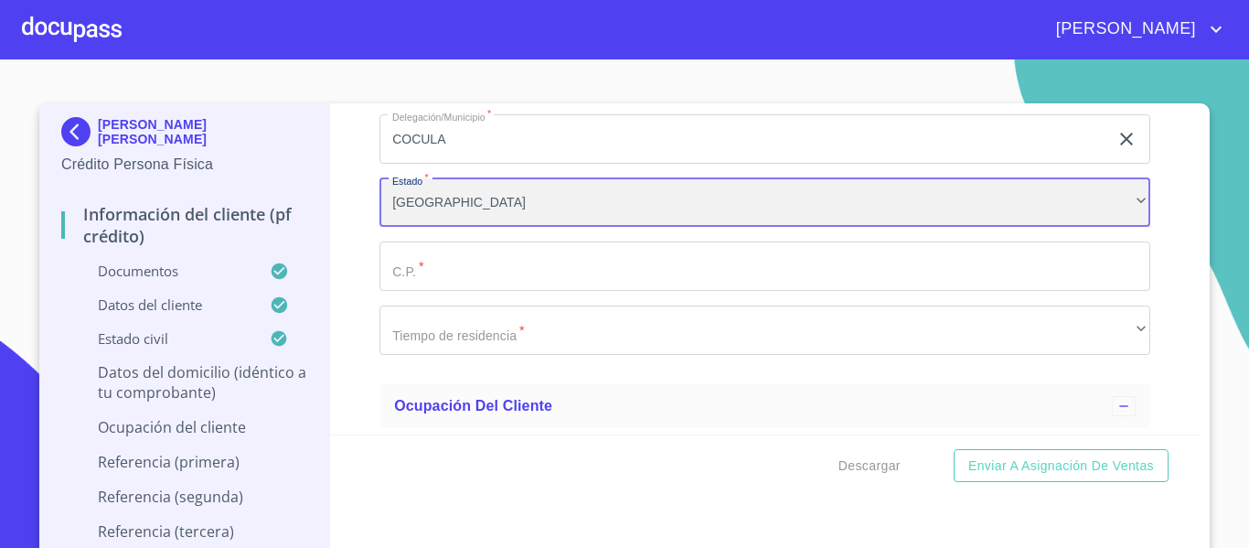
scroll to position [7800, 0]
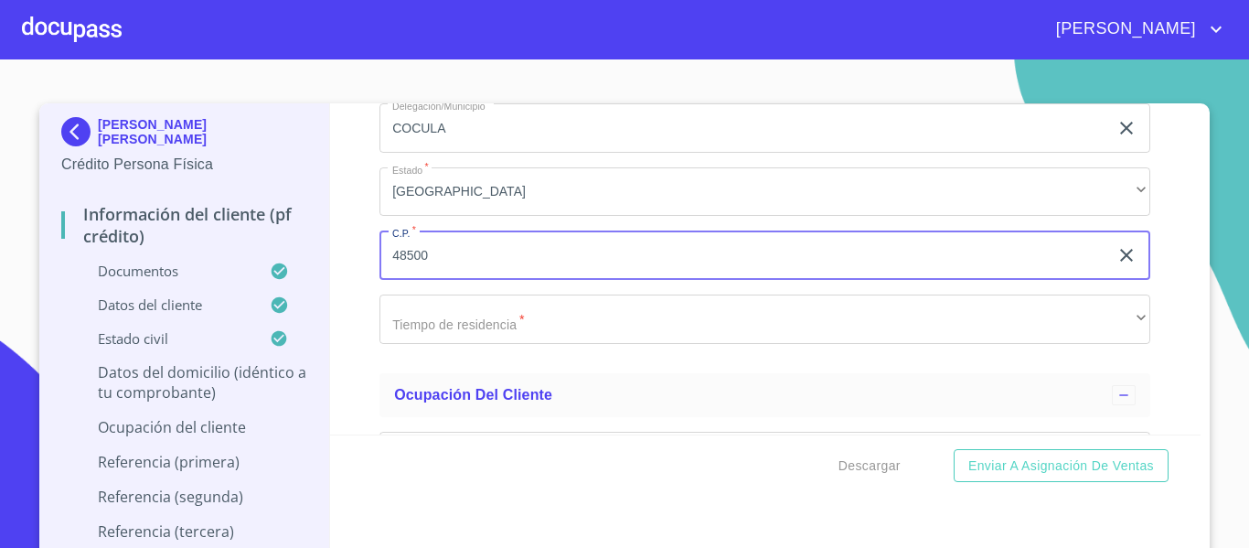
type input "48500"
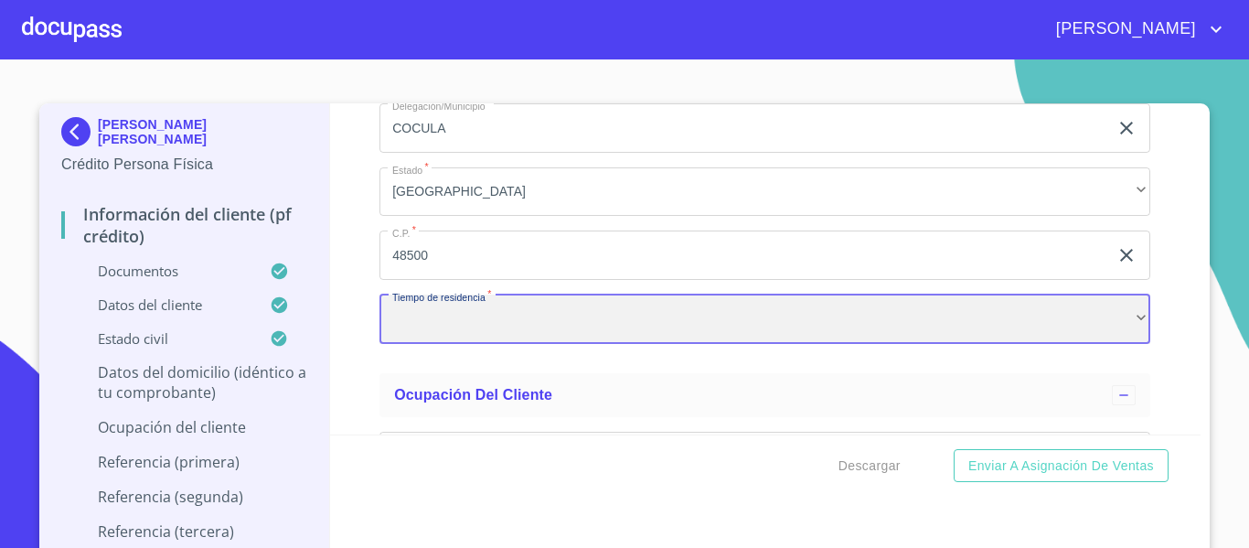
click at [462, 328] on div "​" at bounding box center [765, 319] width 771 height 49
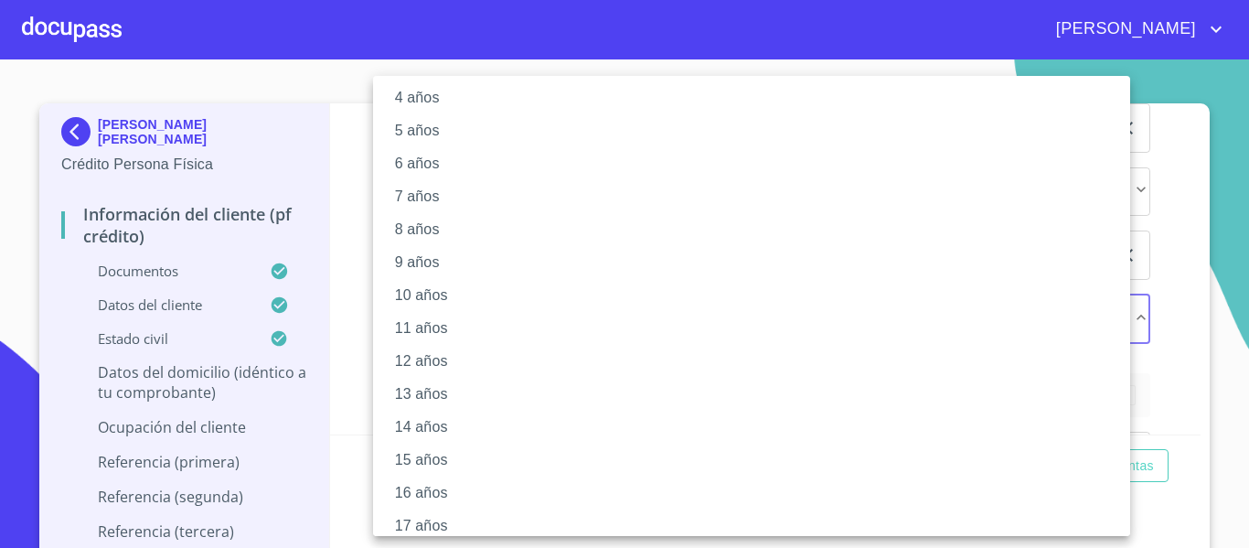
scroll to position [0, 0]
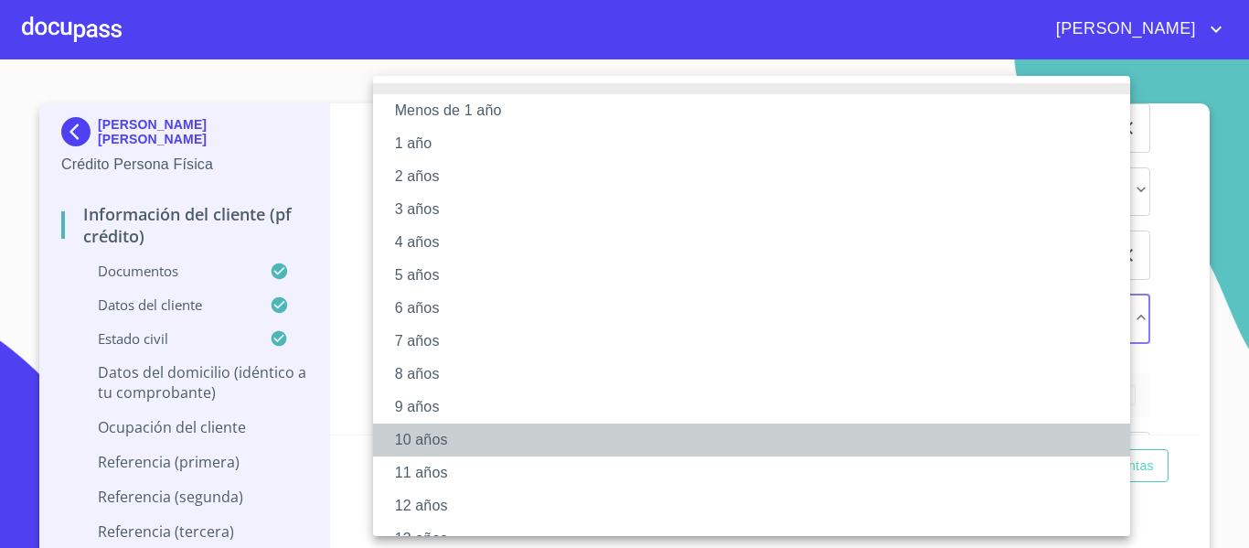
click at [398, 434] on li "10 años" at bounding box center [758, 440] width 771 height 33
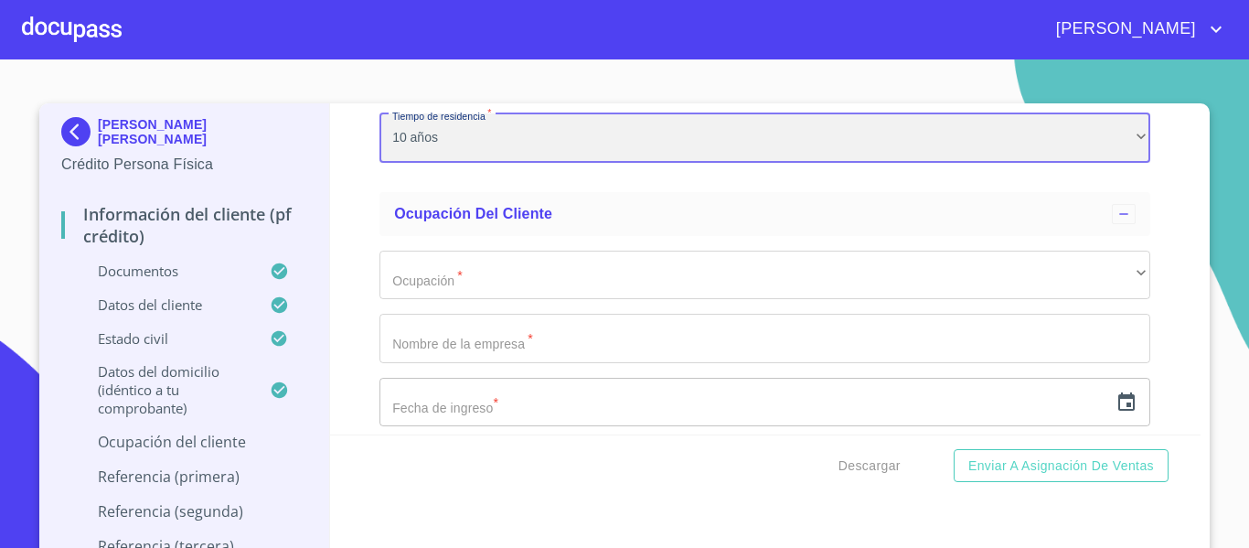
scroll to position [7983, 0]
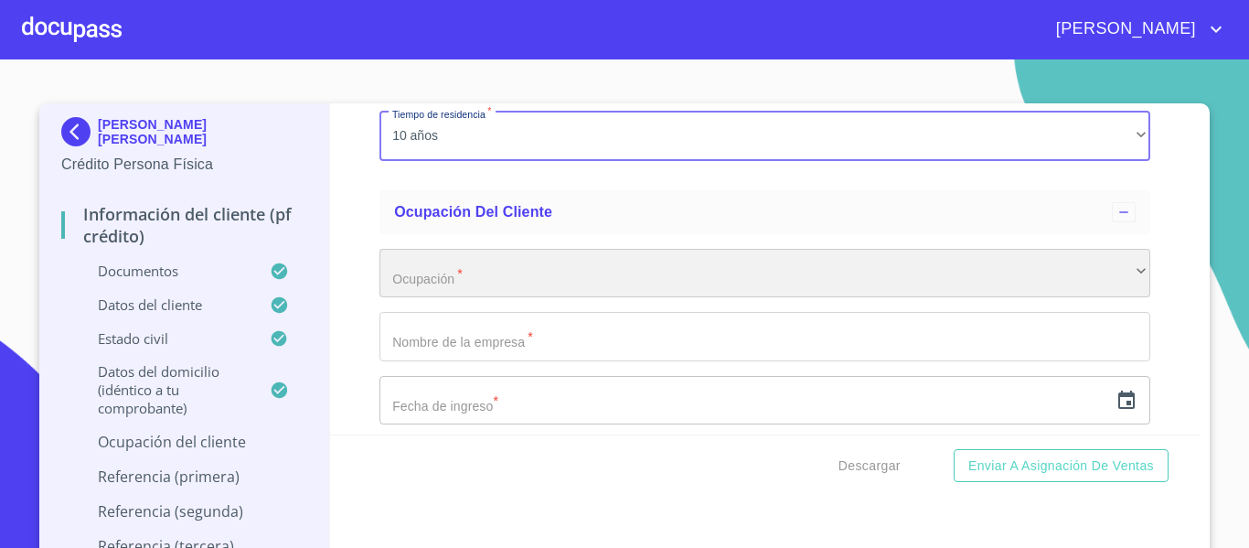
click at [447, 298] on div "​" at bounding box center [765, 273] width 771 height 49
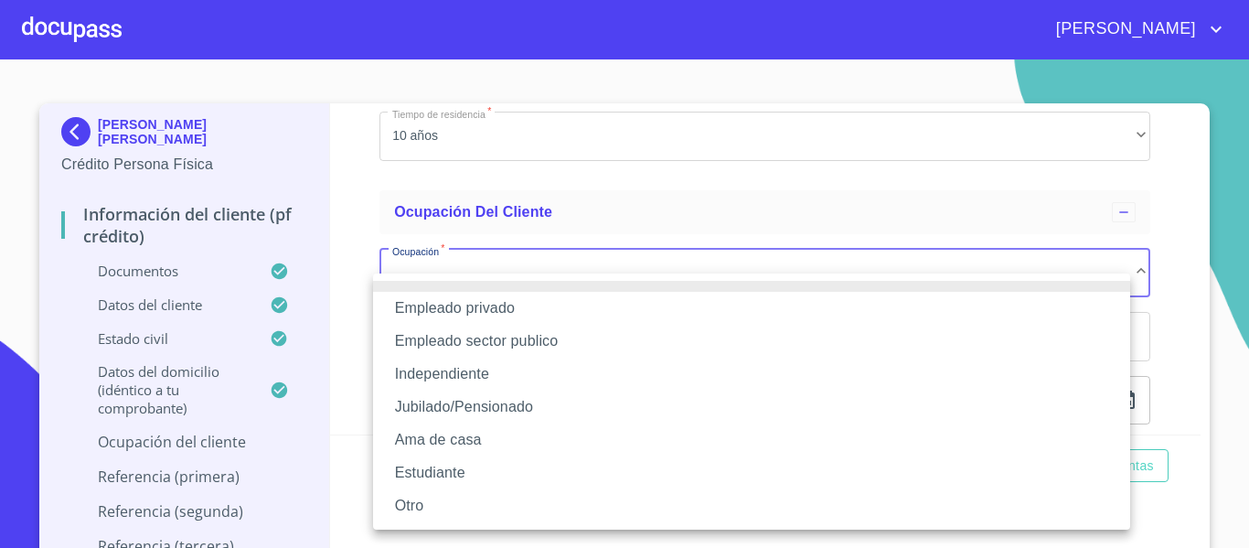
click at [454, 370] on li "Independiente" at bounding box center [751, 374] width 757 height 33
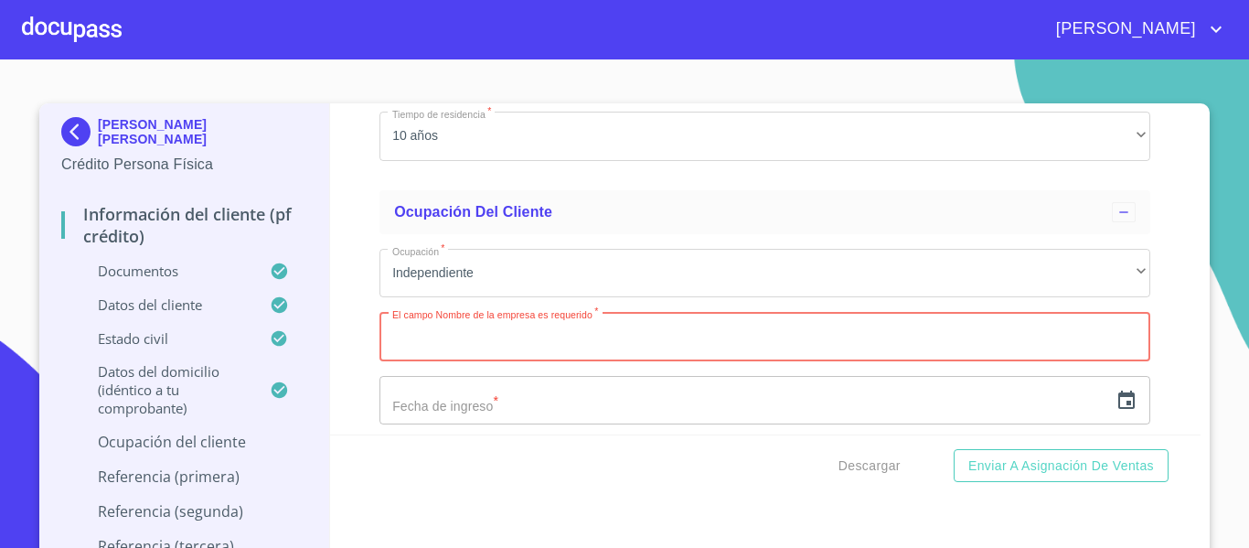
click at [546, 356] on input "Documento de identificación.   *" at bounding box center [765, 336] width 771 height 49
paste input "CARNICERIA [PERSON_NAME]"
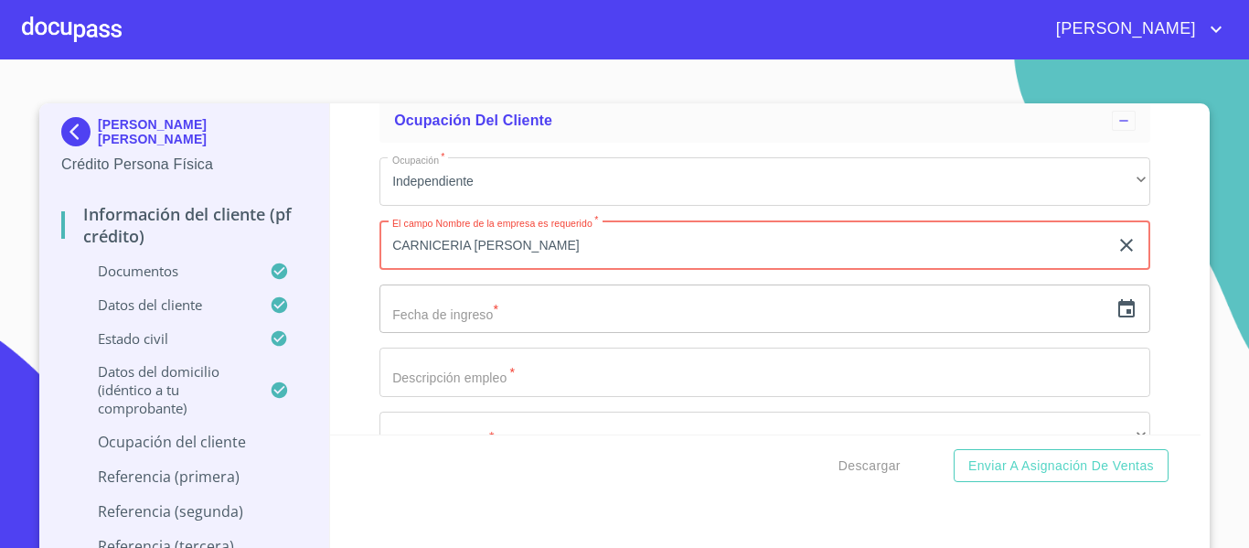
type input "CARNICERIA [PERSON_NAME]"
click at [455, 333] on input "text" at bounding box center [744, 308] width 729 height 49
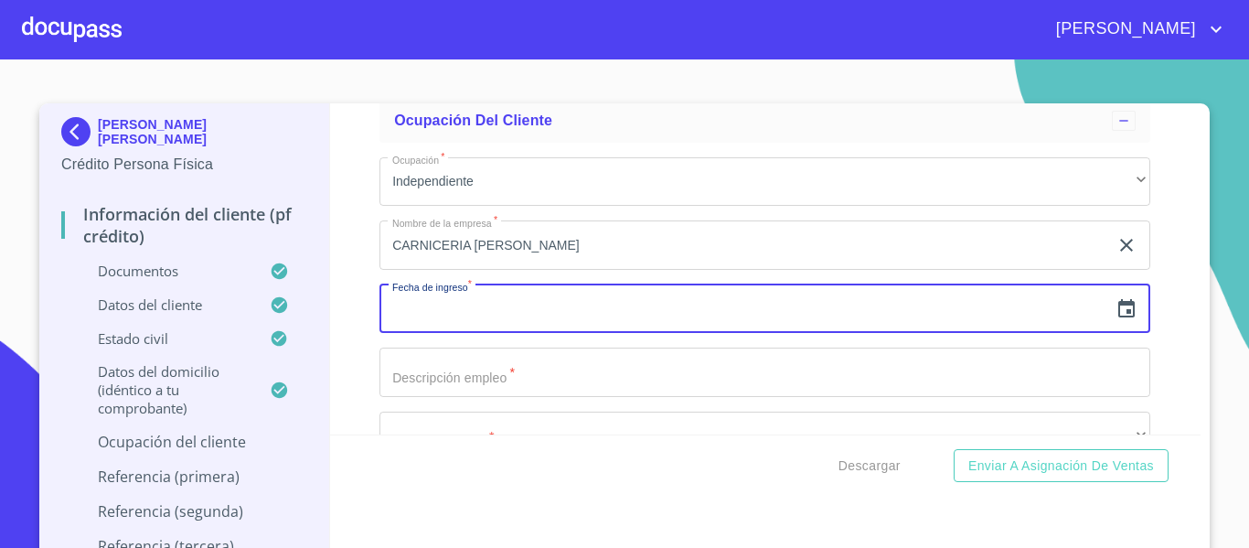
click at [1116, 320] on icon "button" at bounding box center [1127, 309] width 22 height 22
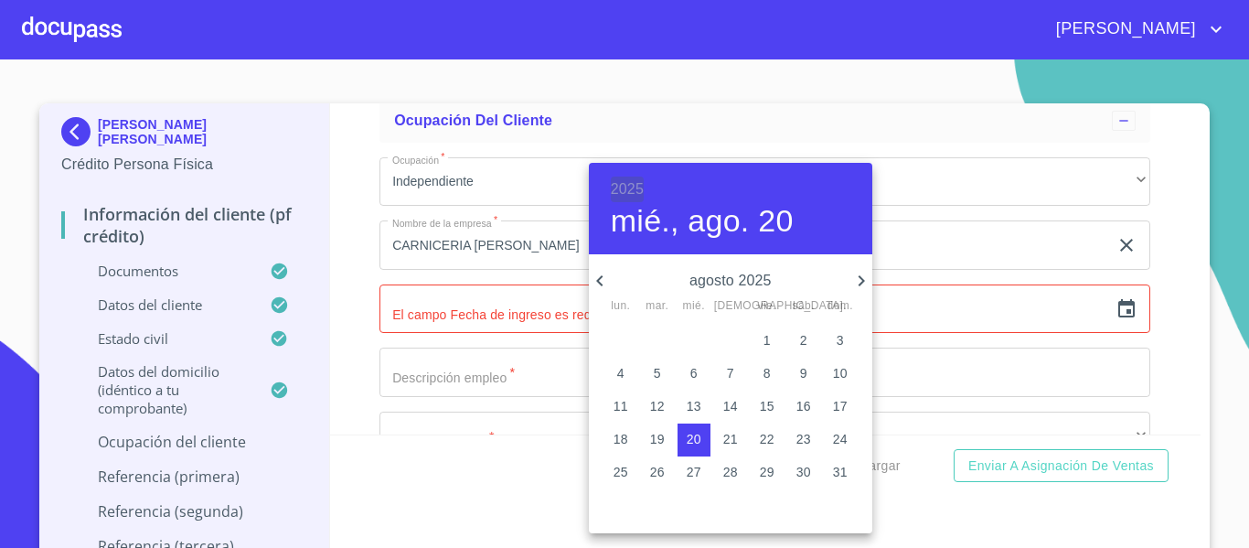
click at [616, 186] on h6 "2025" at bounding box center [627, 190] width 33 height 26
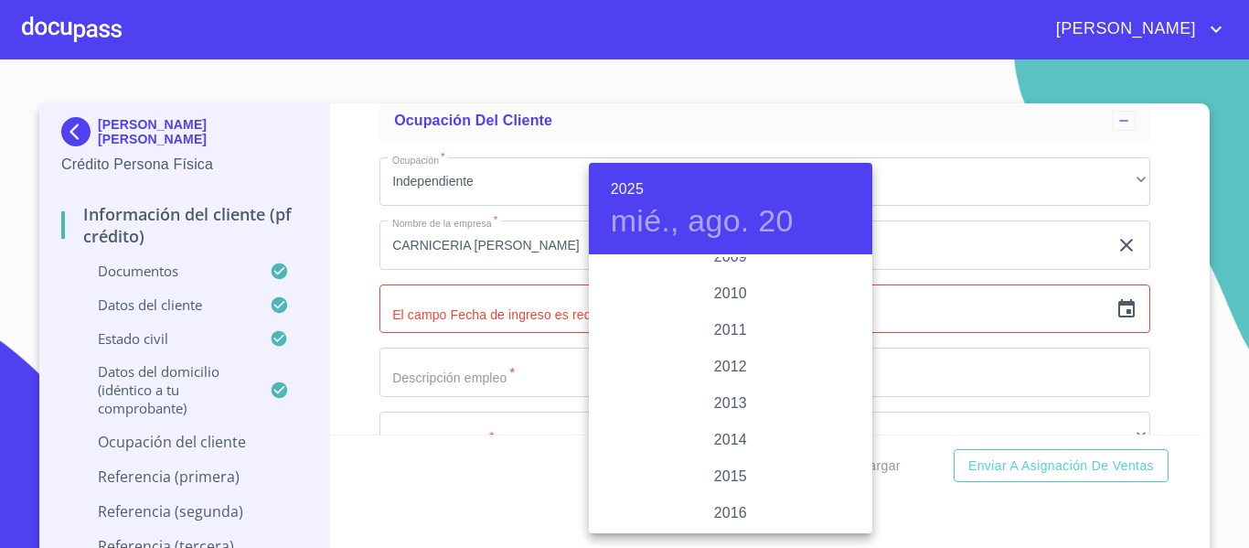
scroll to position [3275, 0]
click at [735, 337] on div "2016" at bounding box center [731, 330] width 284 height 37
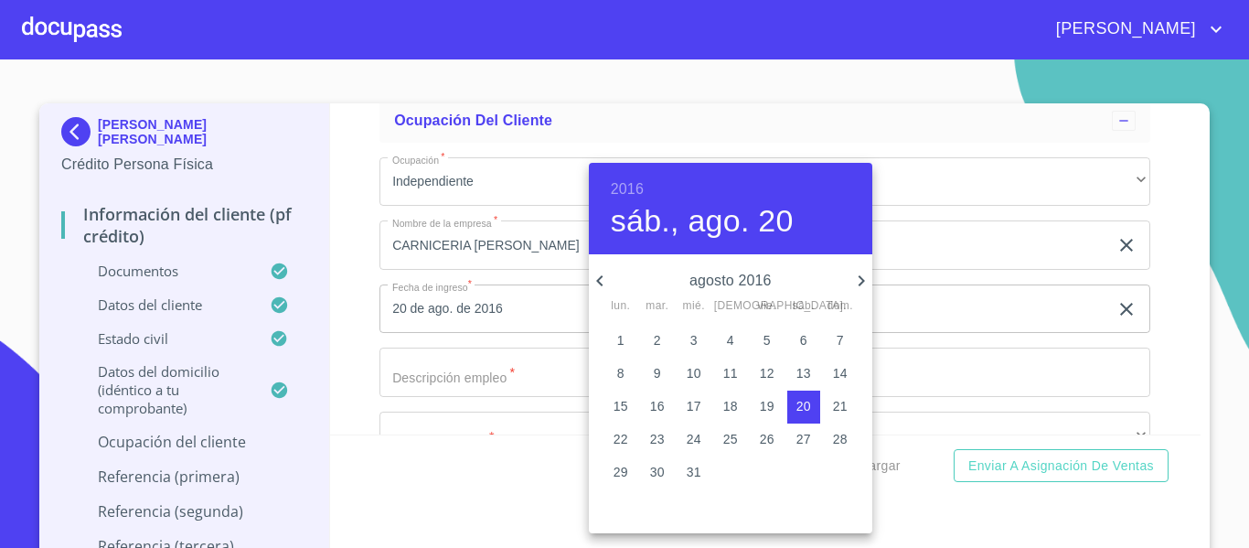
click at [639, 179] on h6 "2016" at bounding box center [627, 190] width 33 height 26
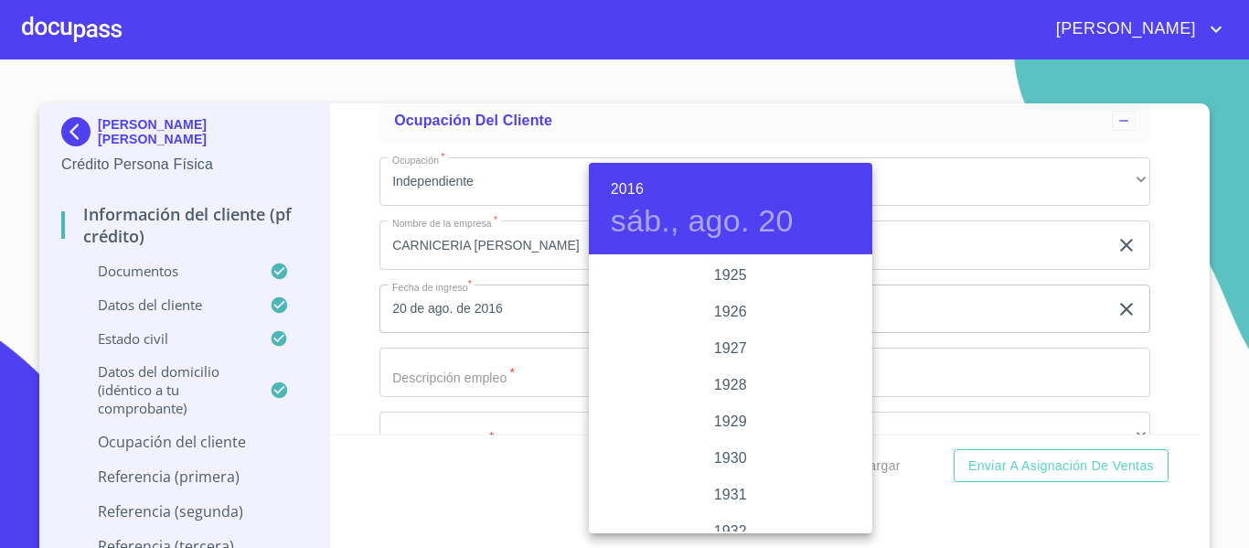
scroll to position [3220, 0]
click at [708, 427] on div "2017" at bounding box center [731, 440] width 284 height 37
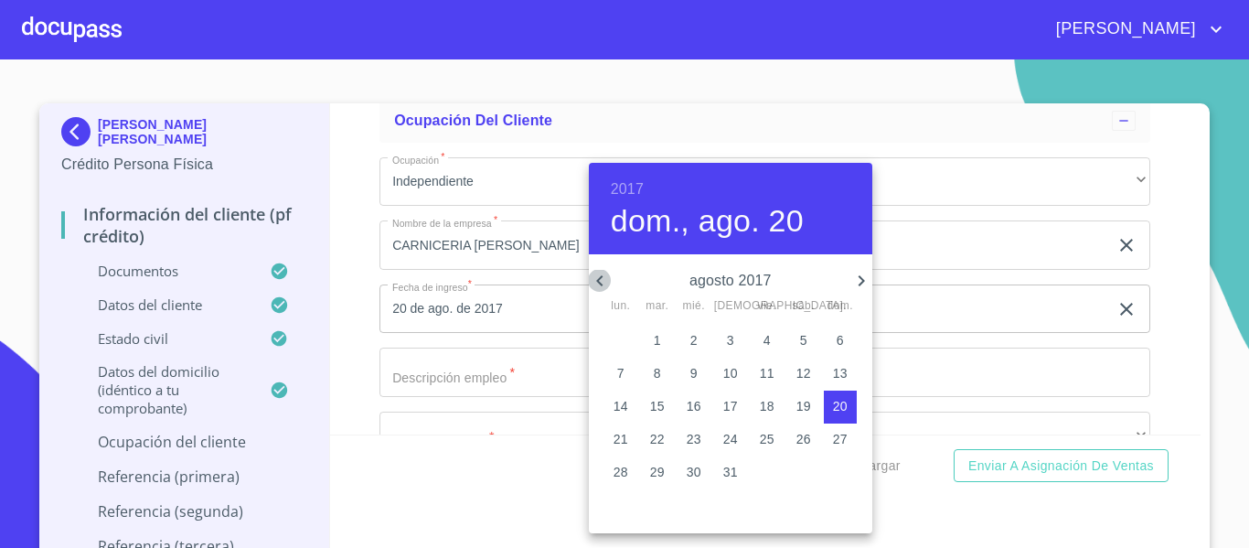
click at [606, 274] on icon "button" at bounding box center [600, 281] width 22 height 22
click at [606, 273] on icon "button" at bounding box center [600, 281] width 22 height 22
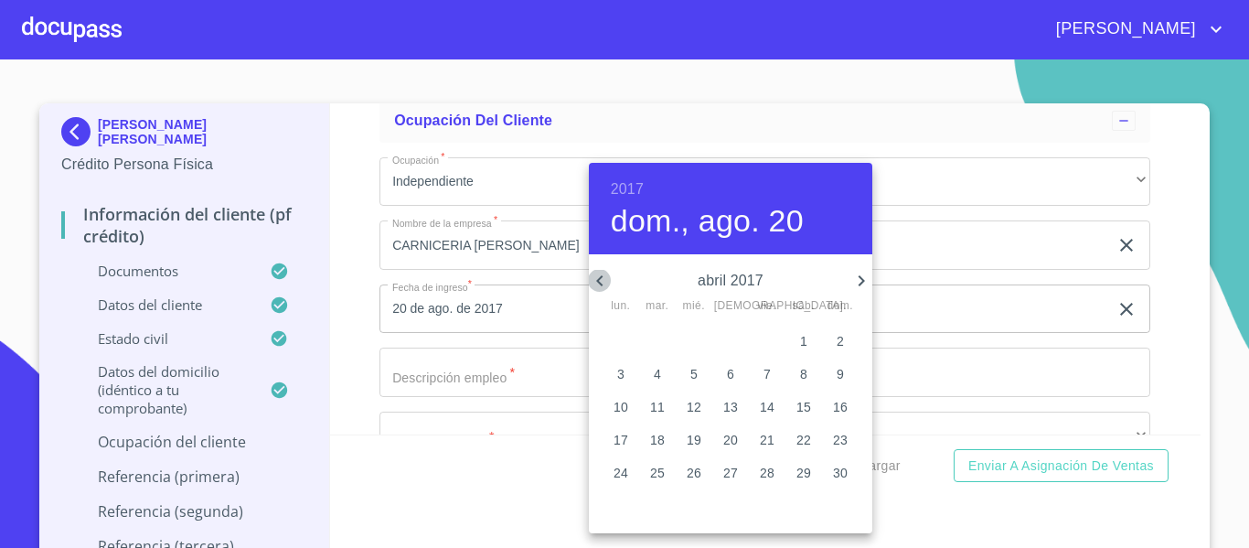
click at [606, 273] on icon "button" at bounding box center [600, 281] width 22 height 22
click at [841, 338] on p "1" at bounding box center [840, 340] width 7 height 18
type input "1 de ene. de 2017"
click at [438, 396] on div at bounding box center [624, 274] width 1249 height 548
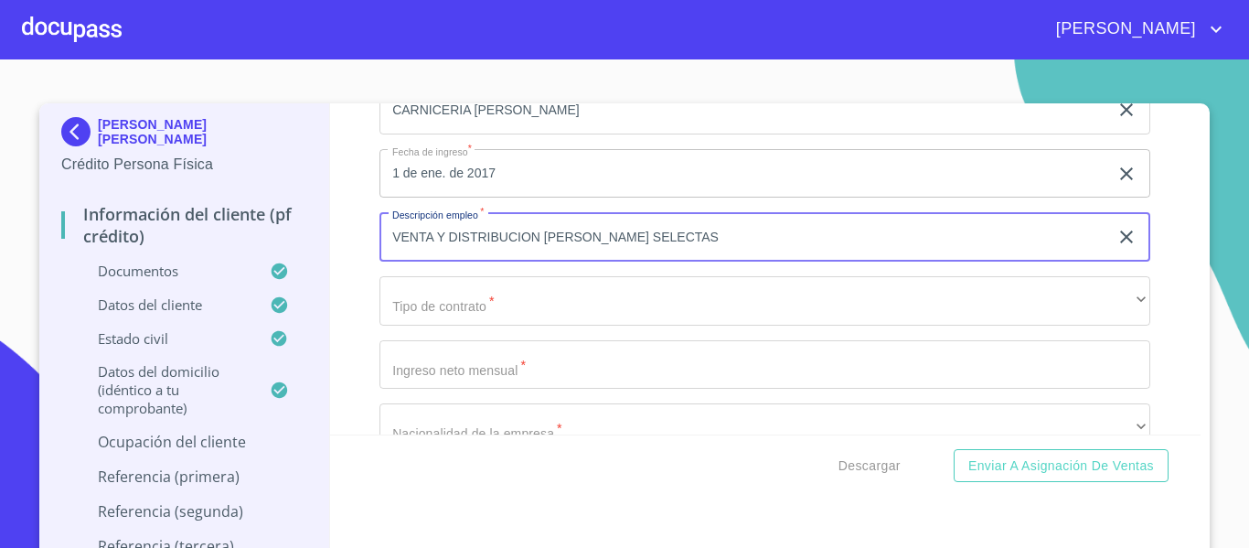
scroll to position [8257, 0]
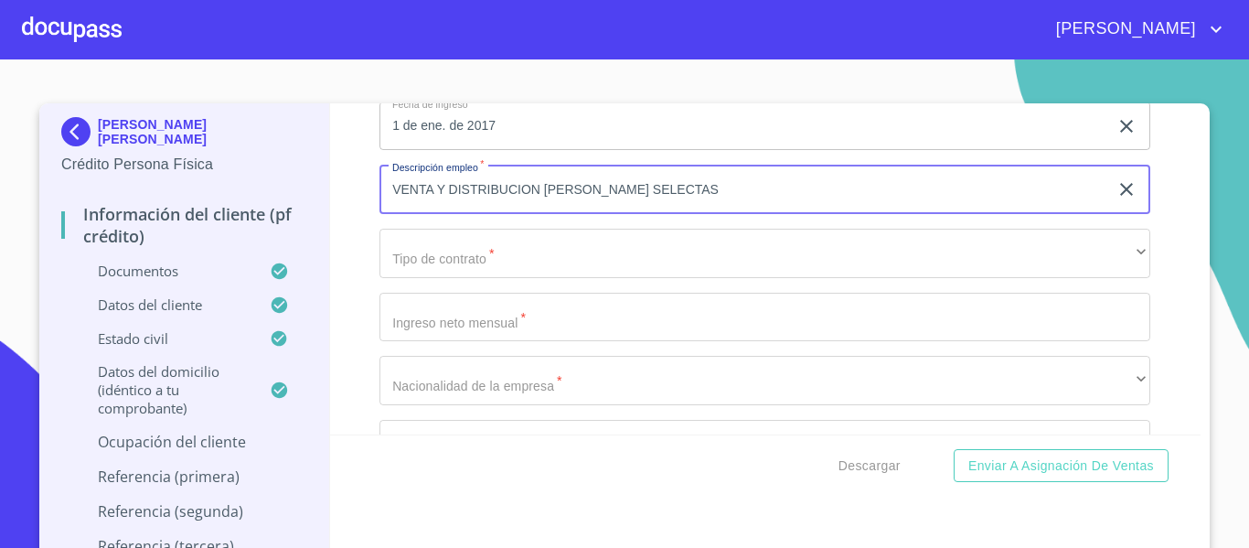
type input "VENTA Y DISTRIBUCION [PERSON_NAME] SELECTAS"
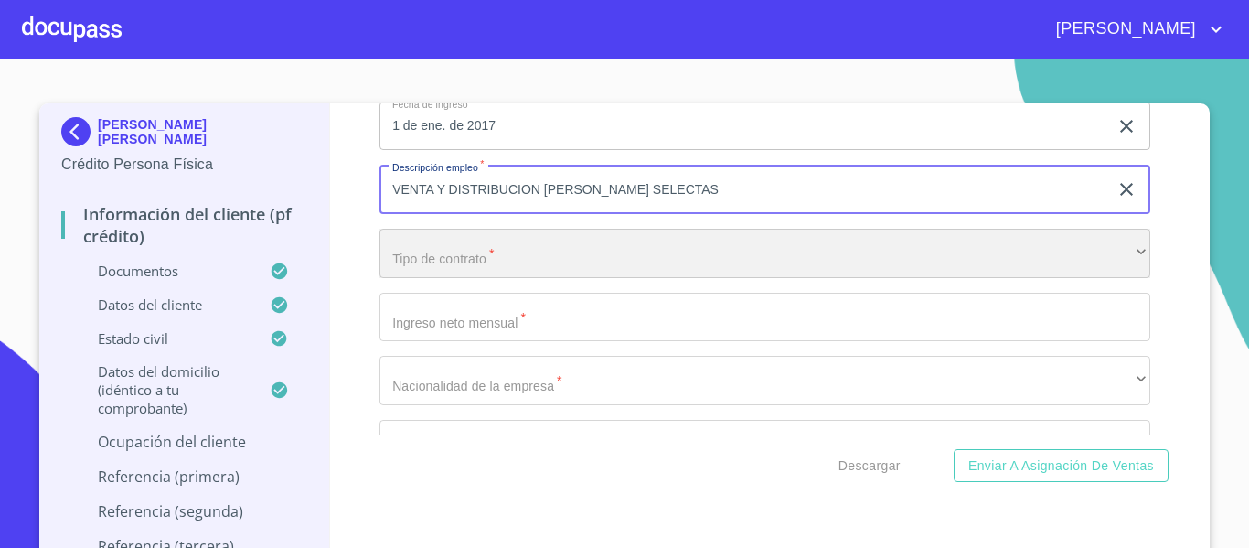
click at [458, 277] on div "​" at bounding box center [765, 253] width 771 height 49
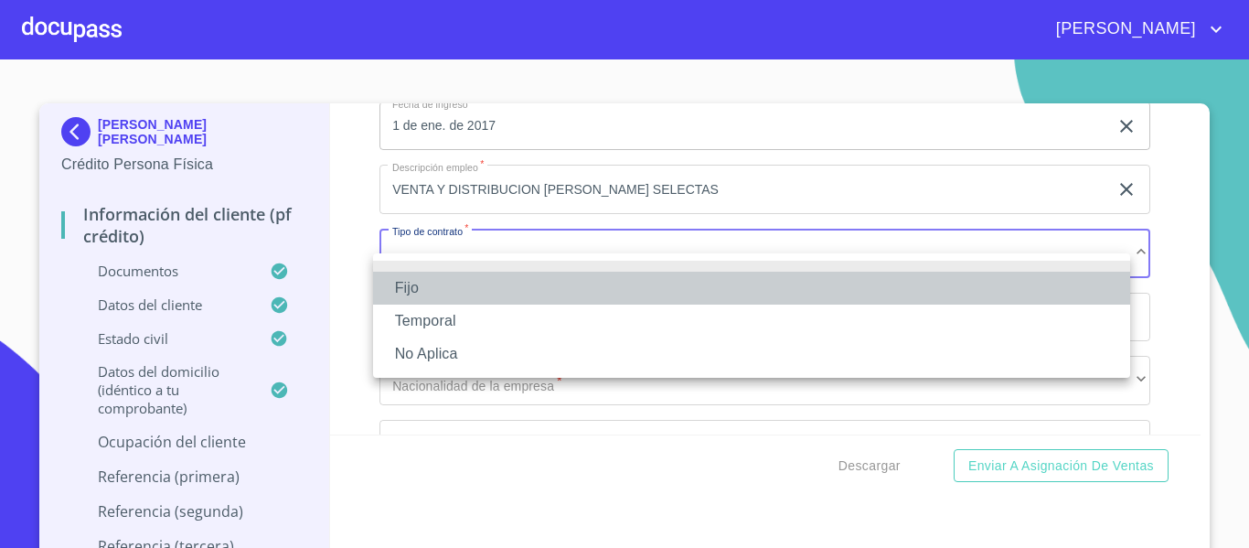
click at [458, 276] on li "Fijo" at bounding box center [751, 288] width 757 height 33
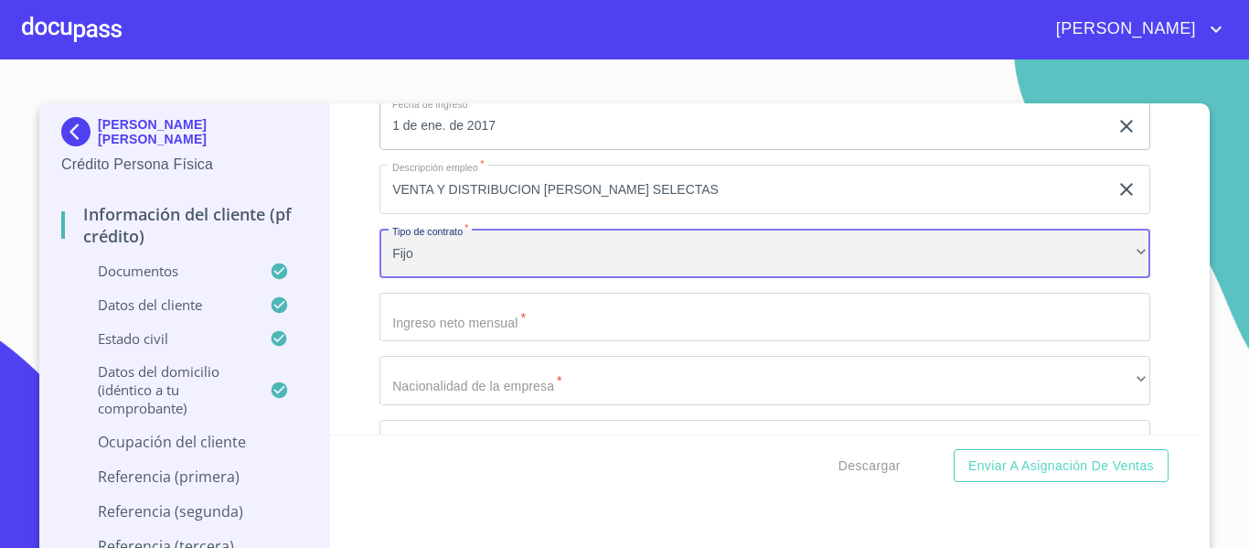
click at [466, 278] on div "Fijo" at bounding box center [765, 253] width 771 height 49
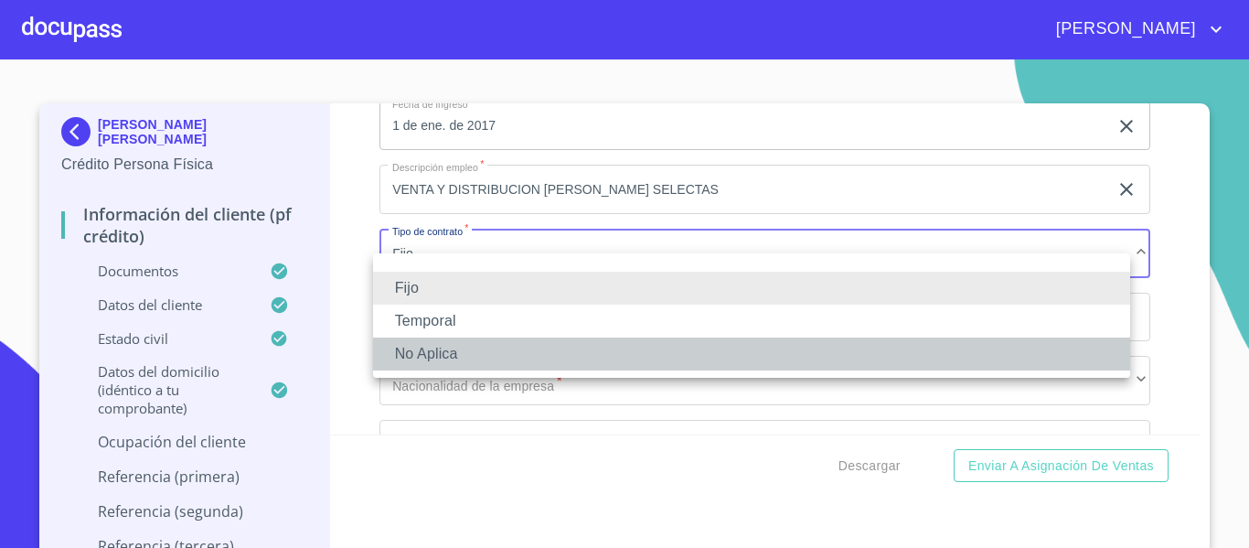
click at [443, 352] on li "No Aplica" at bounding box center [751, 354] width 757 height 33
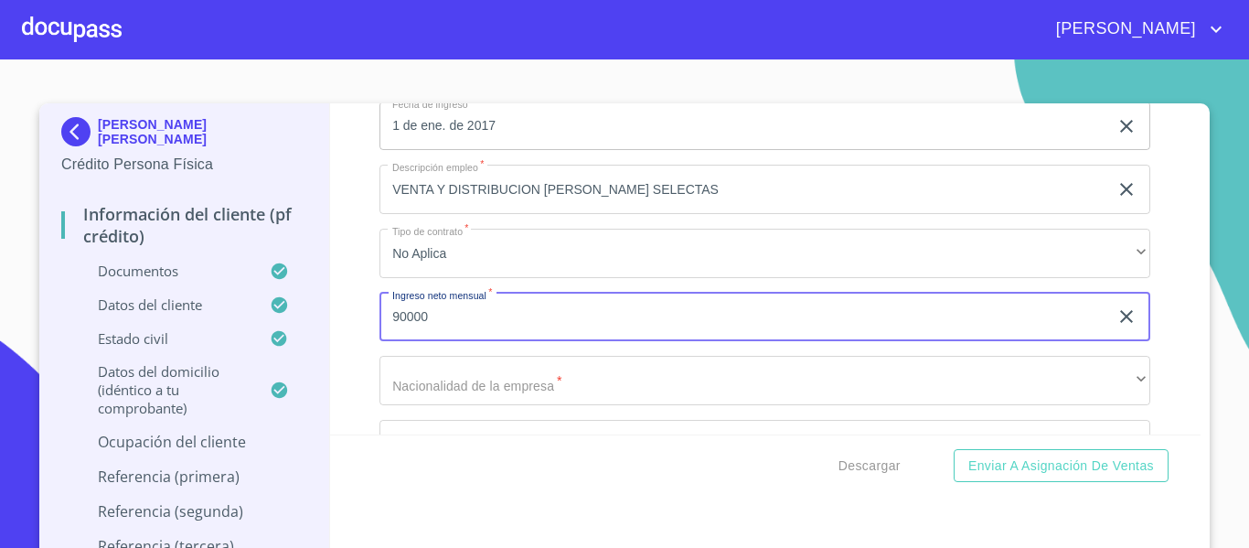
type input "90000"
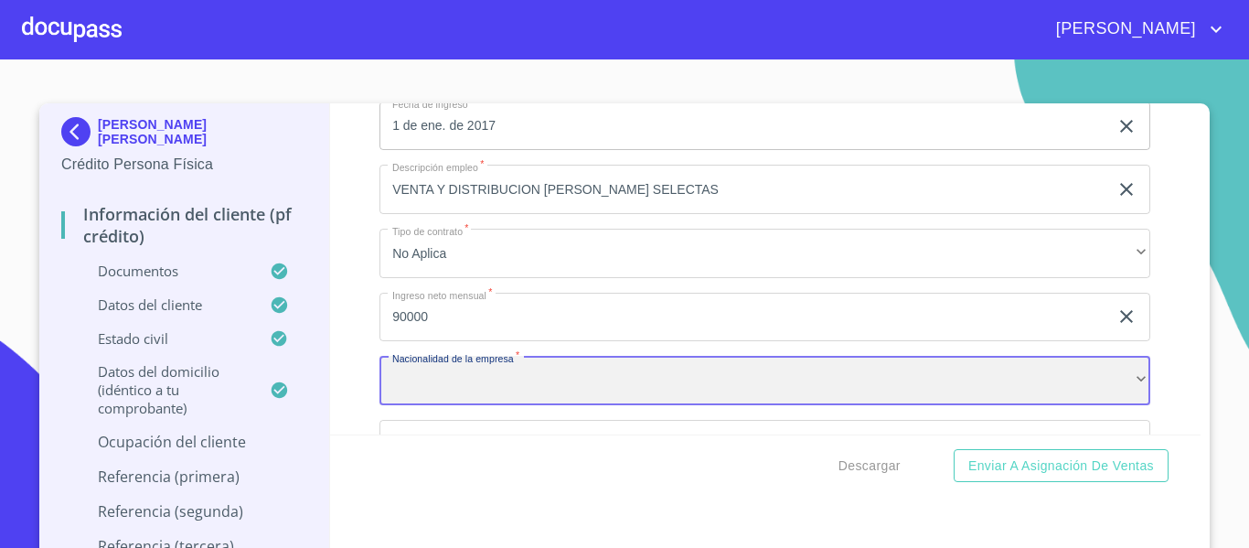
click at [633, 405] on div "​" at bounding box center [765, 380] width 771 height 49
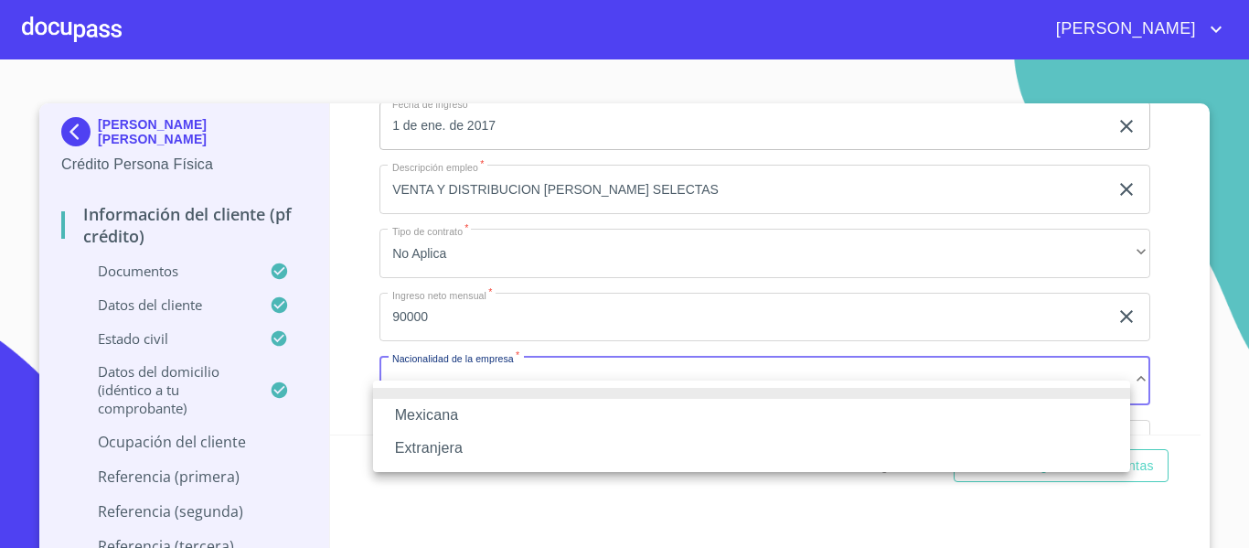
click at [488, 424] on li "Mexicana" at bounding box center [751, 415] width 757 height 33
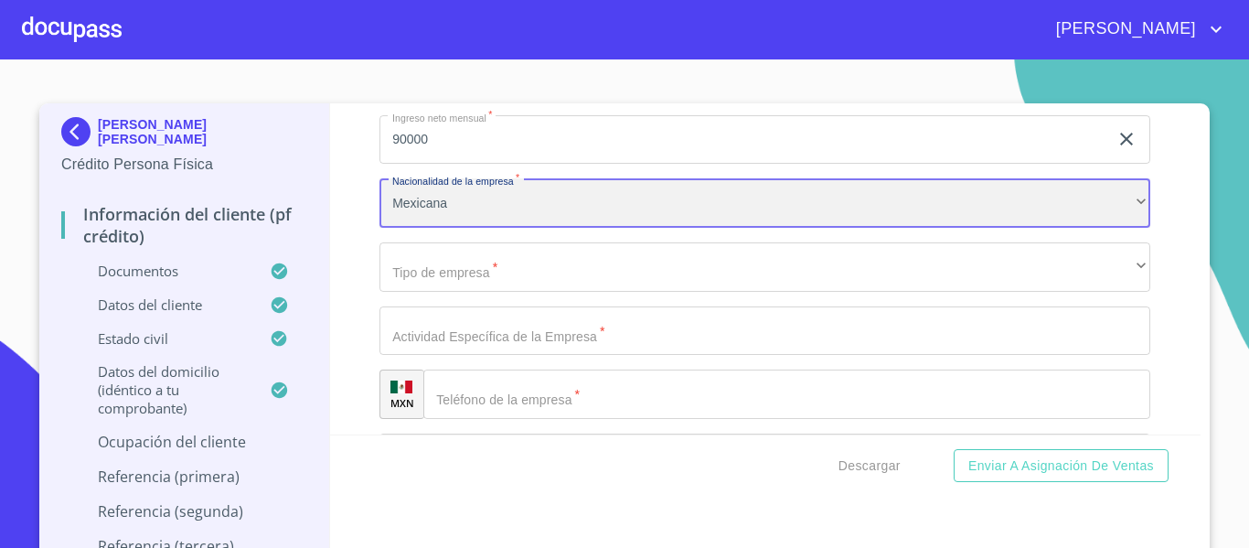
scroll to position [8440, 0]
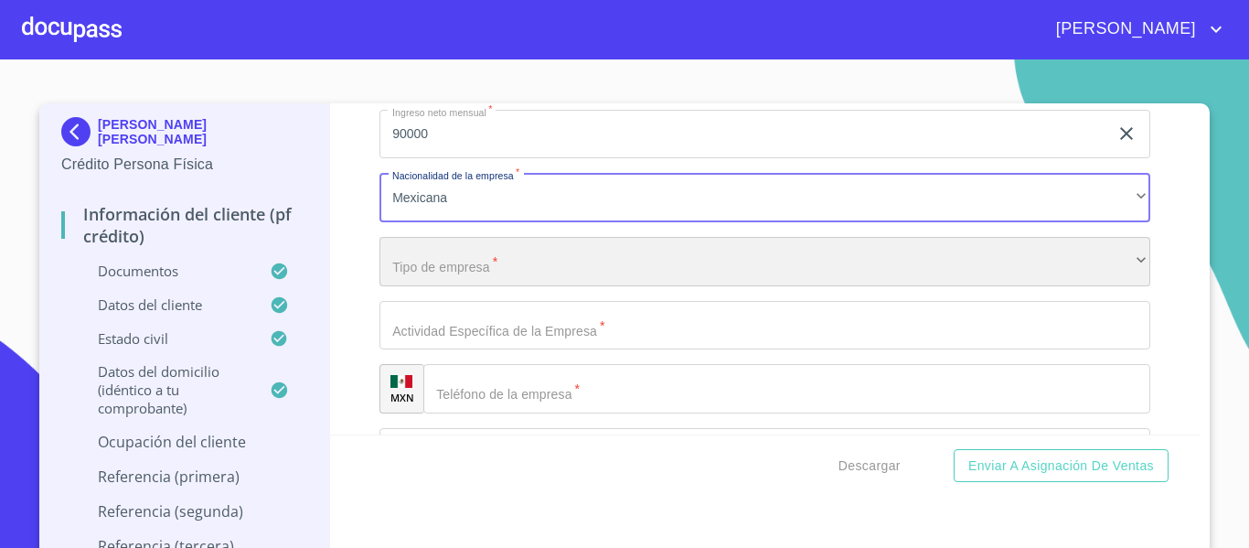
click at [416, 286] on div "​" at bounding box center [765, 261] width 771 height 49
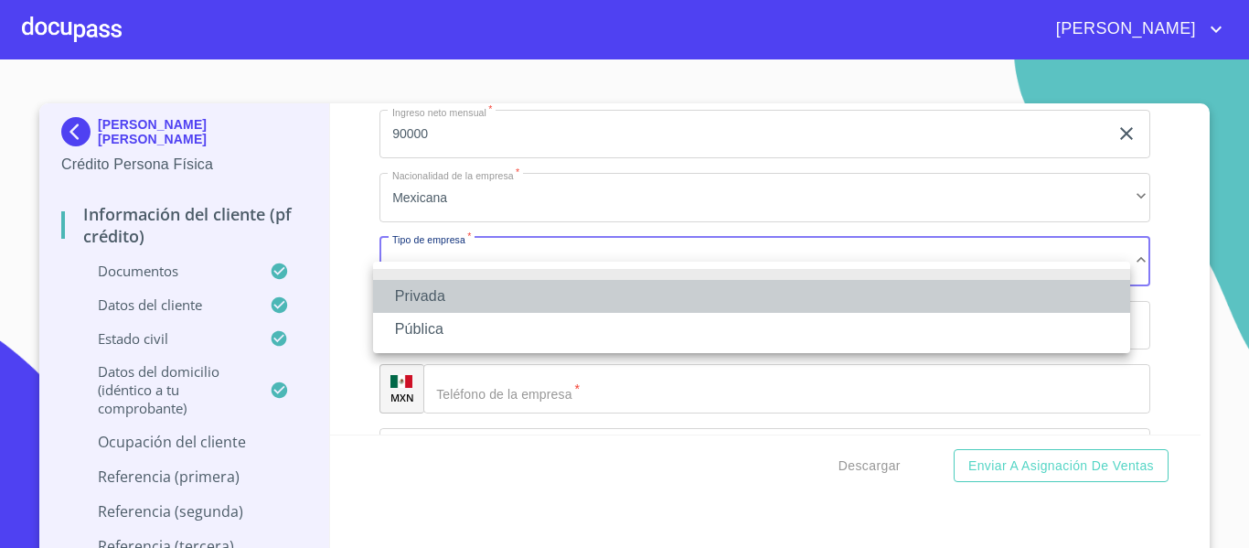
click at [422, 292] on li "Privada" at bounding box center [751, 296] width 757 height 33
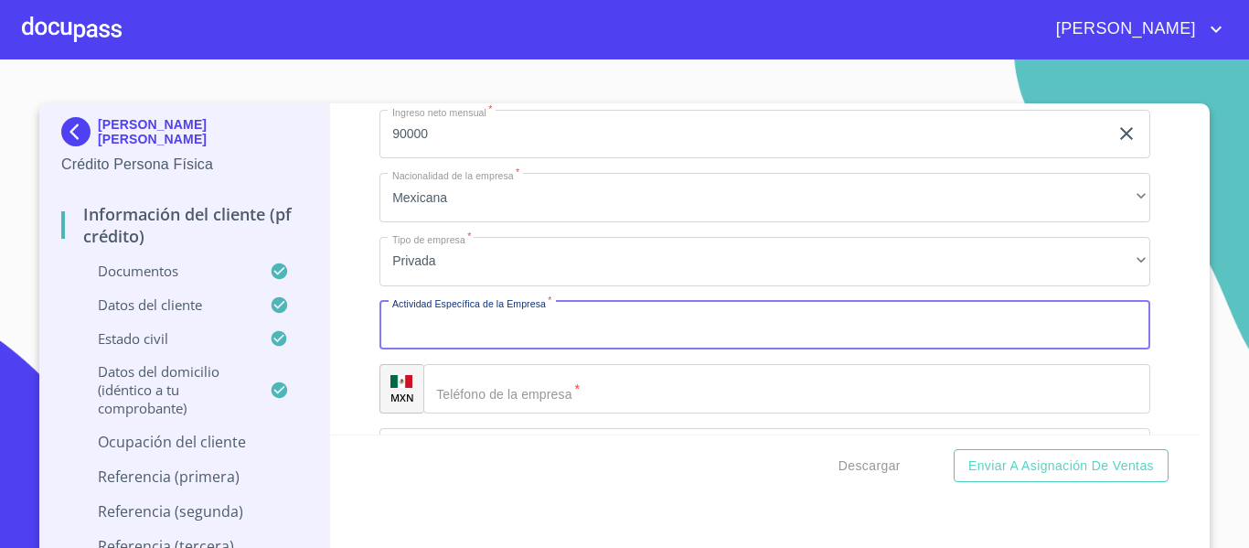
click at [408, 344] on input "Documento de identificación.   *" at bounding box center [765, 325] width 771 height 49
type input "VENTA Y DISTRIBUCION [PERSON_NAME] SELECTAS"
click at [514, 413] on input "Documento de identificación.   *" at bounding box center [787, 388] width 727 height 49
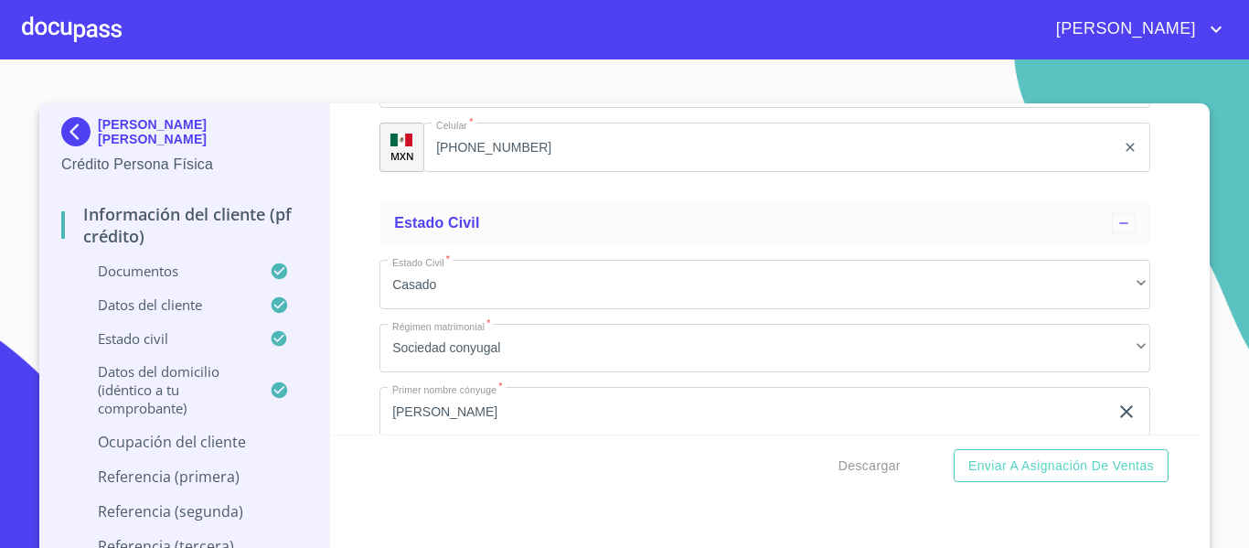
scroll to position [6428, 0]
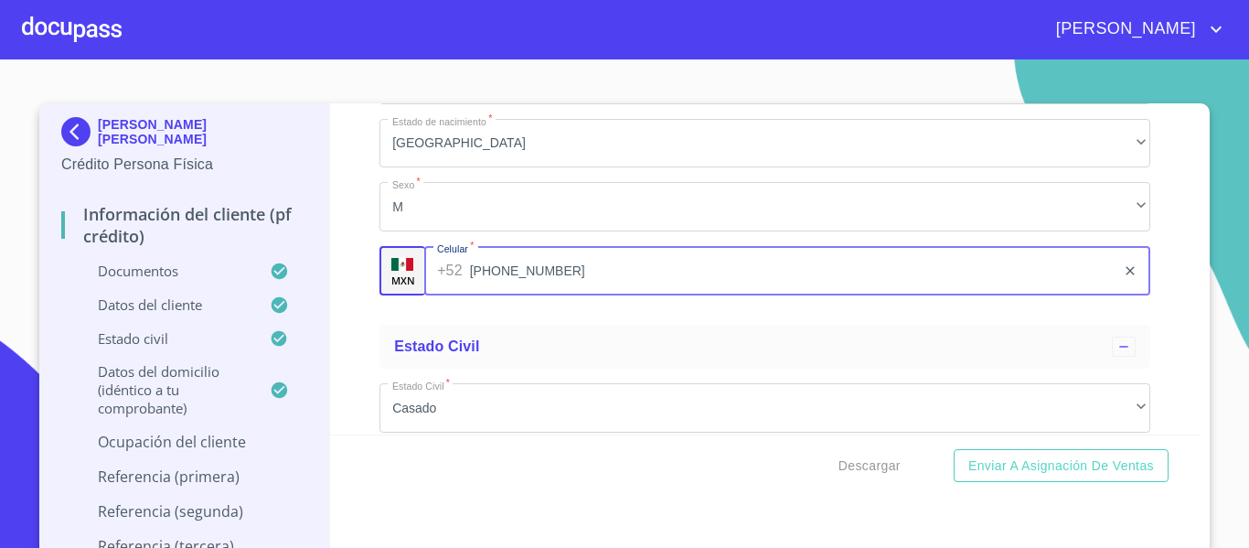
drag, startPoint x: 529, startPoint y: 290, endPoint x: 473, endPoint y: 284, distance: 56.1
click at [470, 284] on input "[PHONE_NUMBER]" at bounding box center [793, 270] width 647 height 49
click at [557, 293] on input "[PHONE_NUMBER]" at bounding box center [793, 270] width 647 height 49
drag, startPoint x: 535, startPoint y: 291, endPoint x: 470, endPoint y: 316, distance: 69.5
click at [470, 295] on input "[PHONE_NUMBER]" at bounding box center [793, 270] width 647 height 49
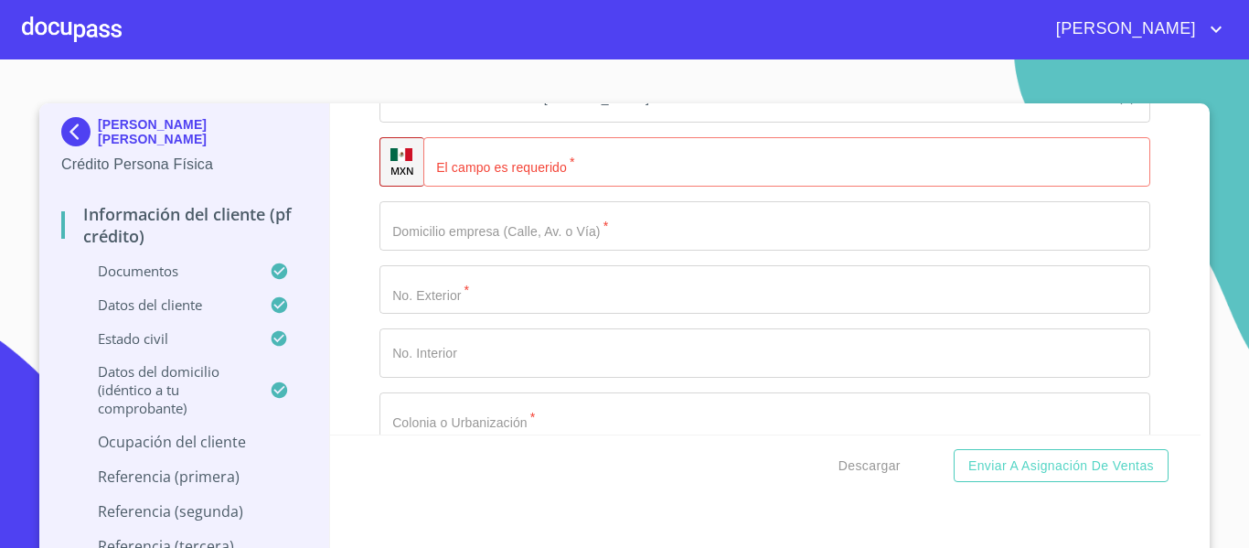
scroll to position [8623, 0]
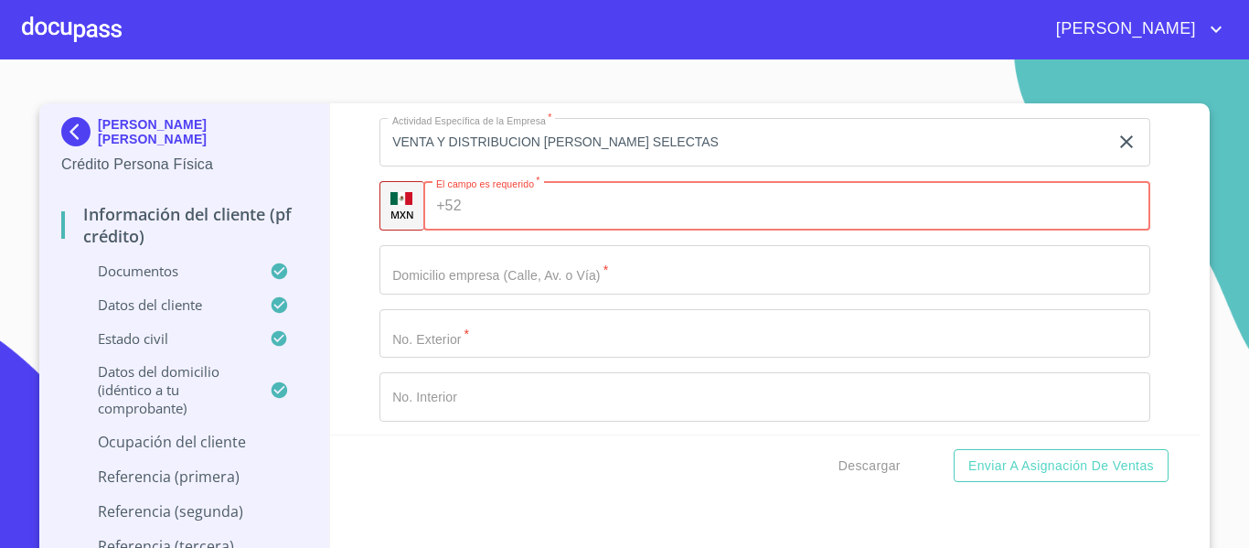
click at [471, 231] on input "Documento de identificación.   *" at bounding box center [810, 205] width 682 height 49
paste input "[PHONE_NUMBER]"
type input "[PHONE_NUMBER]"
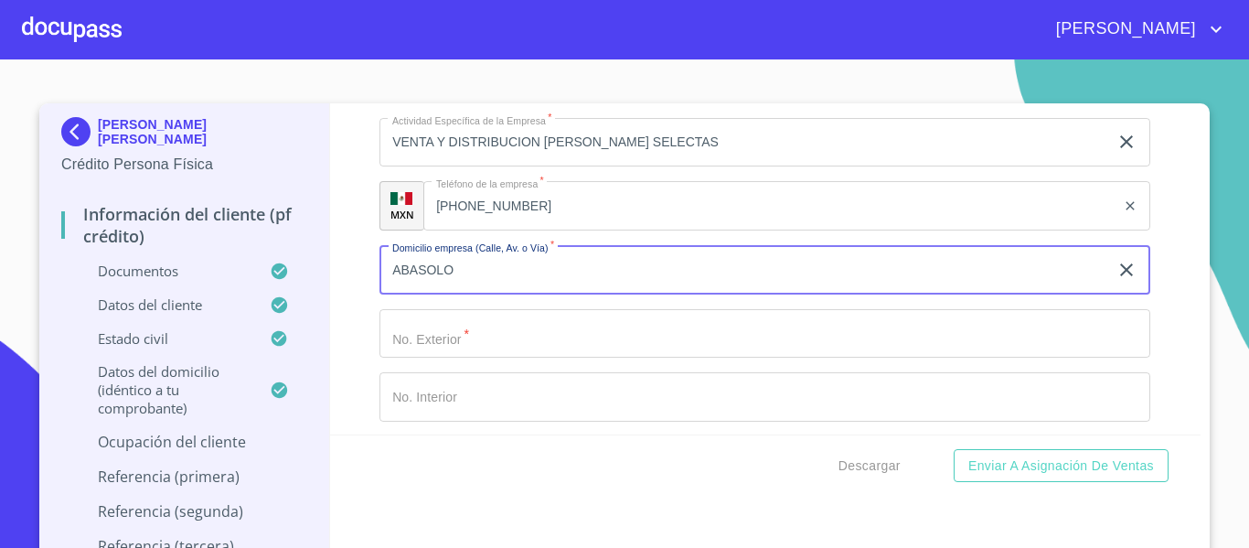
type input "ABASOLO"
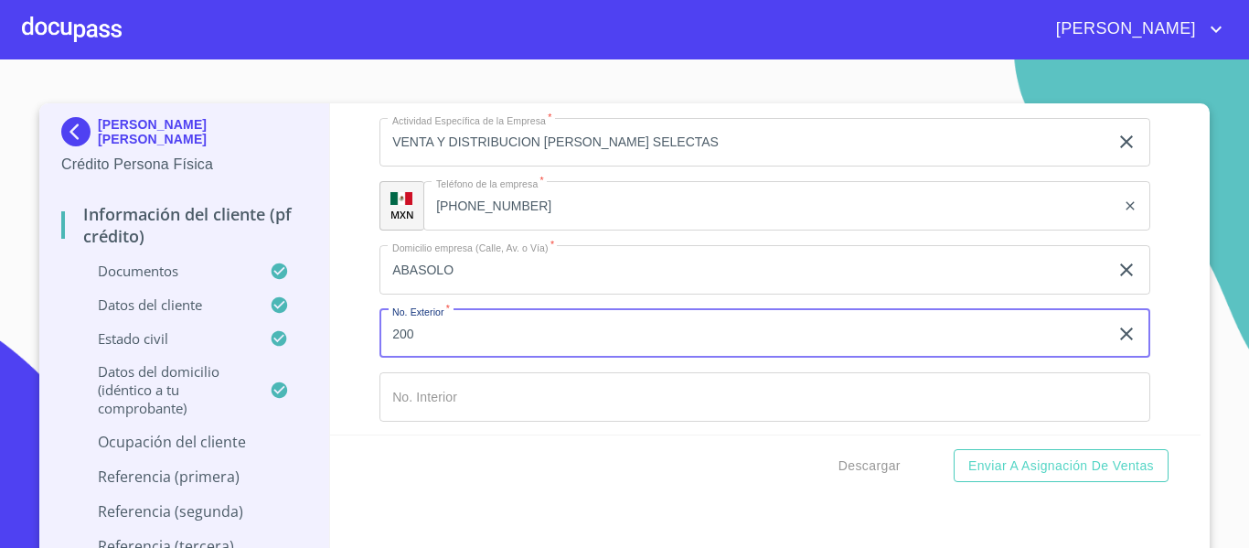
type input "200"
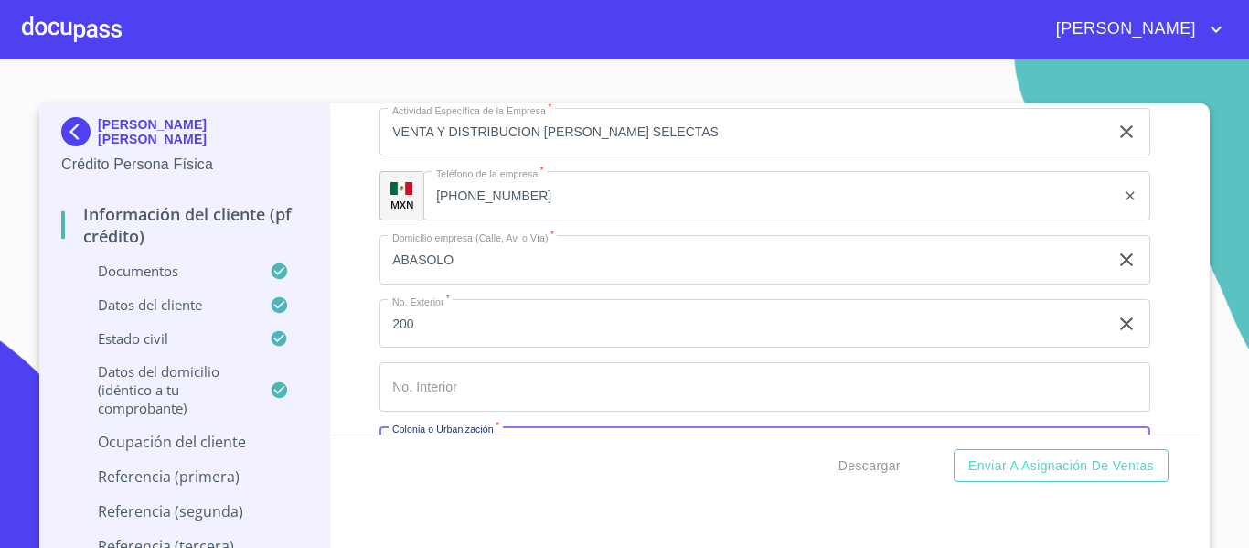
scroll to position [8837, 0]
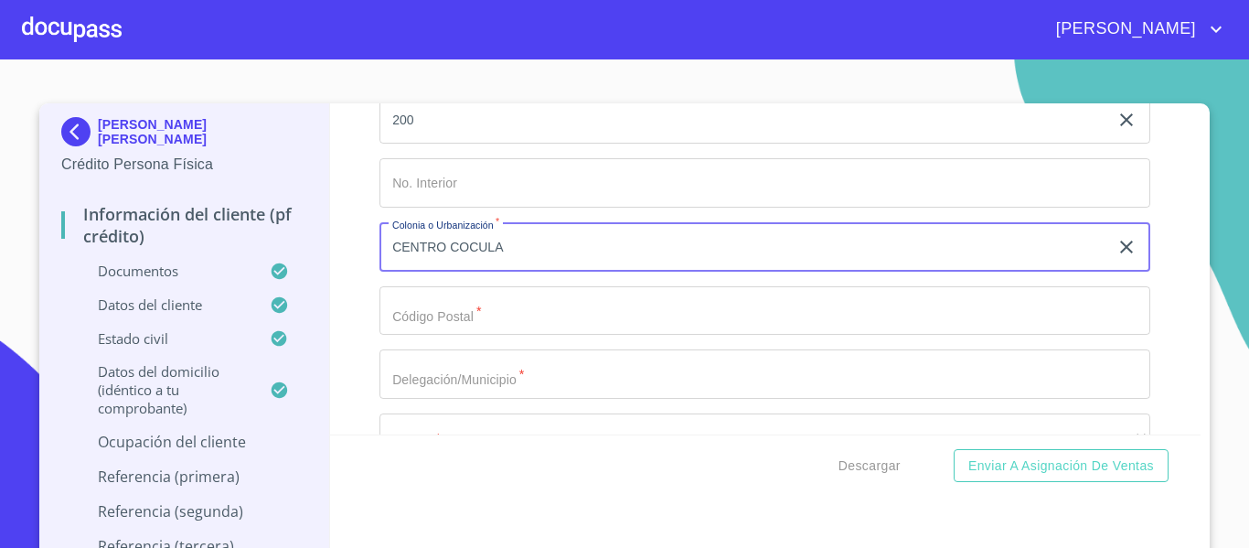
type input "CENTRO COCULA"
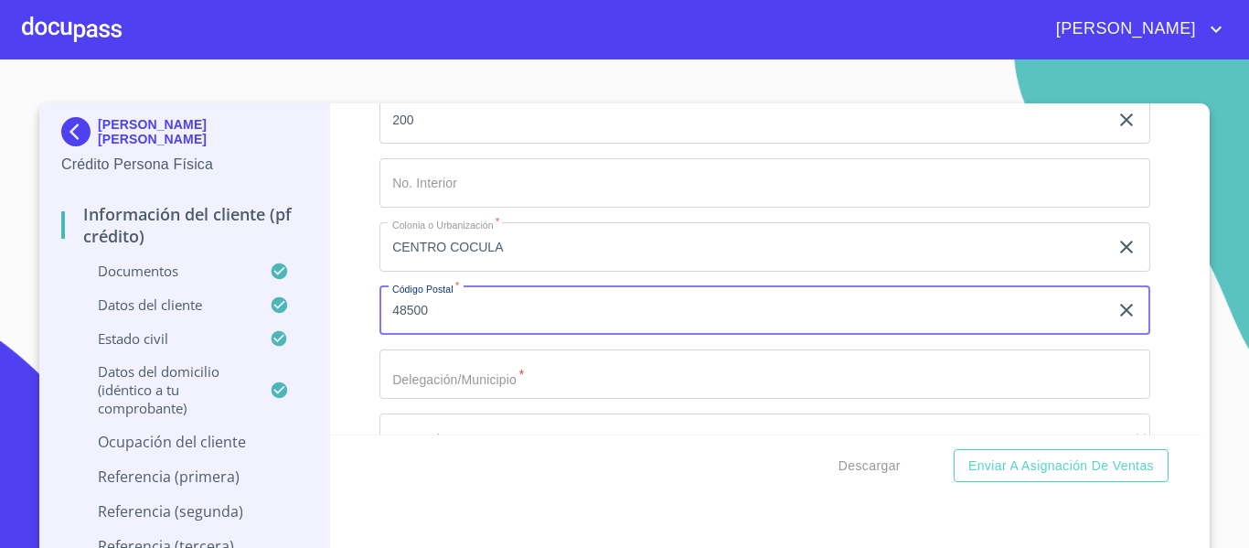
type input "48500"
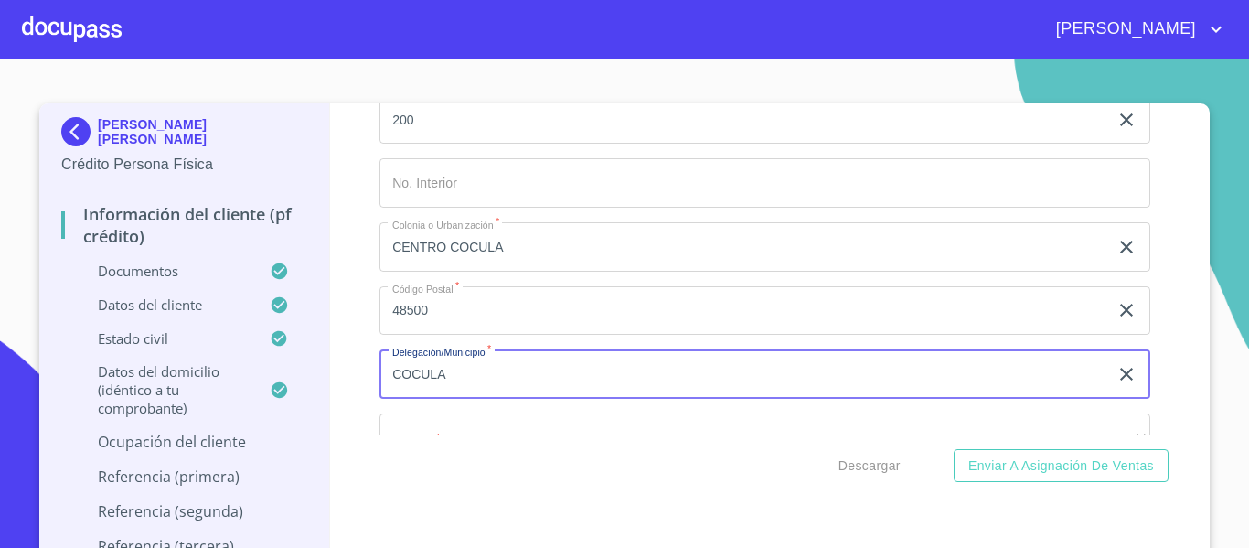
type input "COCULA"
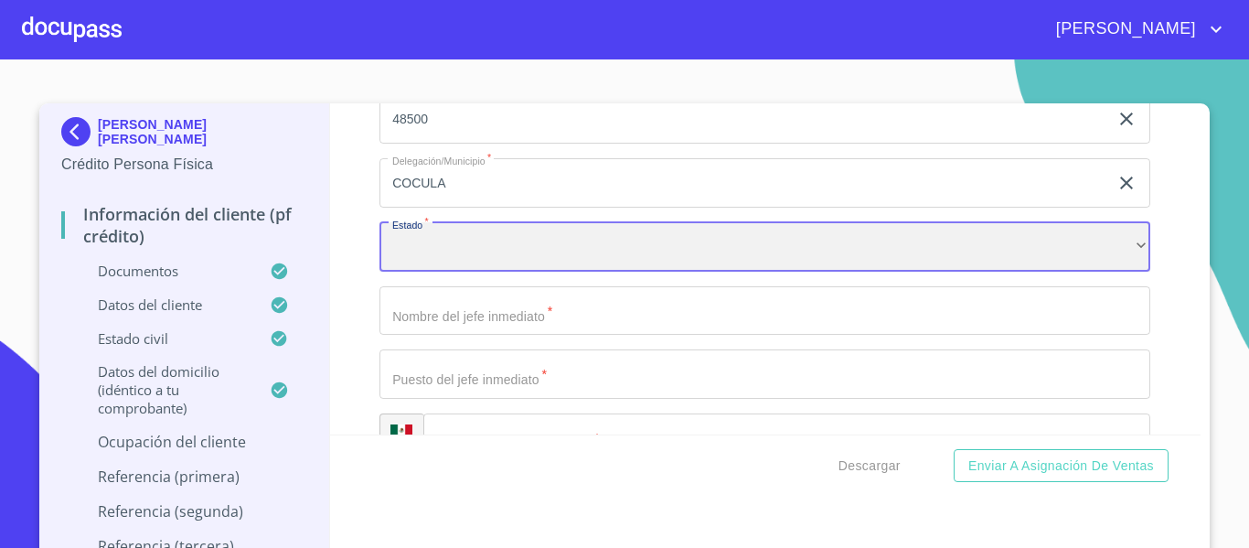
click at [483, 272] on div "​" at bounding box center [765, 246] width 771 height 49
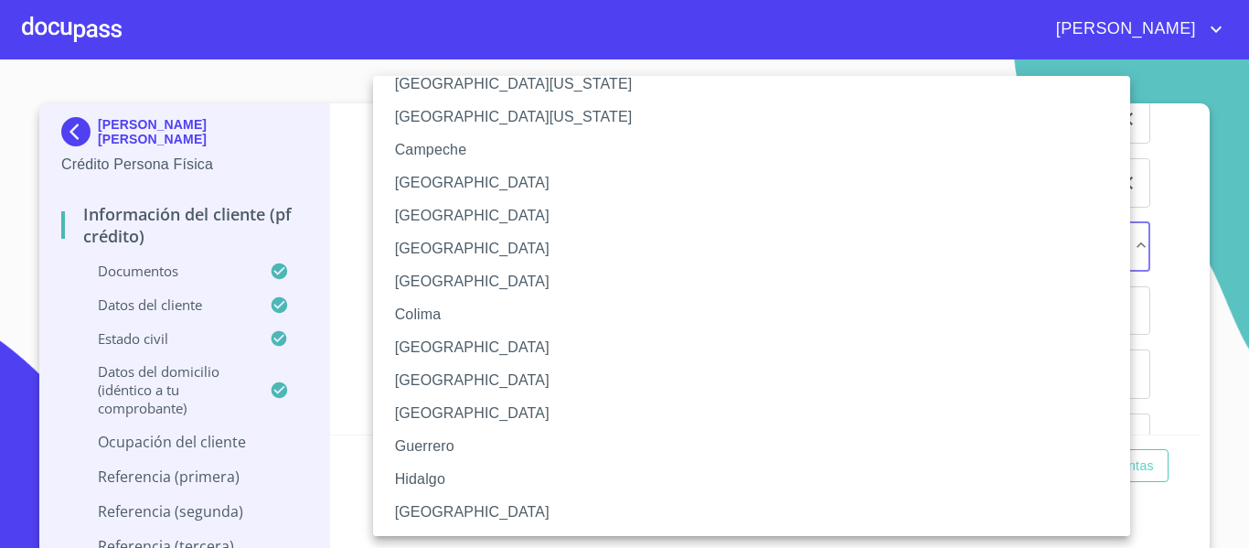
scroll to position [91, 0]
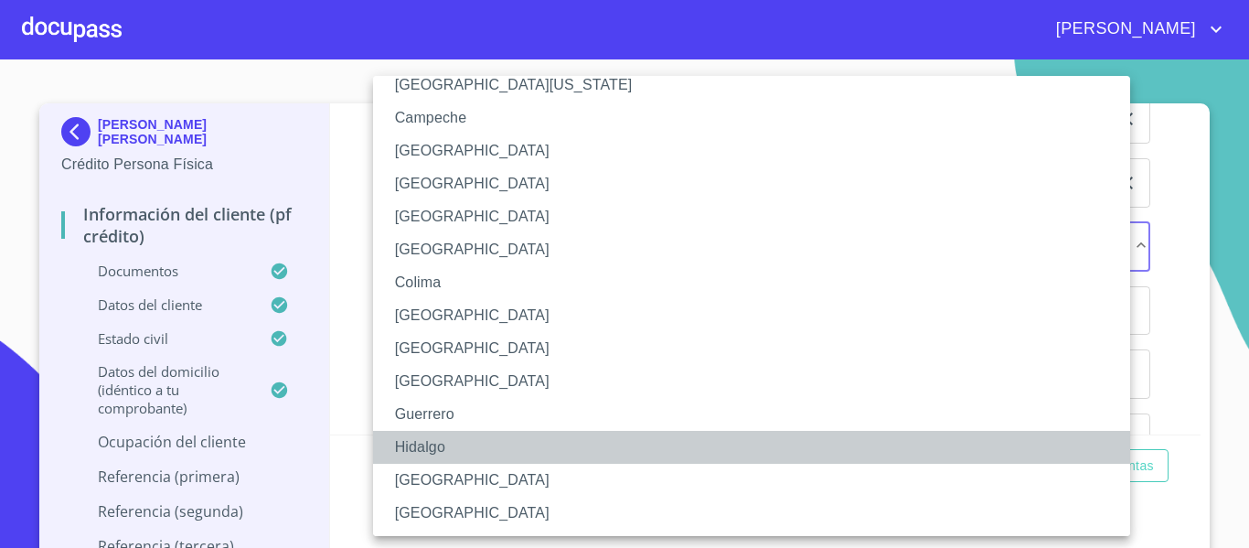
click at [438, 447] on li "Hidalgo" at bounding box center [758, 447] width 771 height 33
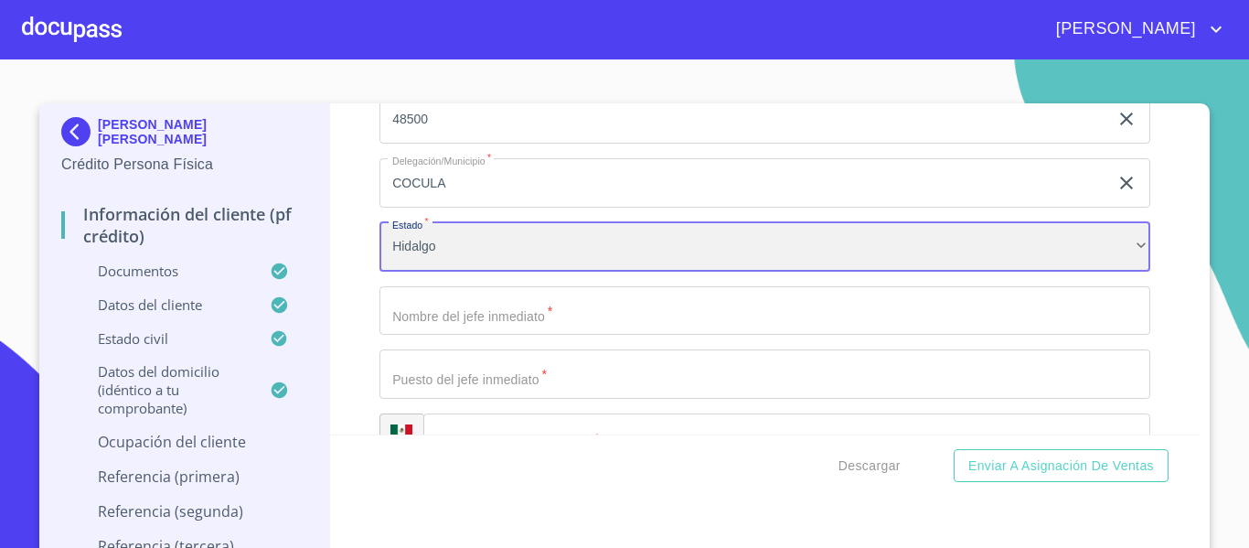
click at [466, 272] on div "Hidalgo" at bounding box center [765, 246] width 771 height 49
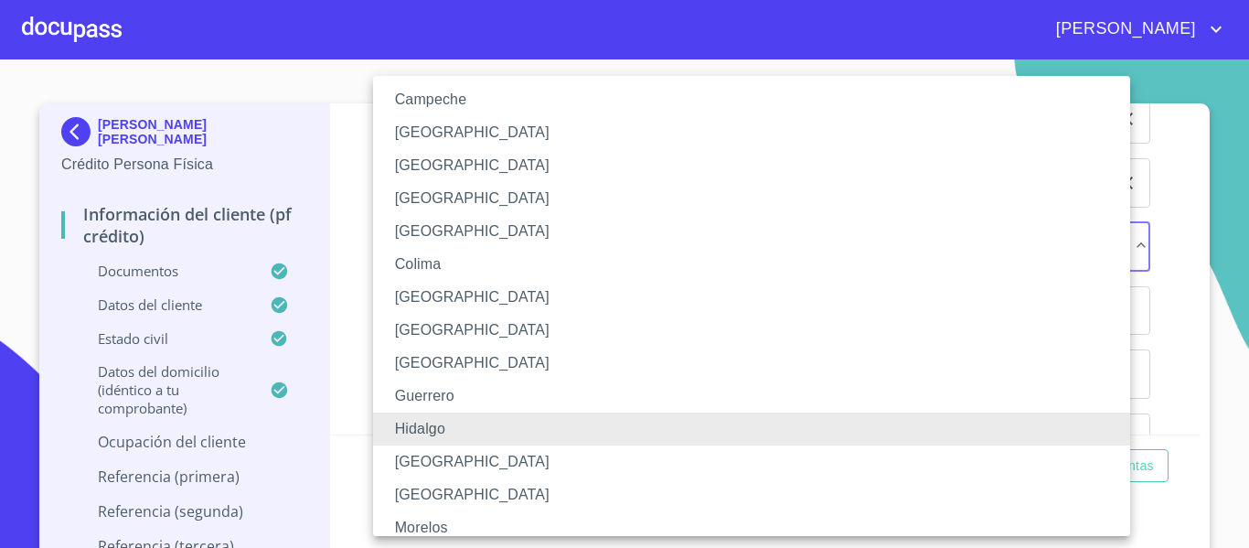
scroll to position [111, 0]
click at [434, 454] on li "[GEOGRAPHIC_DATA]" at bounding box center [758, 461] width 771 height 33
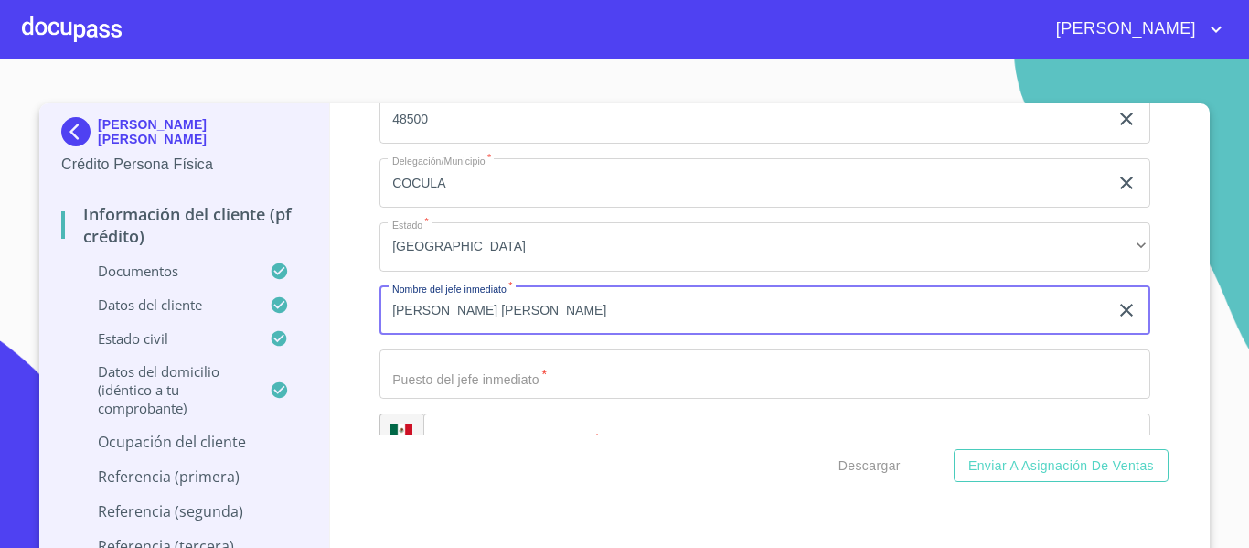
type input "[PERSON_NAME] [PERSON_NAME]"
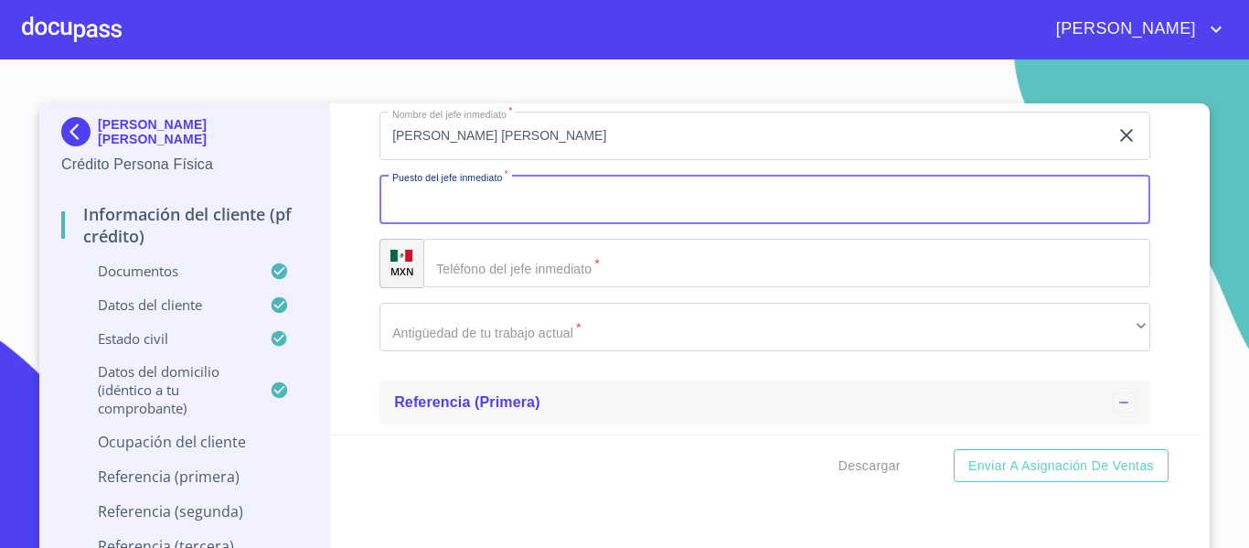
scroll to position [9211, 0]
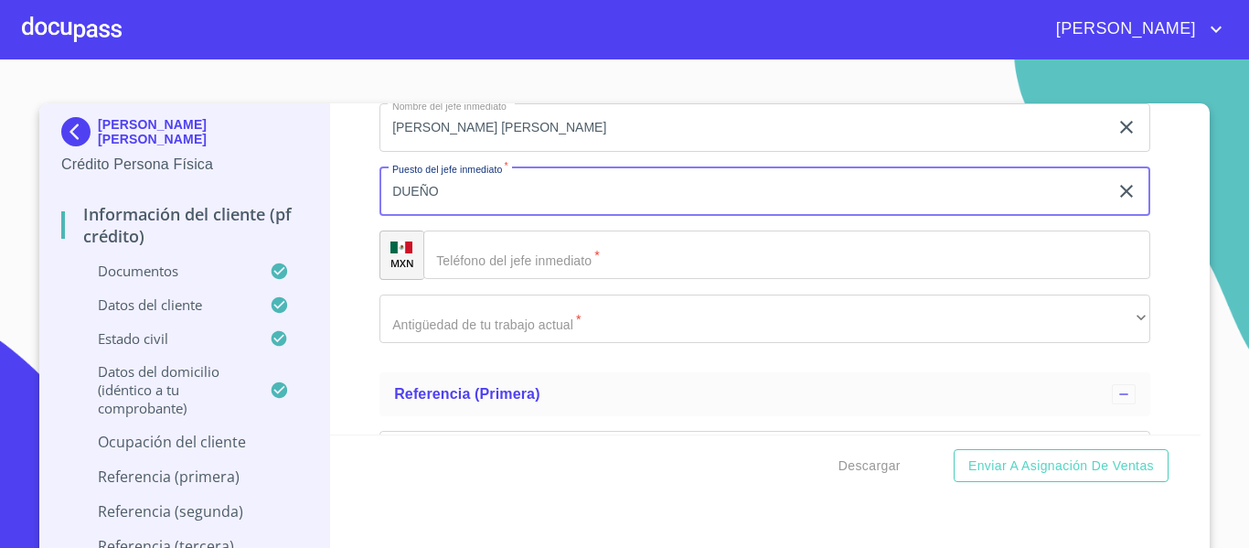
type input "DUEÑO"
click at [553, 280] on input "Documento de identificación.   *" at bounding box center [787, 255] width 727 height 49
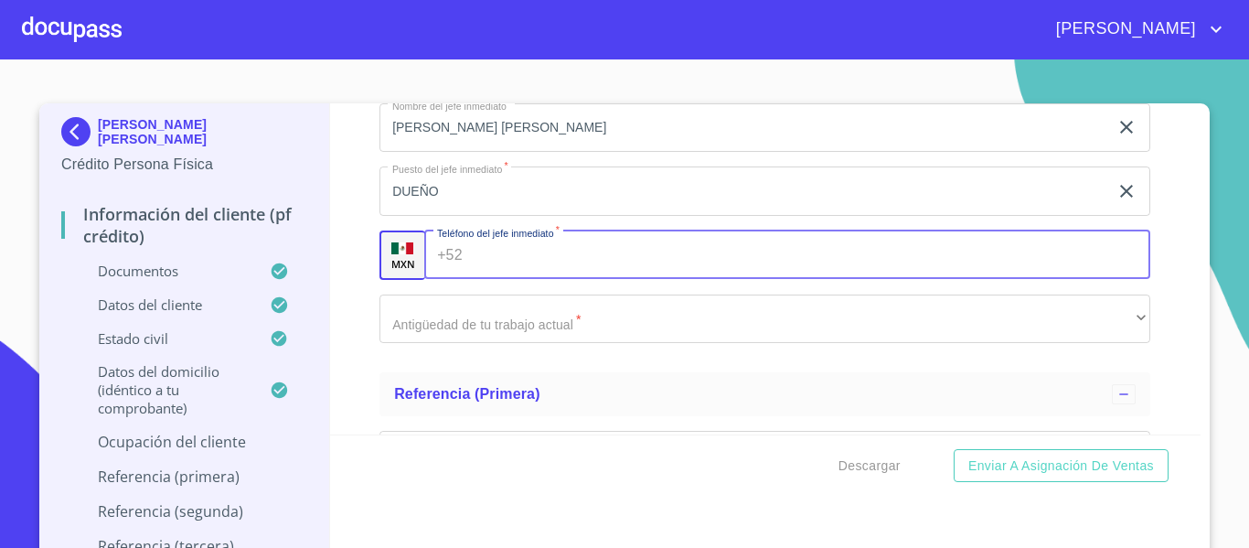
paste input "[PHONE_NUMBER]"
type input "[PHONE_NUMBER]"
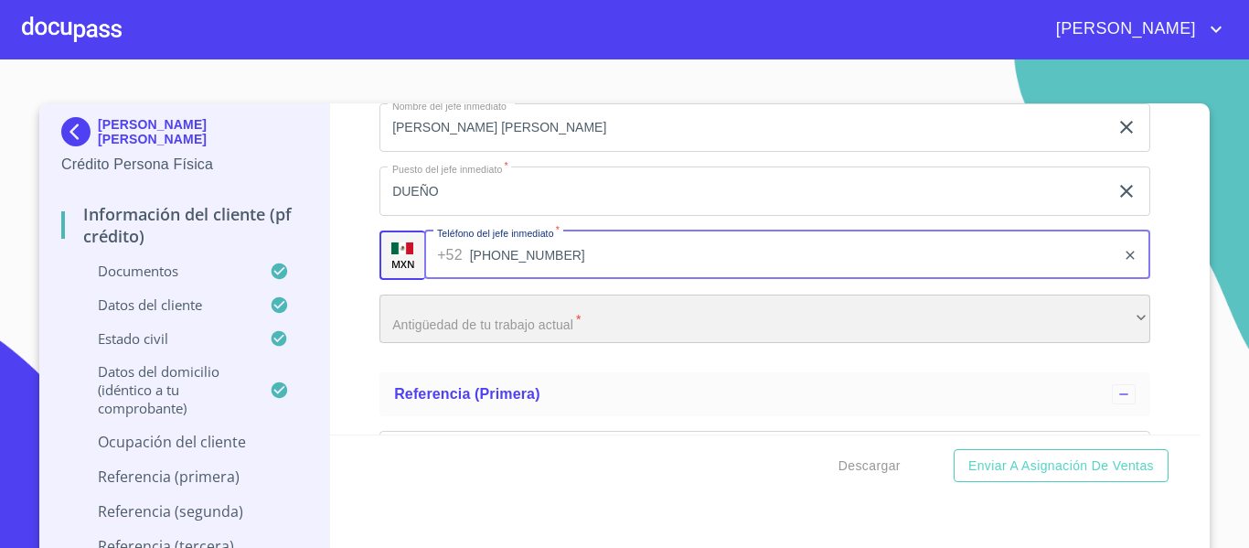
click at [402, 344] on div "​" at bounding box center [765, 319] width 771 height 49
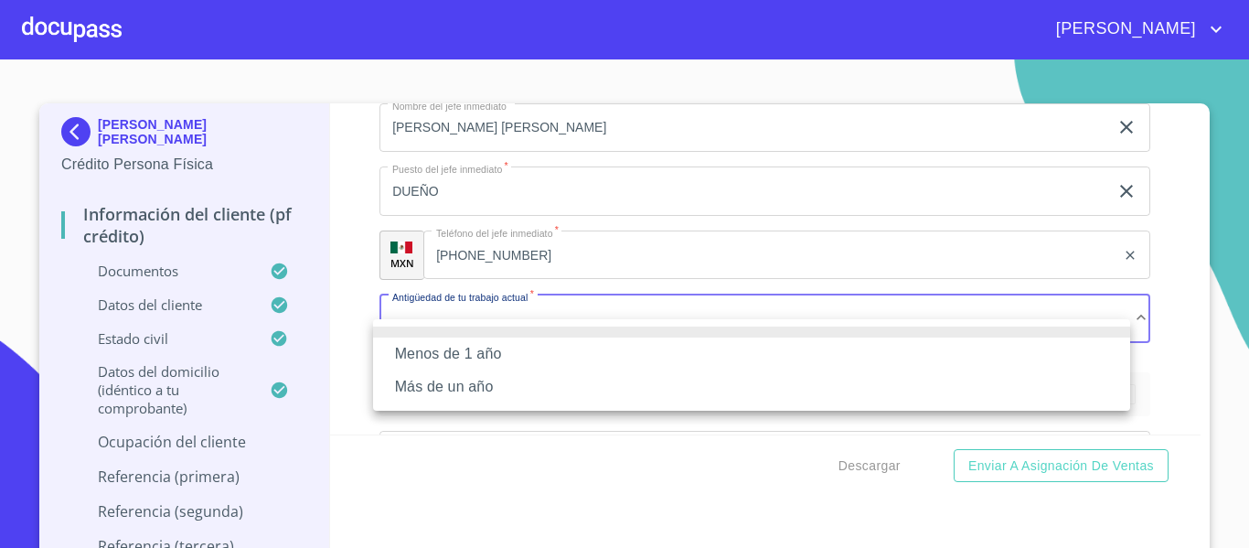
click at [412, 388] on li "Más de un año" at bounding box center [751, 386] width 757 height 33
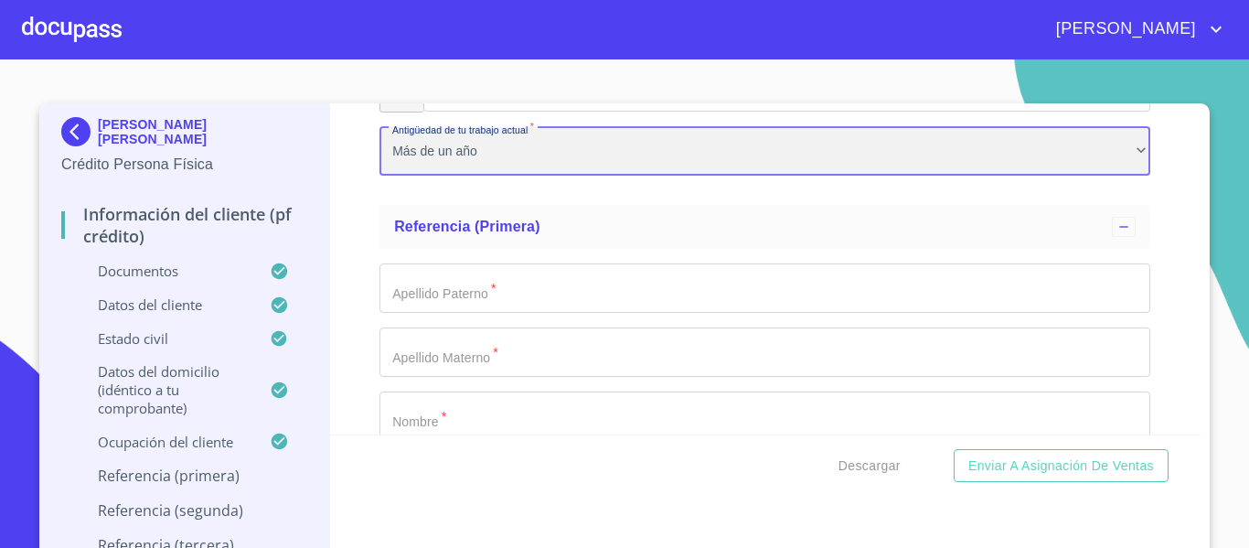
scroll to position [9394, 0]
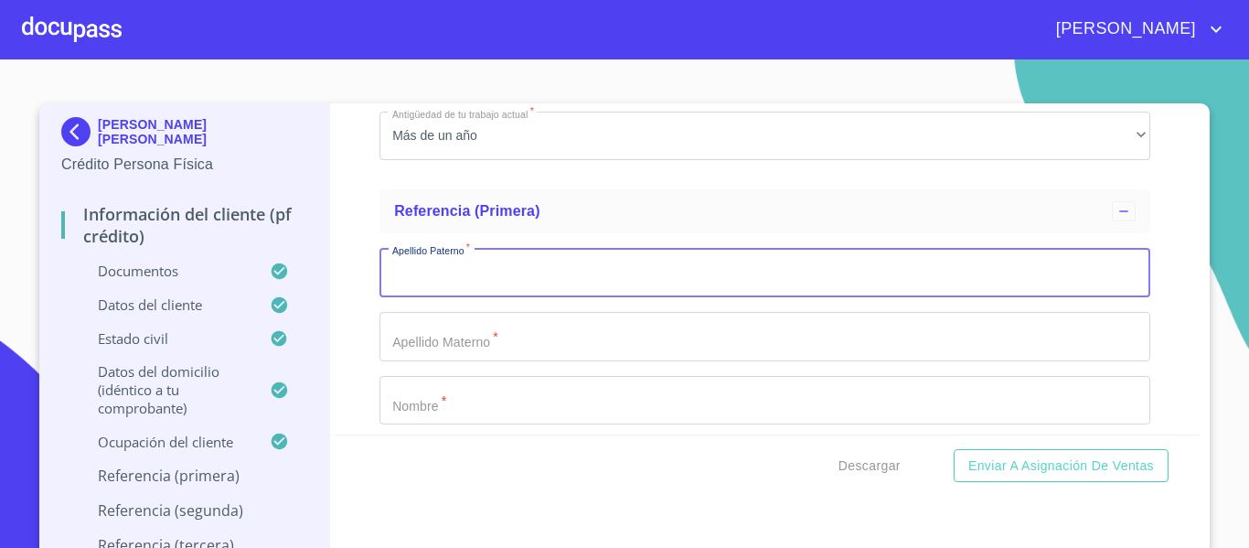
click at [477, 297] on input "Documento de identificación.   *" at bounding box center [765, 272] width 771 height 49
type input "[PERSON_NAME]"
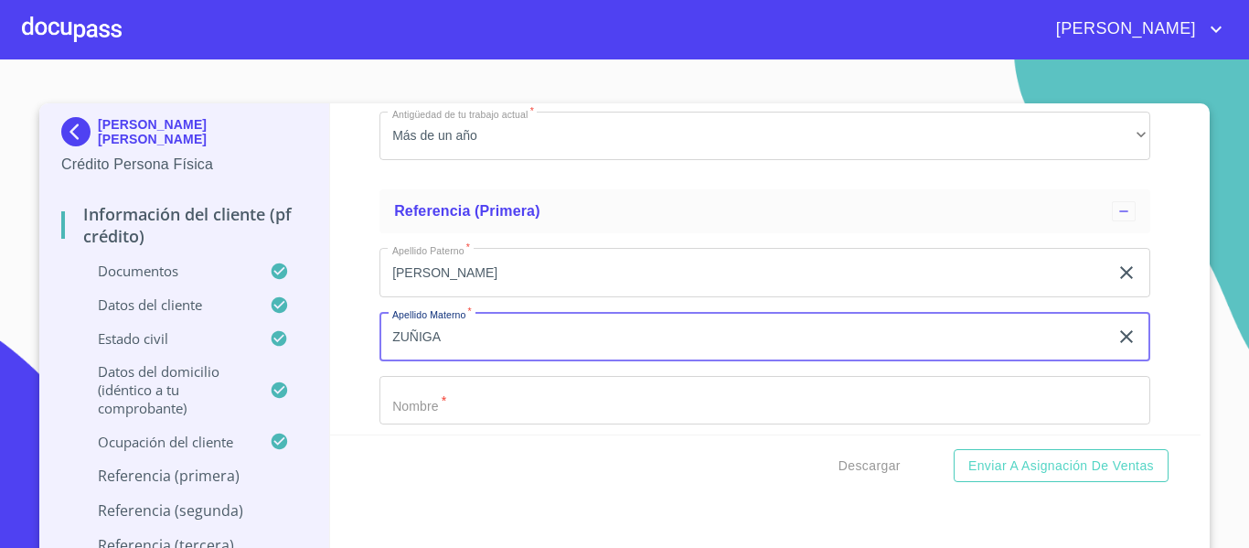
type input "ZUÑIGA"
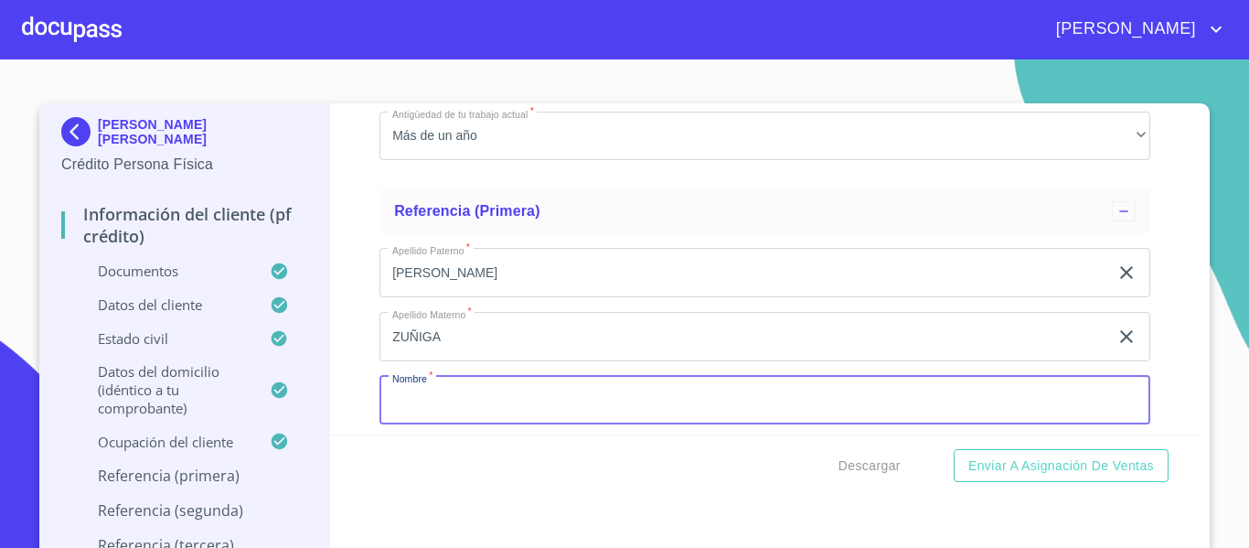
scroll to position [9407, 0]
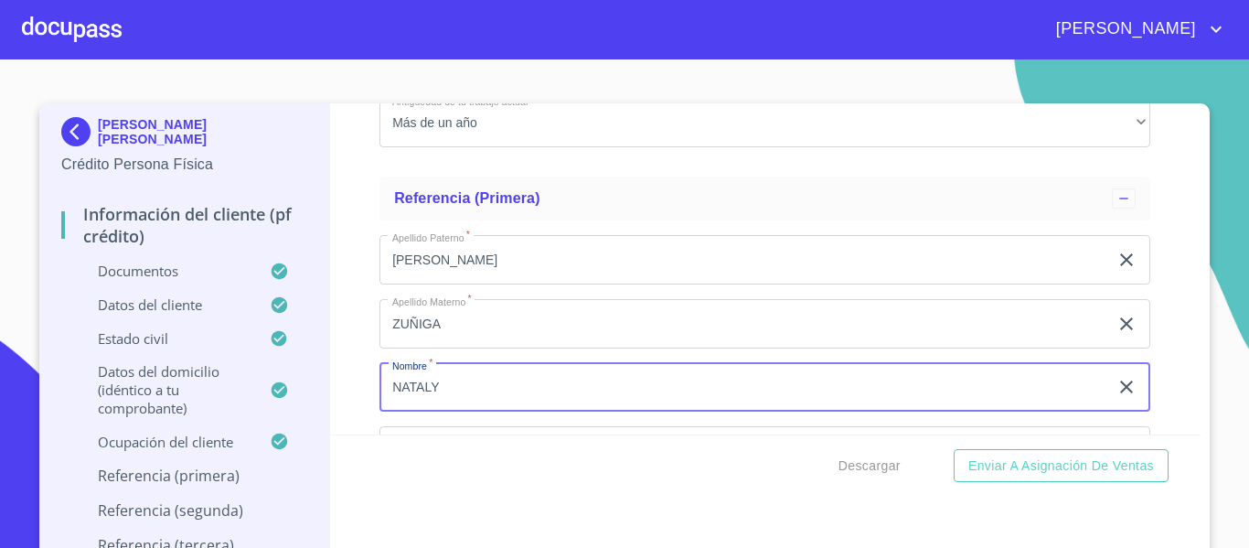
type input "NATALY"
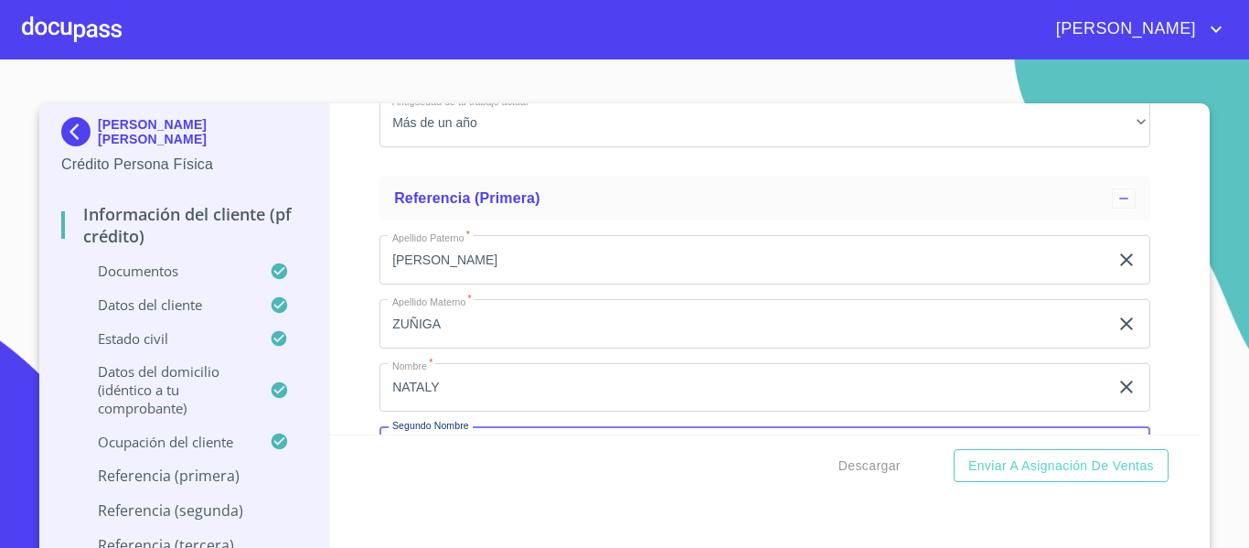
scroll to position [9611, 0]
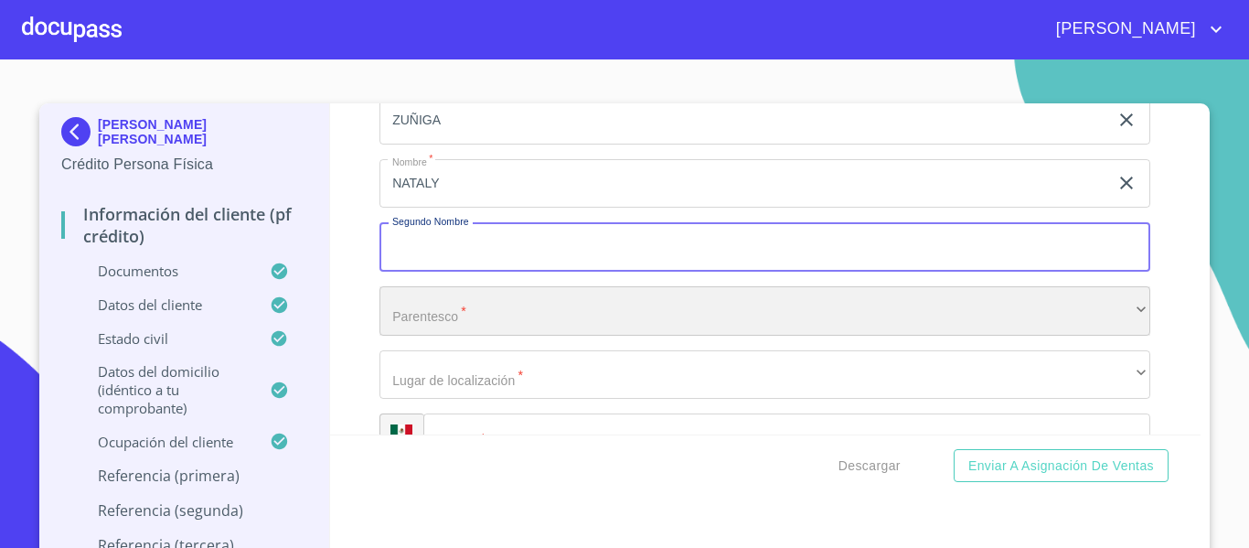
click at [478, 334] on div "​" at bounding box center [765, 310] width 771 height 49
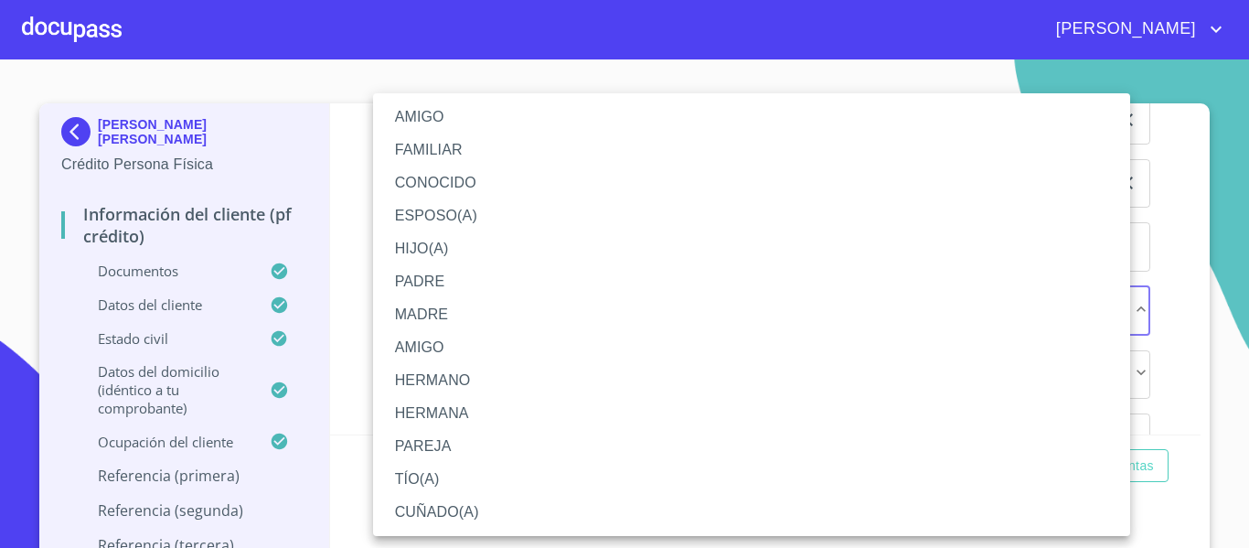
click at [445, 517] on li "CUÑADO(A)" at bounding box center [751, 512] width 757 height 33
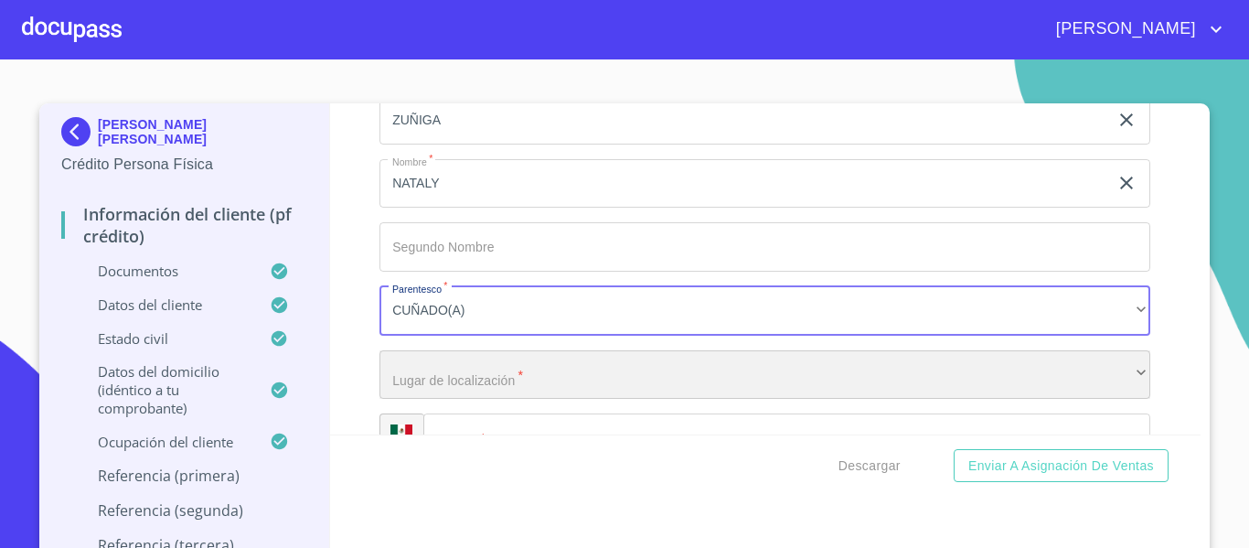
click at [488, 400] on div "​" at bounding box center [765, 374] width 771 height 49
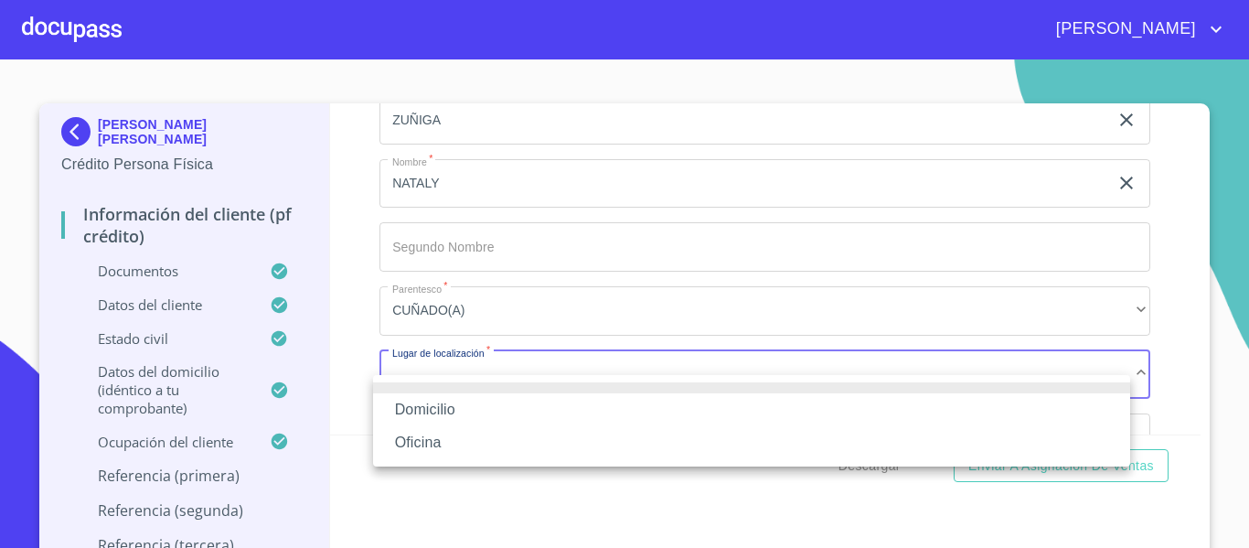
click at [471, 400] on li "Domicilio" at bounding box center [751, 409] width 757 height 33
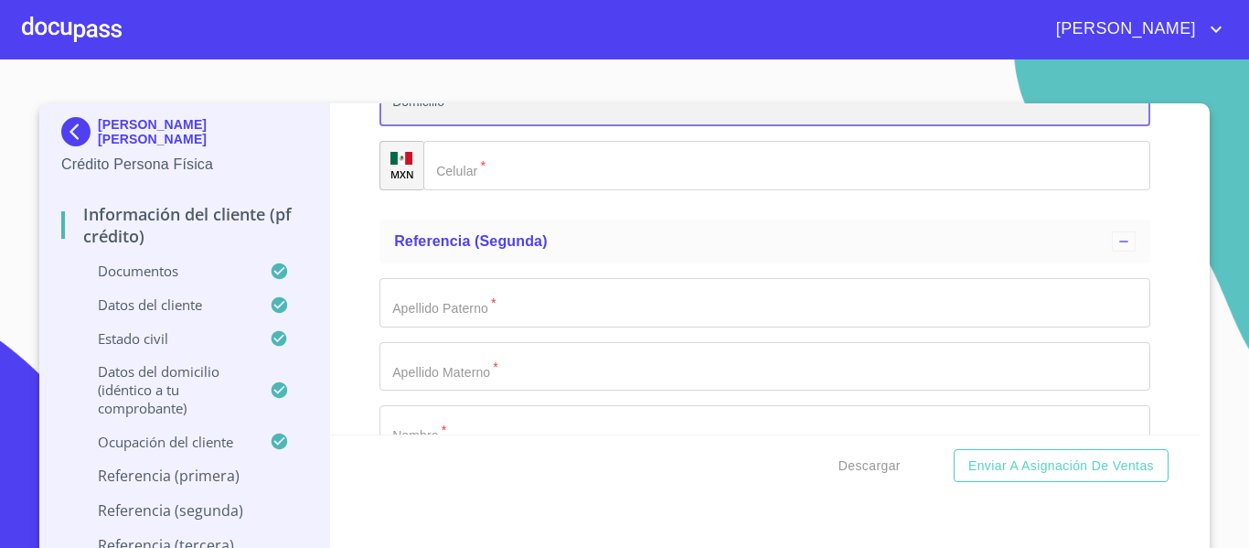
scroll to position [9885, 0]
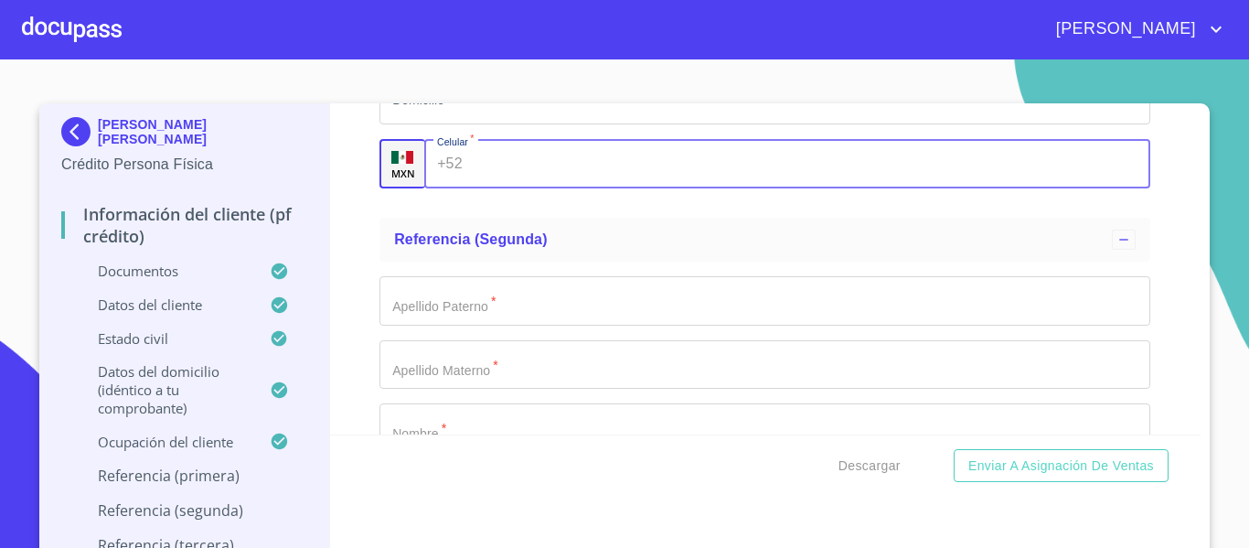
click at [515, 188] on input "Documento de identificación.   *" at bounding box center [810, 163] width 681 height 49
type input "[PHONE_NUMBER]"
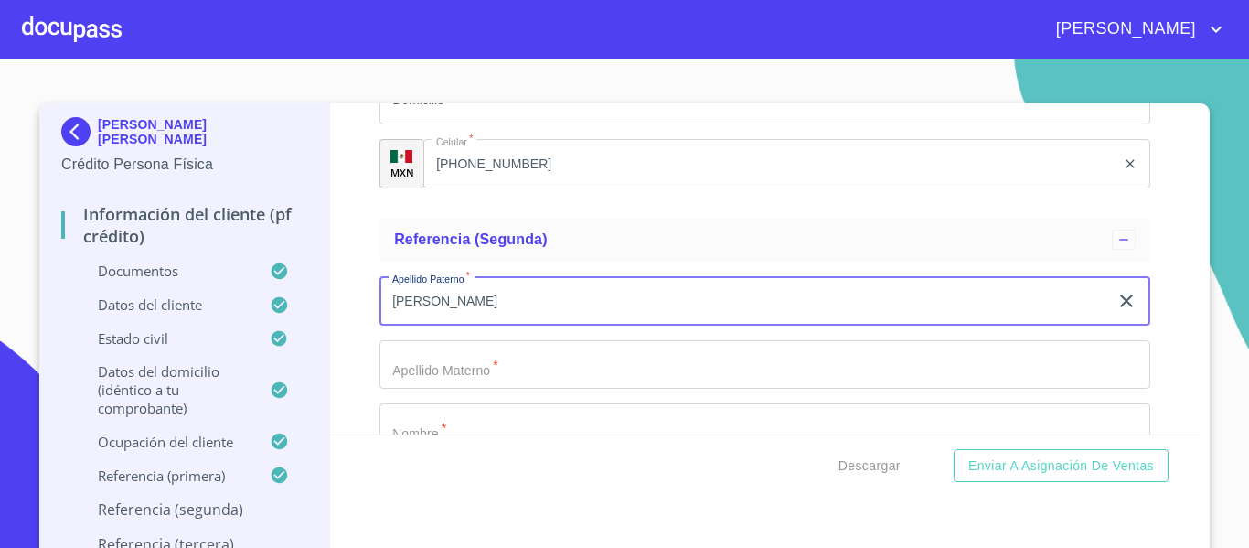
type input "[PERSON_NAME]"
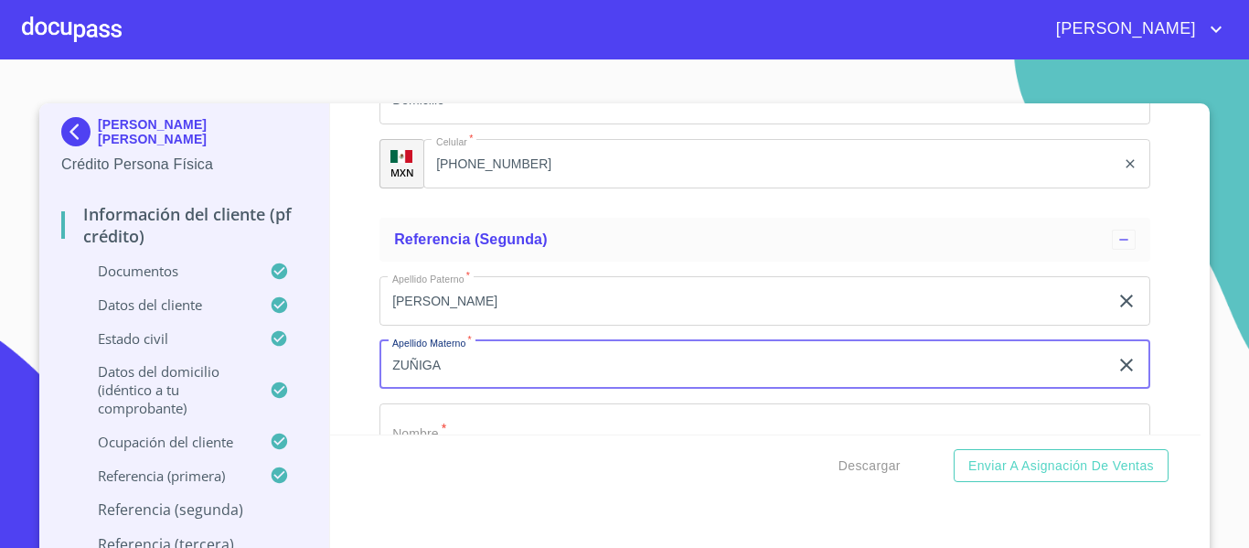
type input "ZUÑIGA"
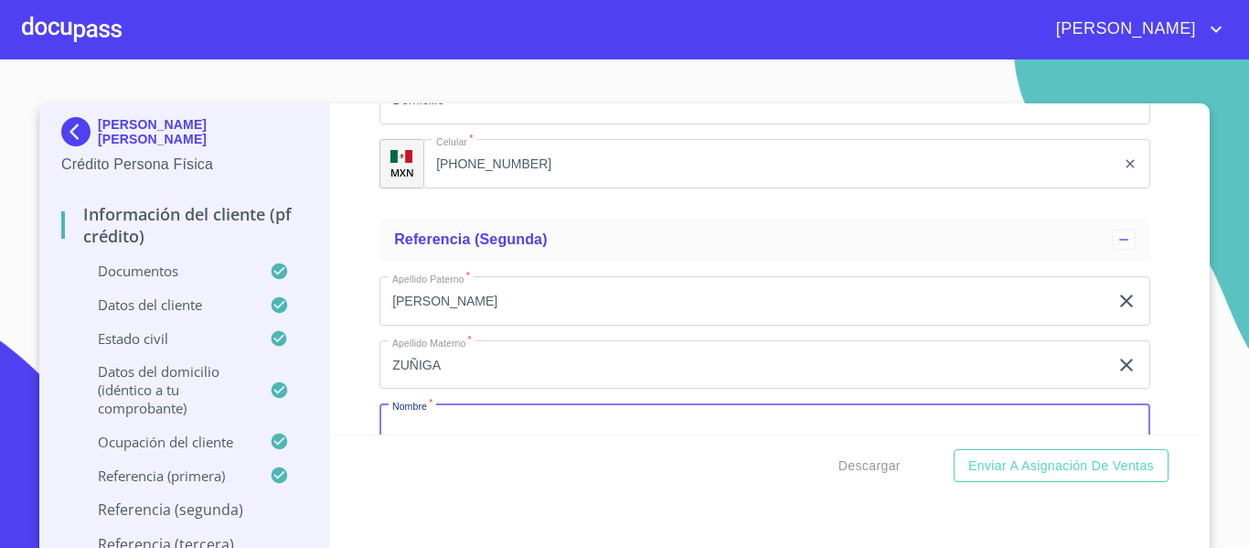
scroll to position [9926, 0]
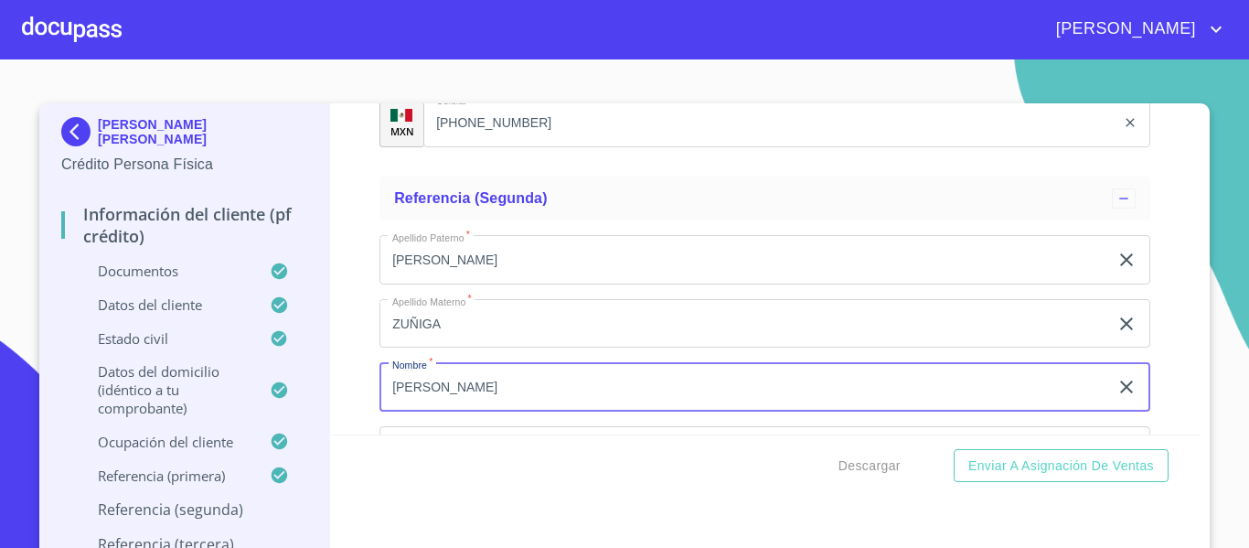
type input "[PERSON_NAME]"
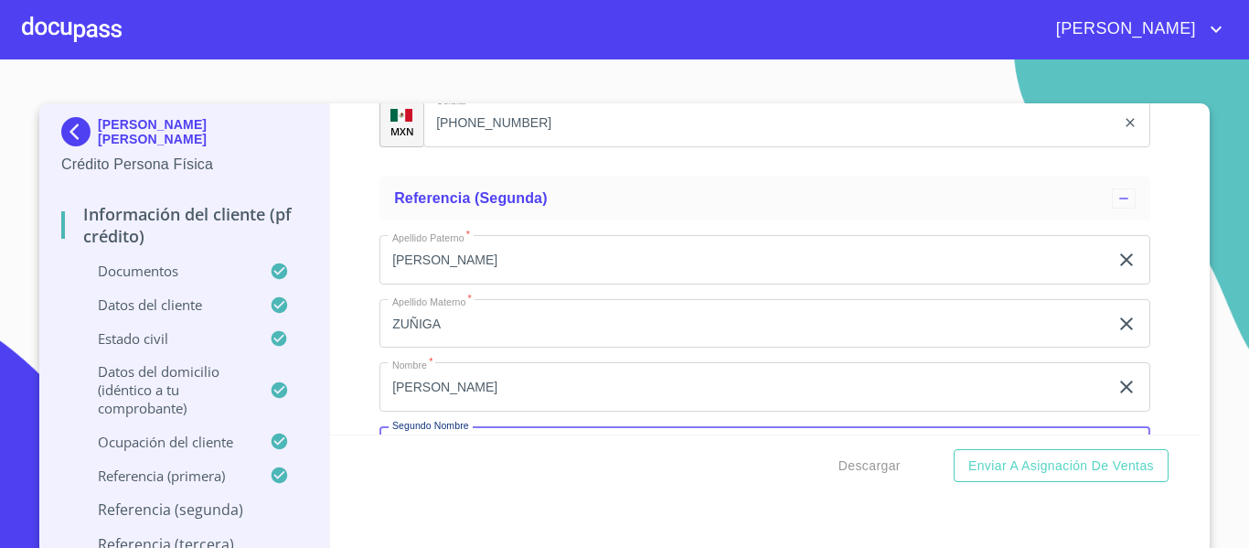
scroll to position [10130, 0]
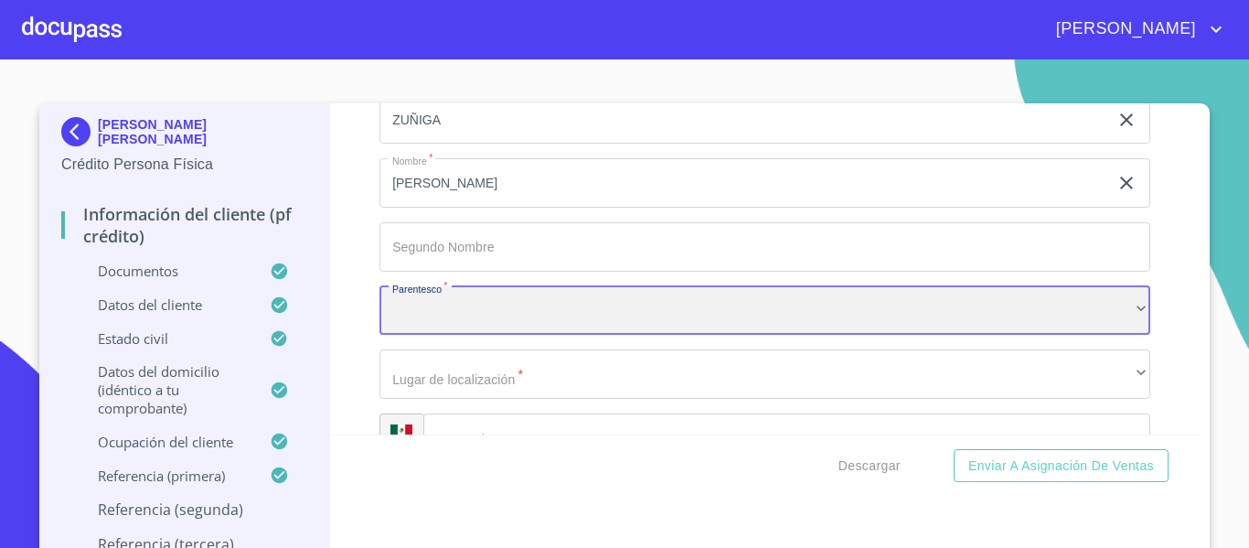
click at [436, 320] on div "​" at bounding box center [765, 310] width 771 height 49
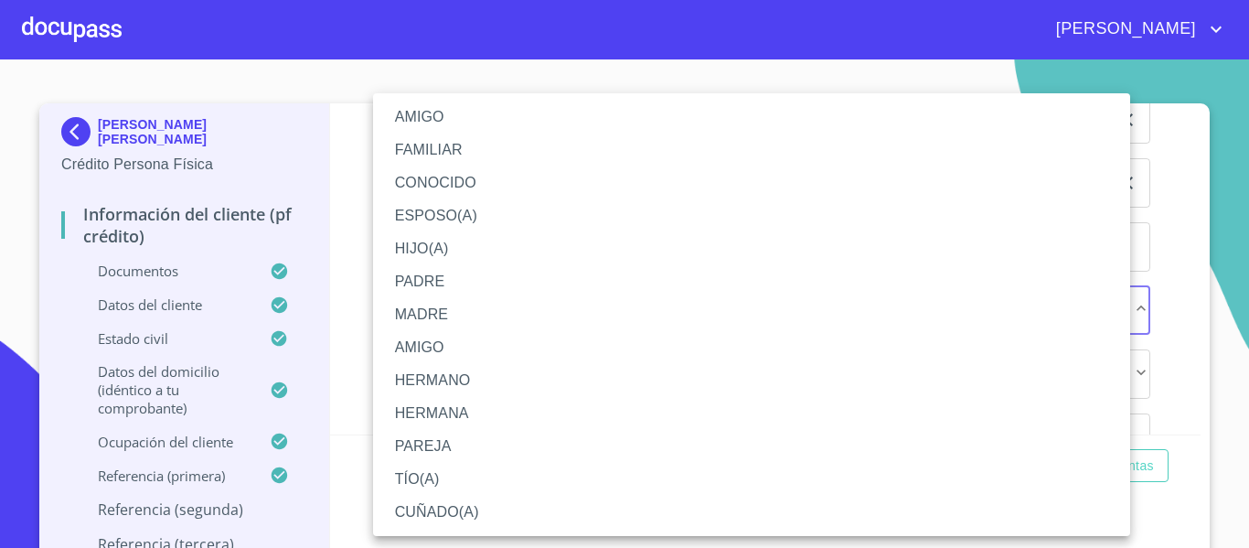
click at [464, 144] on li "FAMILIAR" at bounding box center [751, 150] width 757 height 33
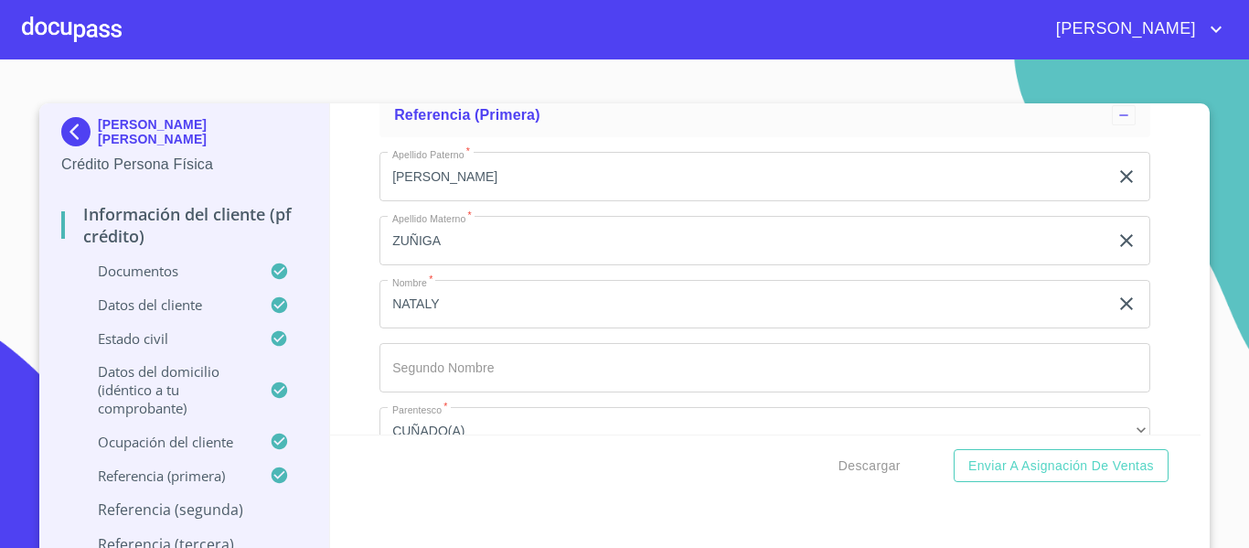
scroll to position [9582, 0]
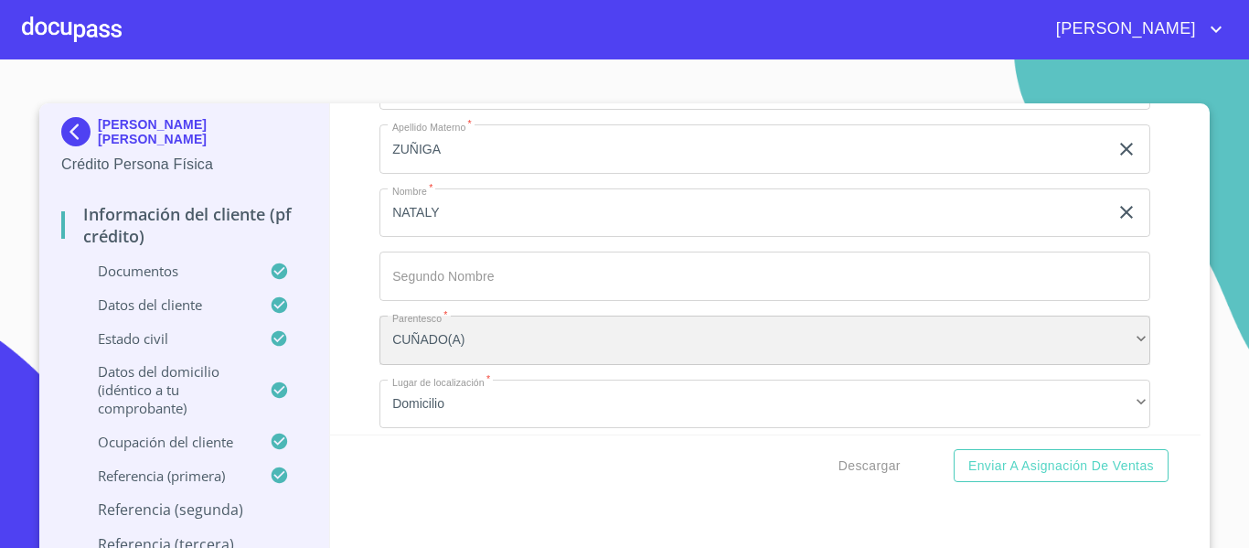
click at [438, 356] on div "CUÑADO(A)" at bounding box center [765, 340] width 771 height 49
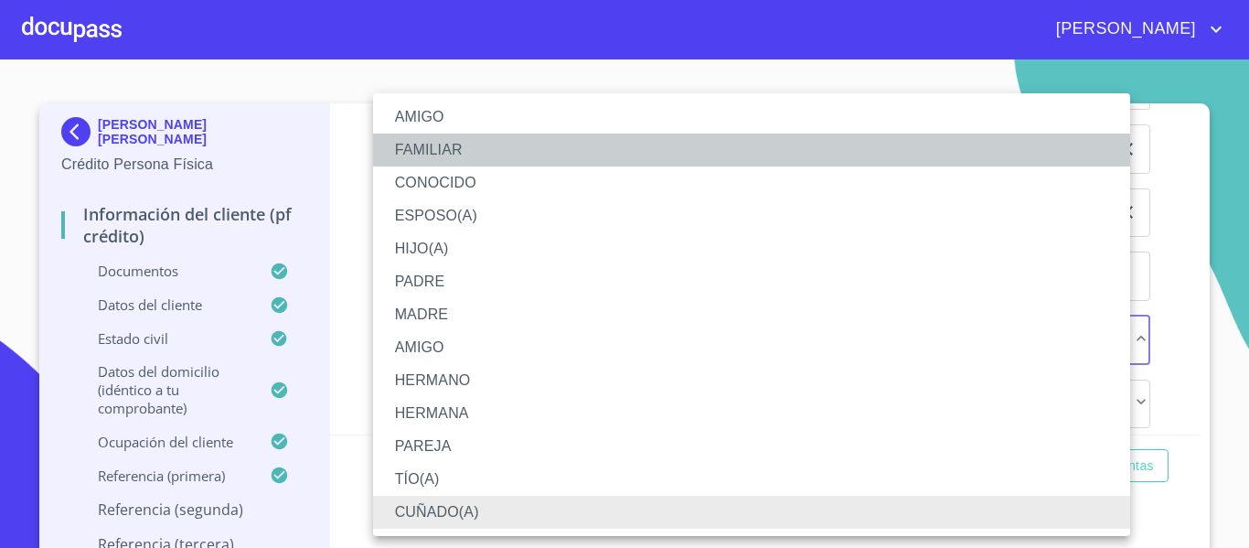
click at [468, 150] on li "FAMILIAR" at bounding box center [751, 150] width 757 height 33
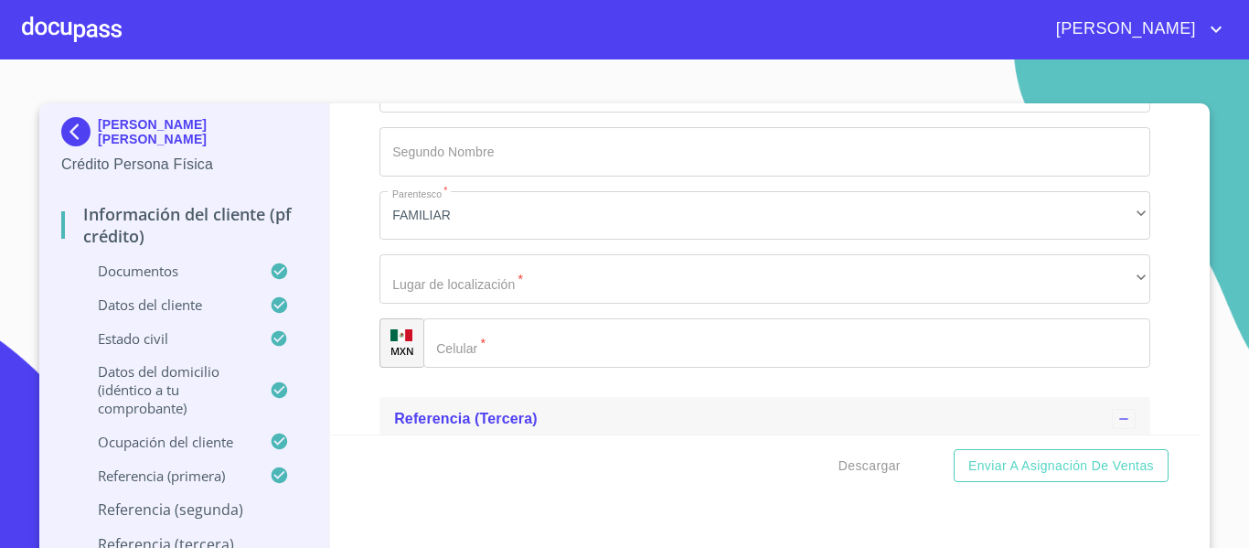
scroll to position [10313, 0]
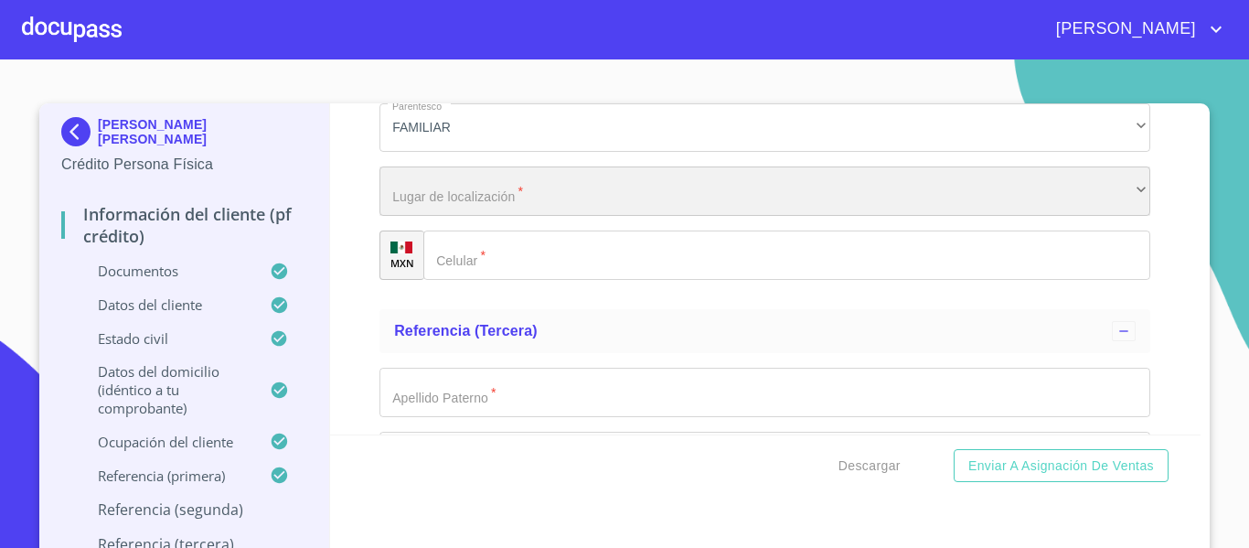
click at [489, 199] on div "​" at bounding box center [765, 190] width 771 height 49
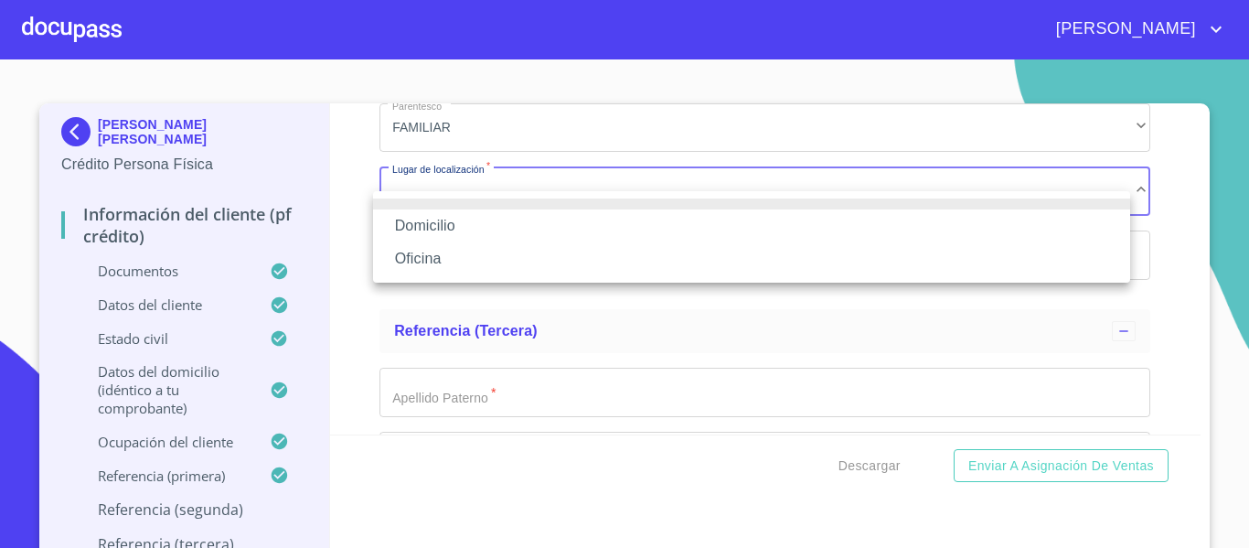
click at [470, 223] on li "Domicilio" at bounding box center [751, 225] width 757 height 33
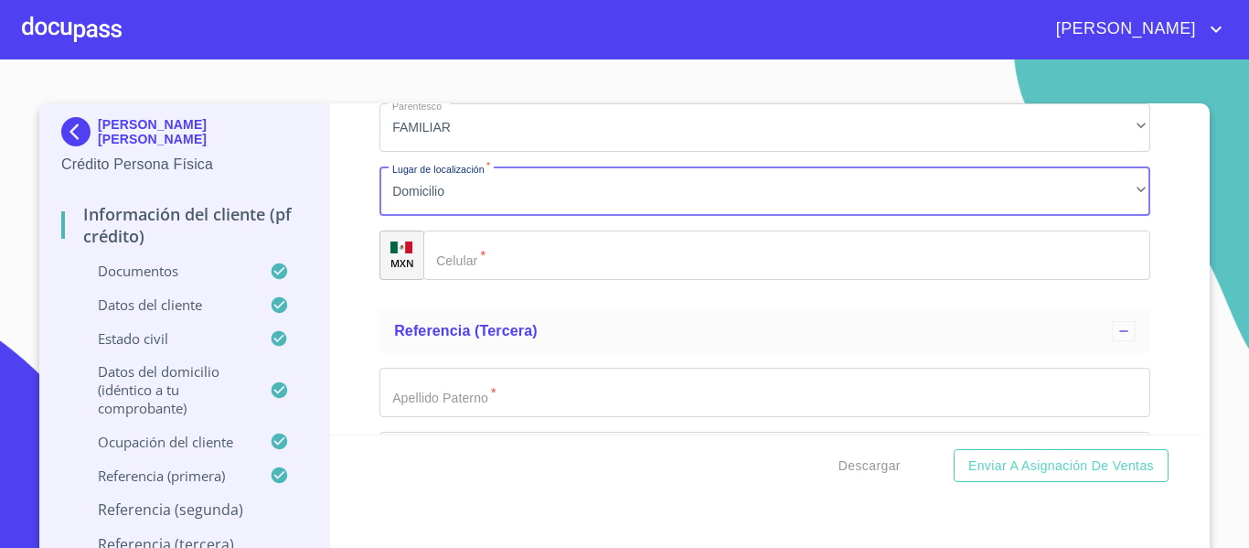
click at [482, 280] on input "Documento de identificación.   *" at bounding box center [787, 255] width 727 height 49
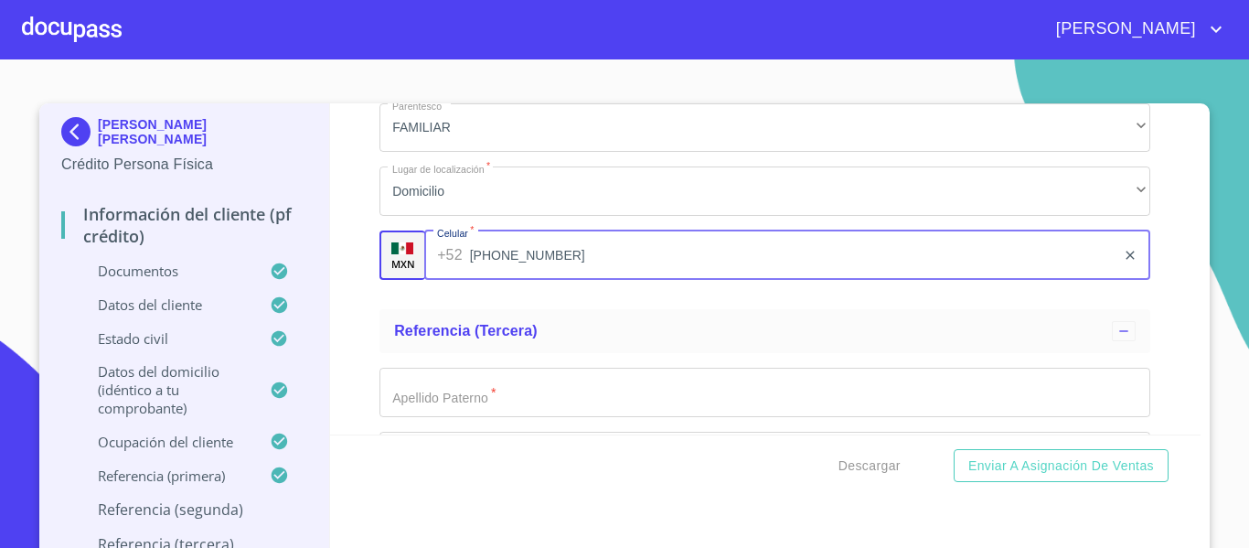
type input "[PHONE_NUMBER]"
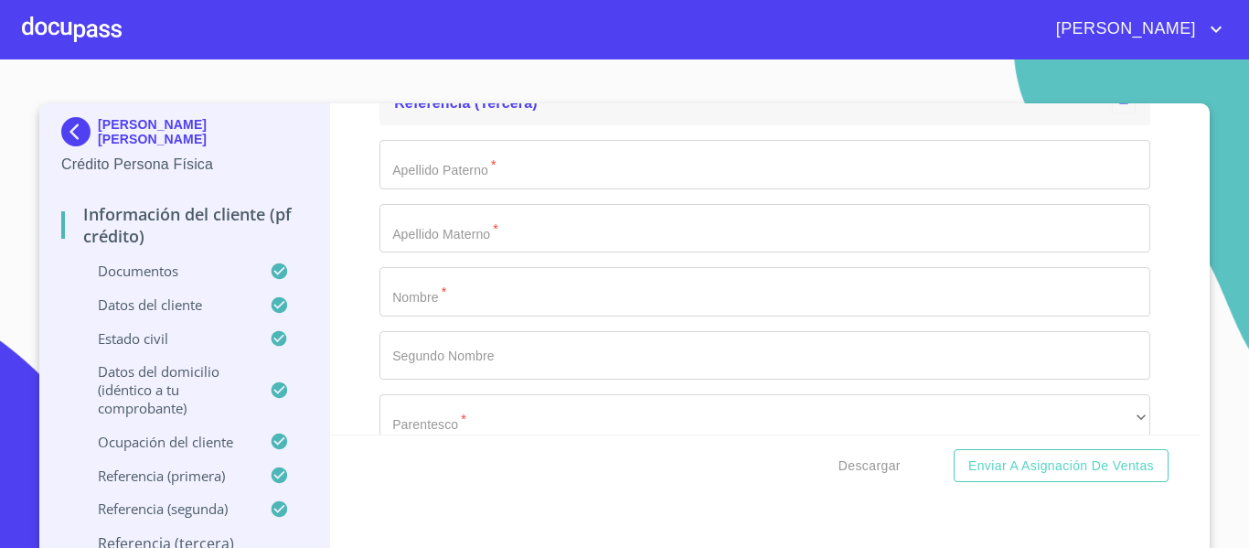
scroll to position [10496, 0]
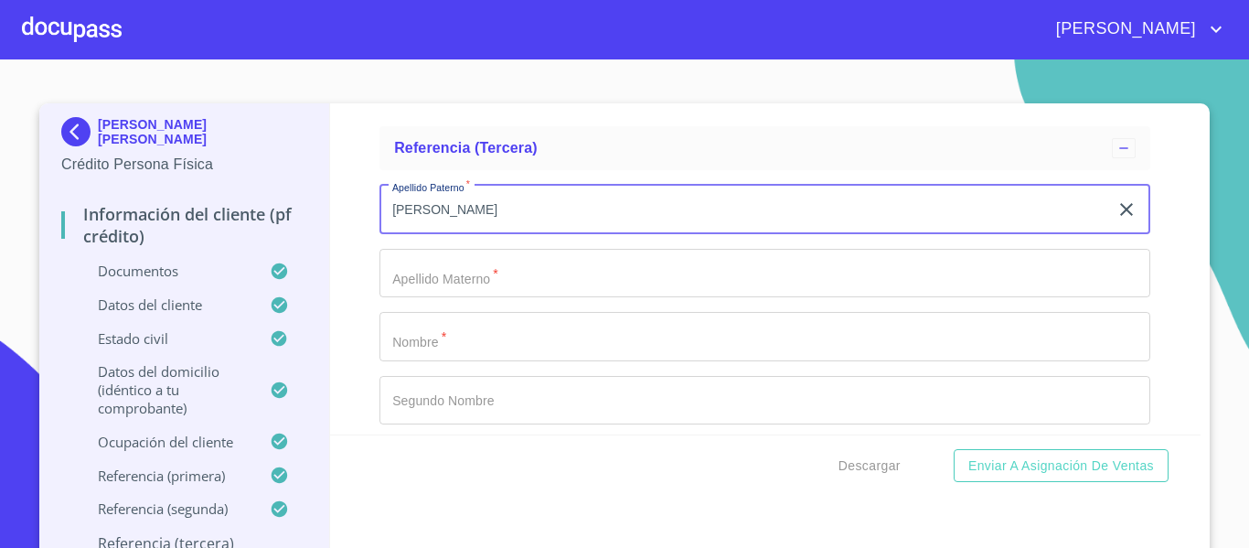
type input "[PERSON_NAME]"
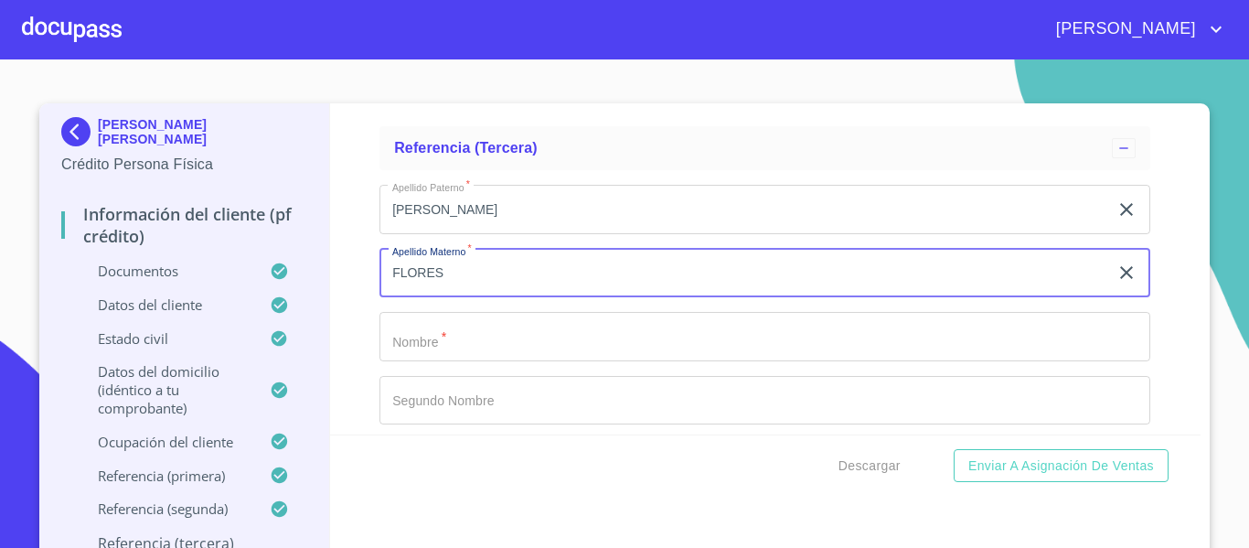
type input "FLORES"
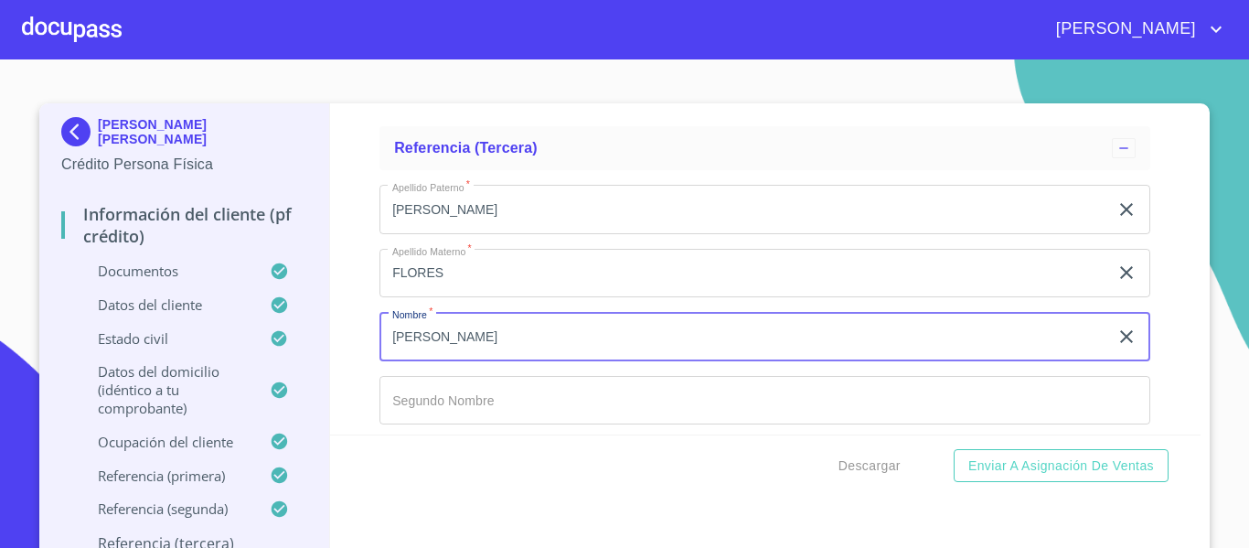
type input "[PERSON_NAME]"
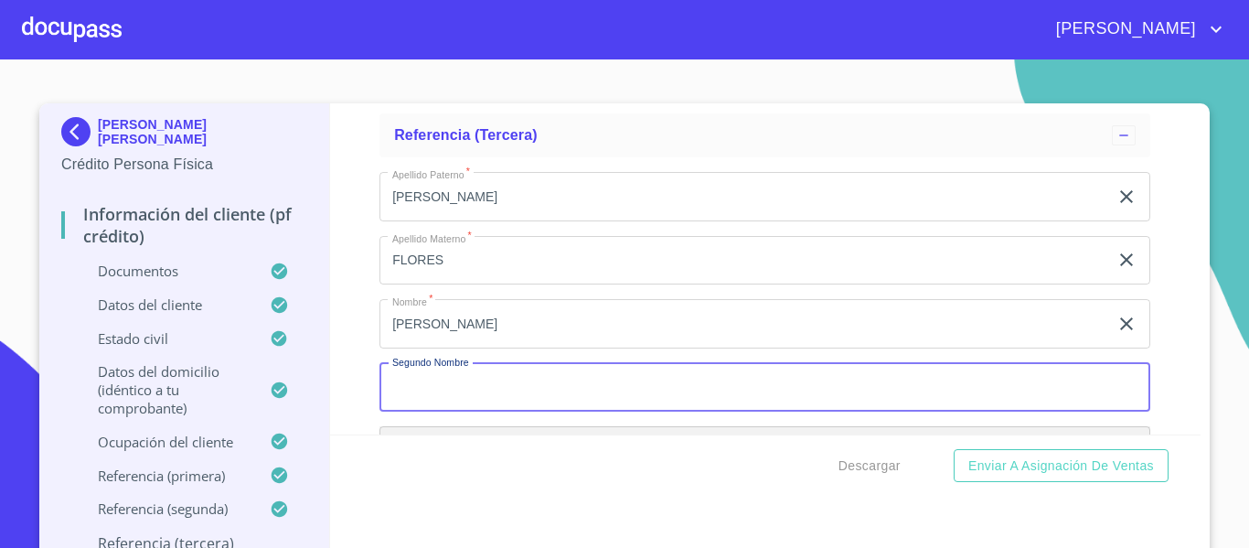
scroll to position [10713, 0]
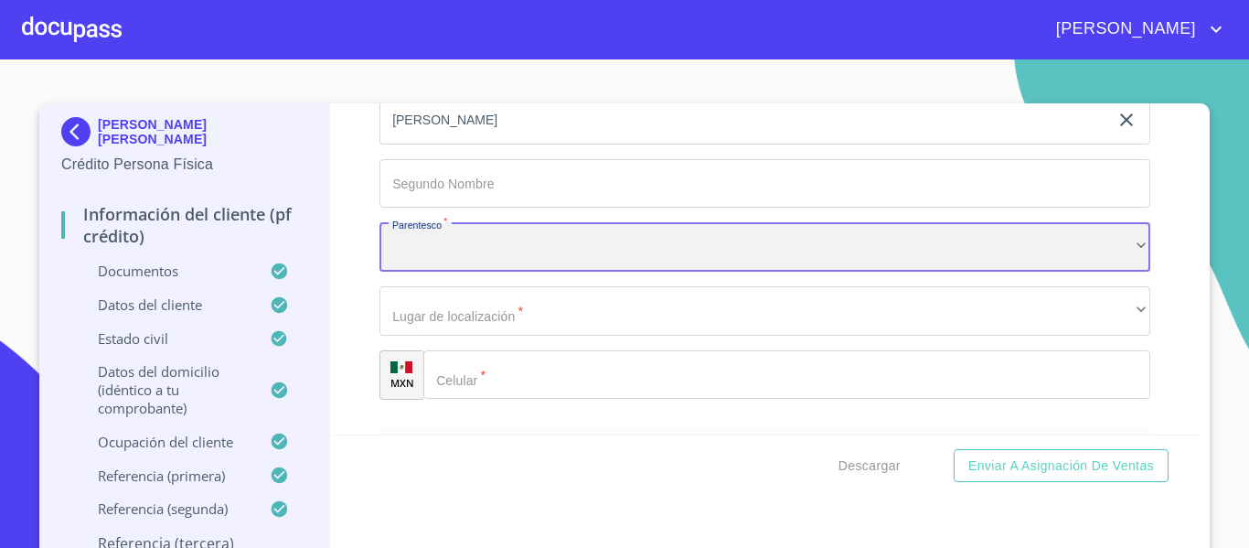
click at [516, 272] on div "​" at bounding box center [765, 246] width 771 height 49
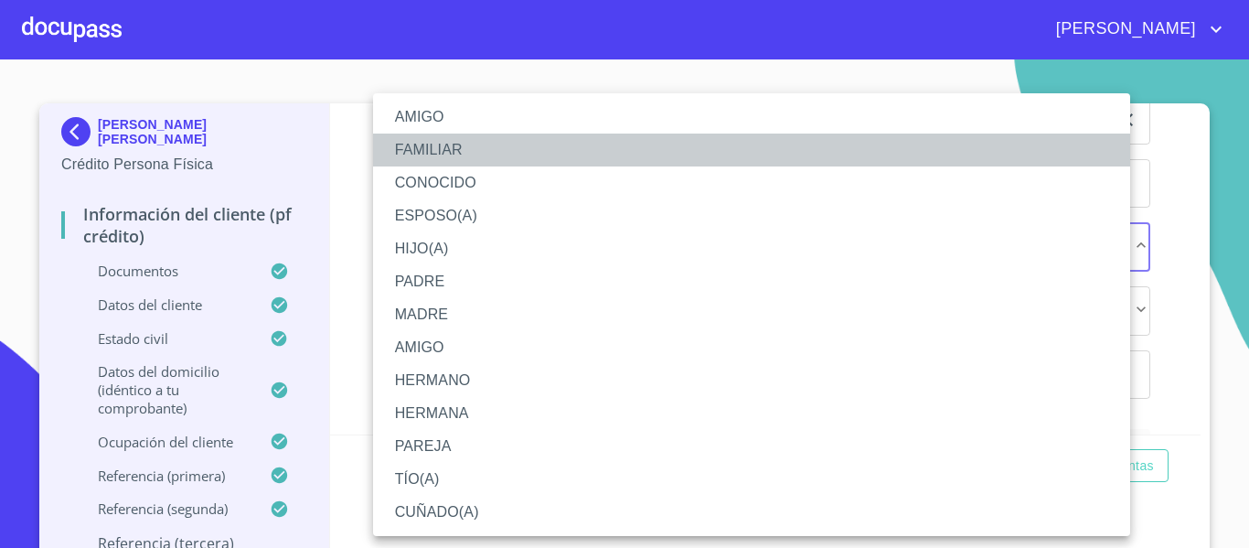
click at [489, 146] on li "FAMILIAR" at bounding box center [751, 150] width 757 height 33
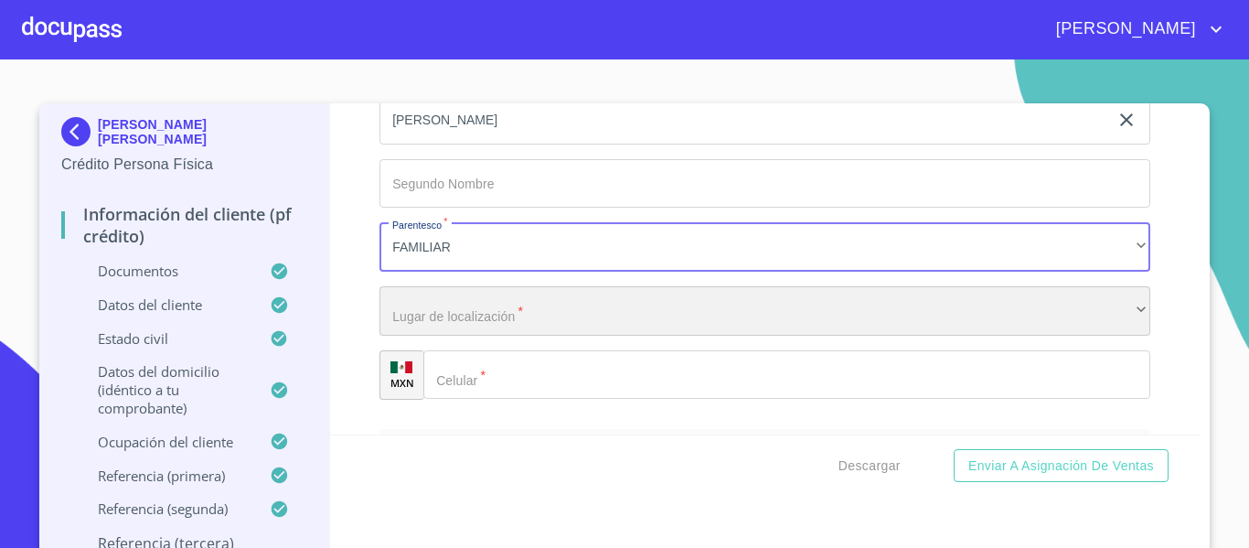
click at [451, 336] on div "​" at bounding box center [765, 310] width 771 height 49
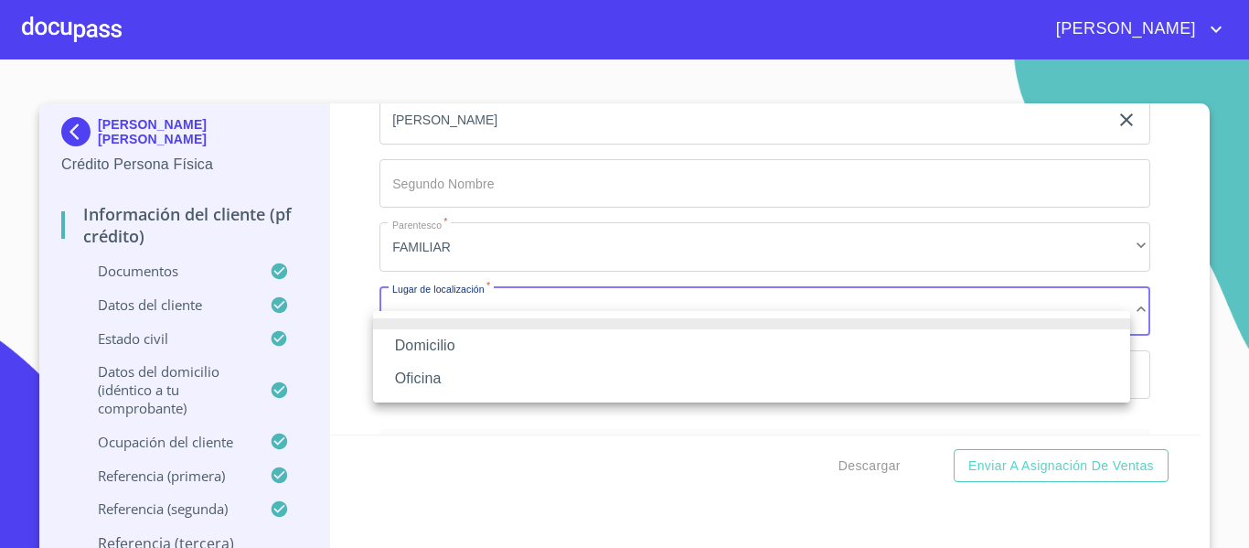
click at [453, 334] on li "Domicilio" at bounding box center [751, 345] width 757 height 33
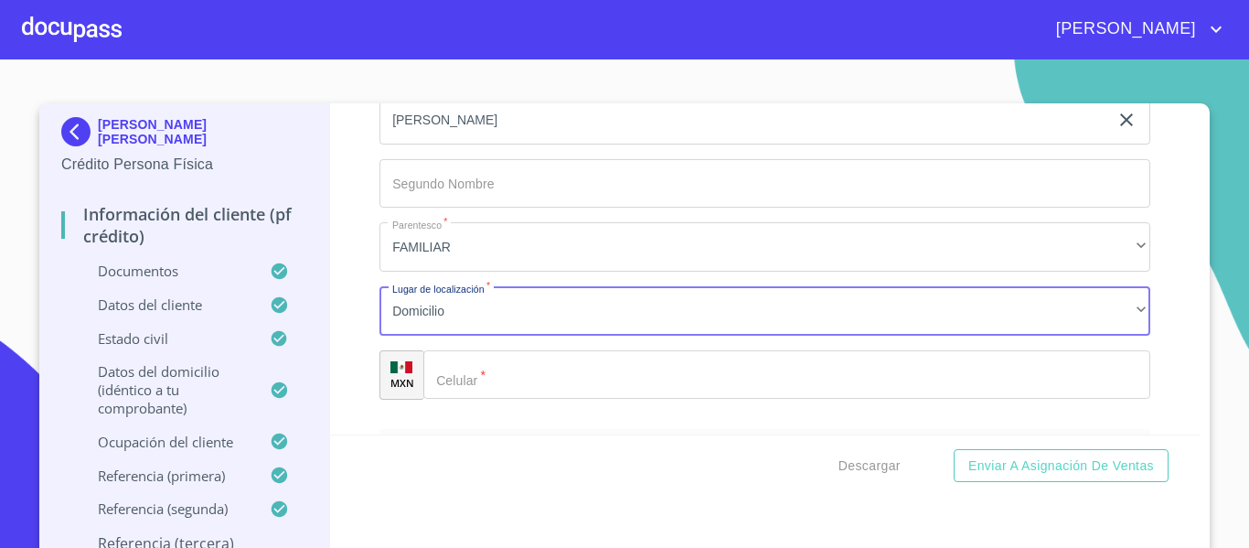
click at [546, 400] on input "Documento de identificación.   *" at bounding box center [787, 374] width 727 height 49
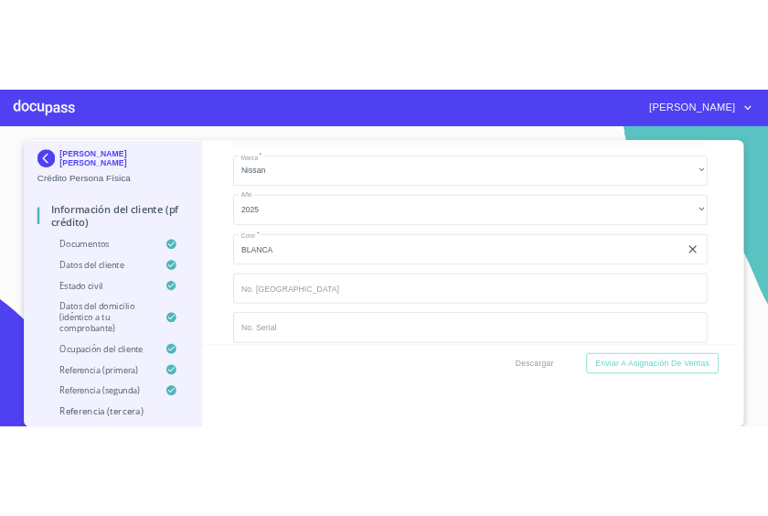
scroll to position [11114, 0]
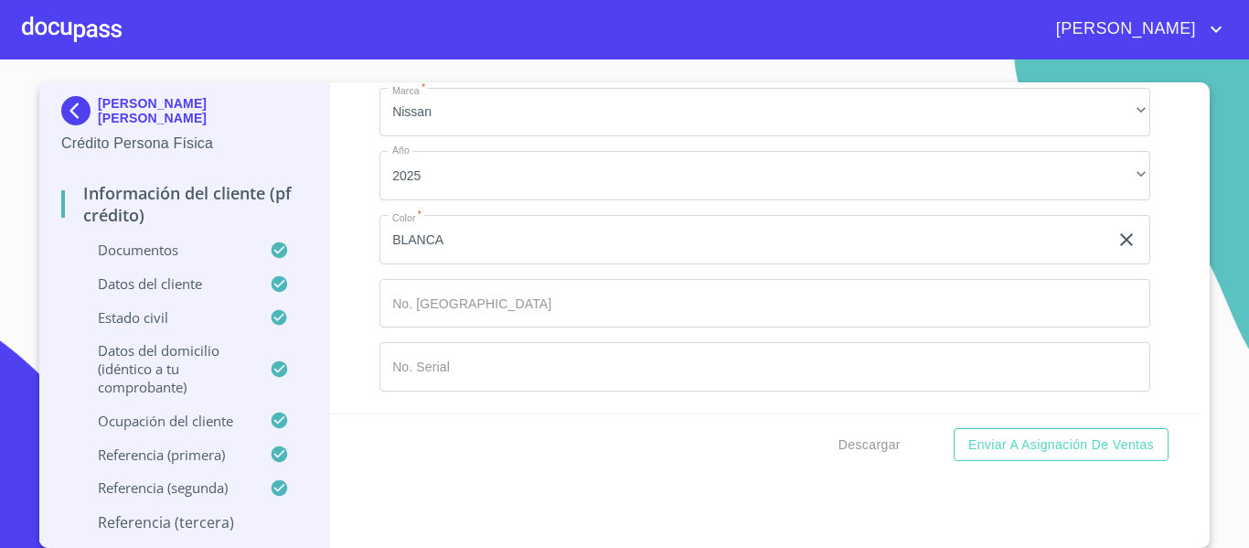
type input "[PHONE_NUMBER]"
click at [840, 455] on span "Descargar" at bounding box center [870, 445] width 62 height 23
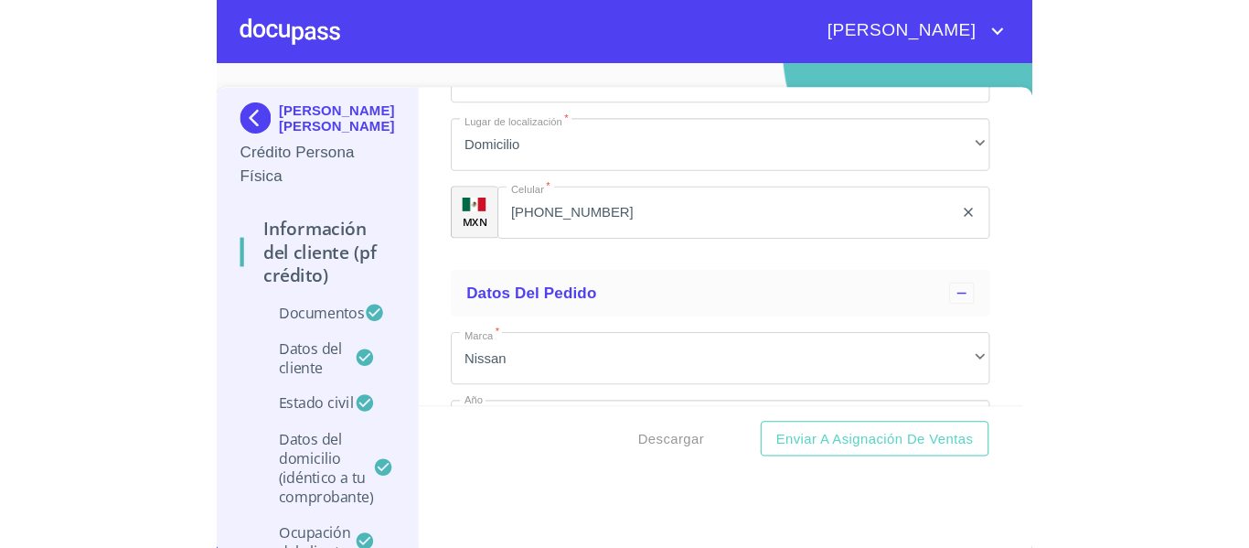
scroll to position [10689, 0]
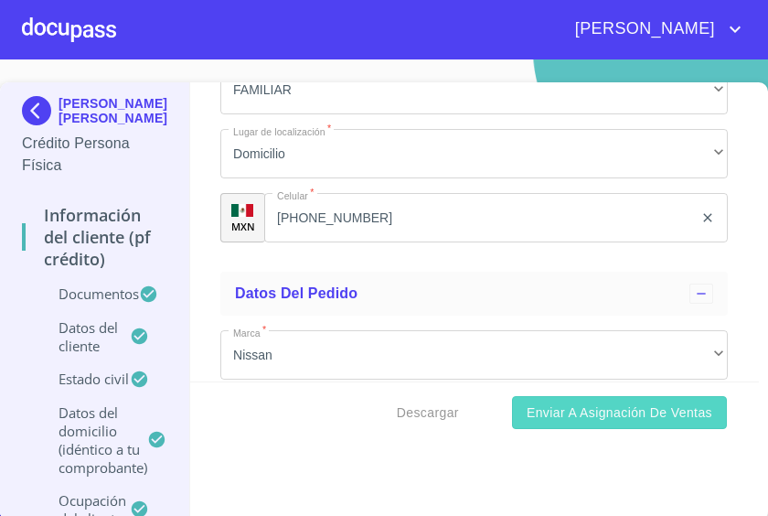
click at [532, 409] on span "Enviar a Asignación de Ventas" at bounding box center [620, 413] width 186 height 23
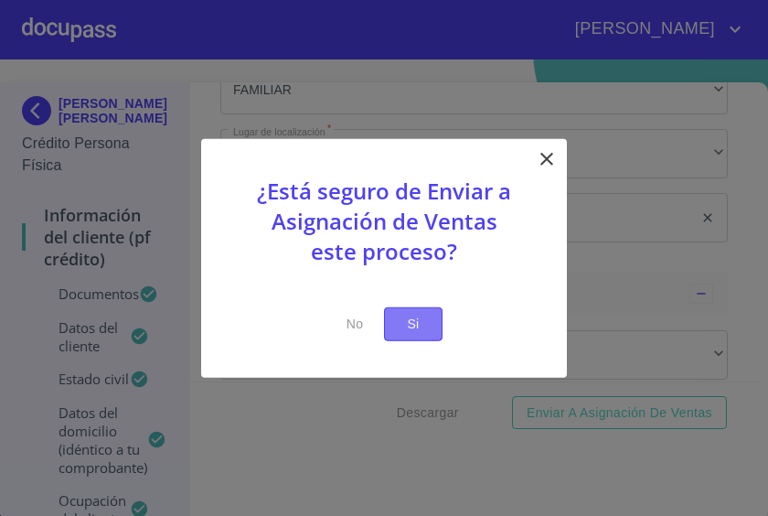
click at [413, 316] on span "Si" at bounding box center [413, 324] width 29 height 23
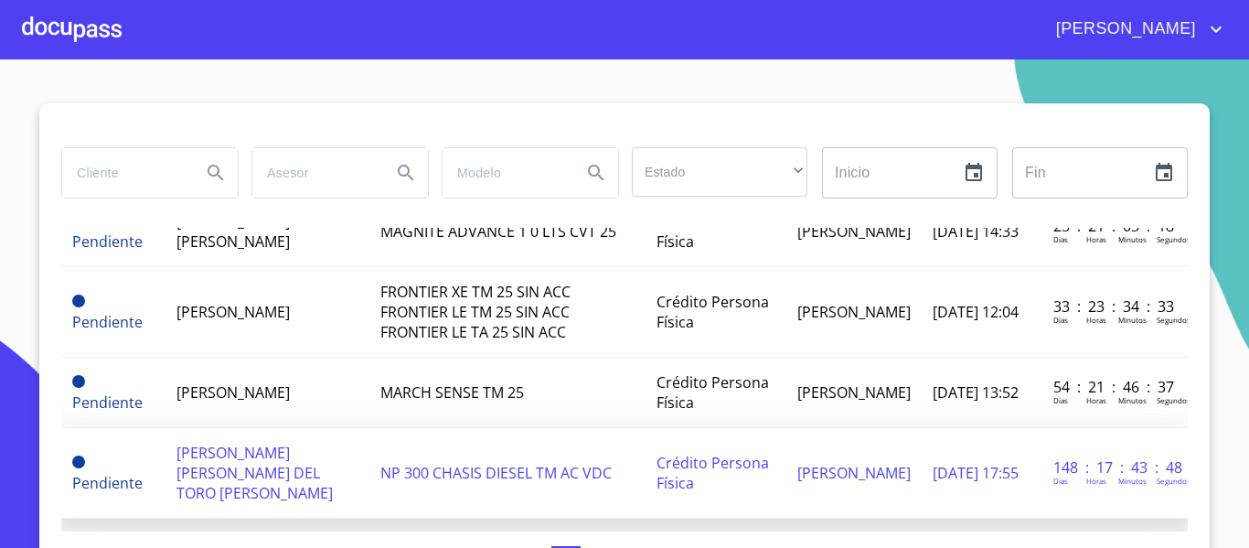
scroll to position [183, 0]
